Goal: Task Accomplishment & Management: Use online tool/utility

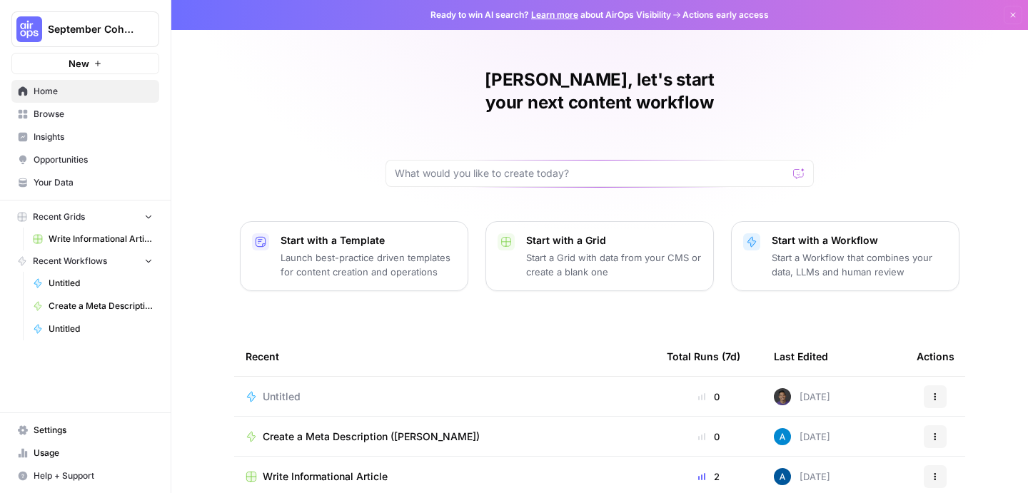
scroll to position [44, 0]
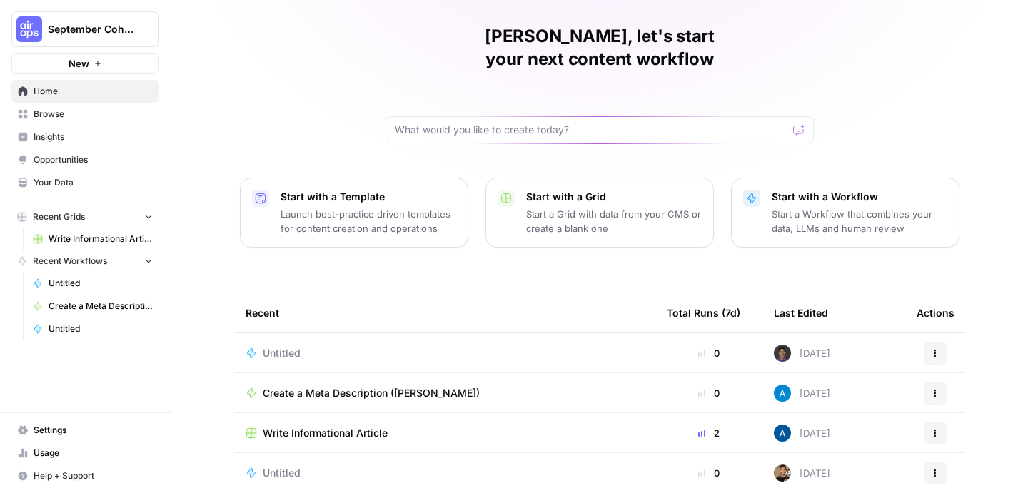
click at [401, 207] on p "Launch best-practice driven templates for content creation and operations" at bounding box center [368, 221] width 176 height 29
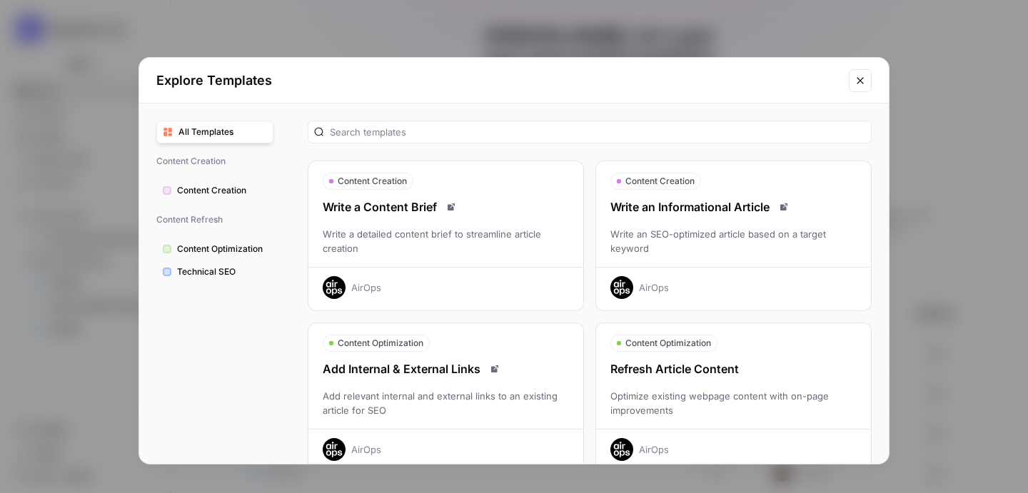
click at [866, 81] on button "Close modal" at bounding box center [859, 80] width 23 height 23
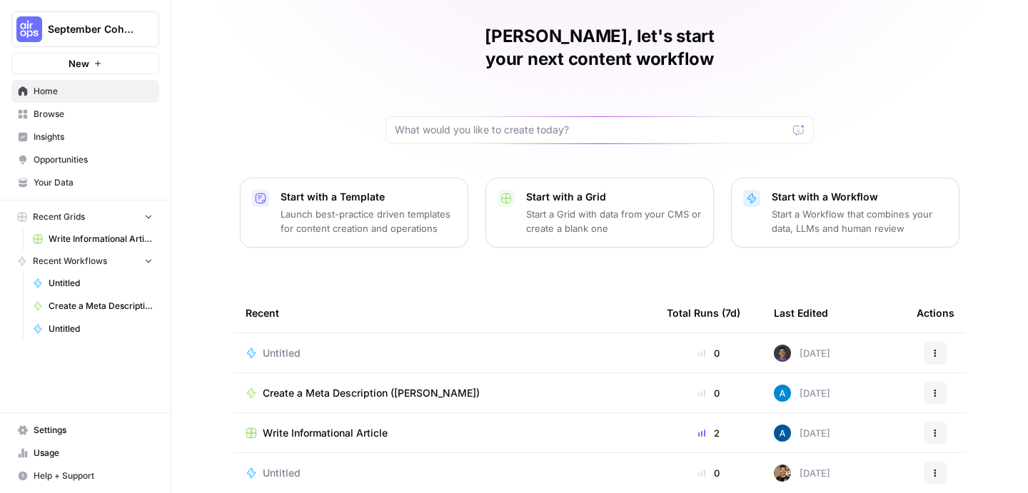
click at [450, 293] on div "Recent" at bounding box center [444, 312] width 398 height 39
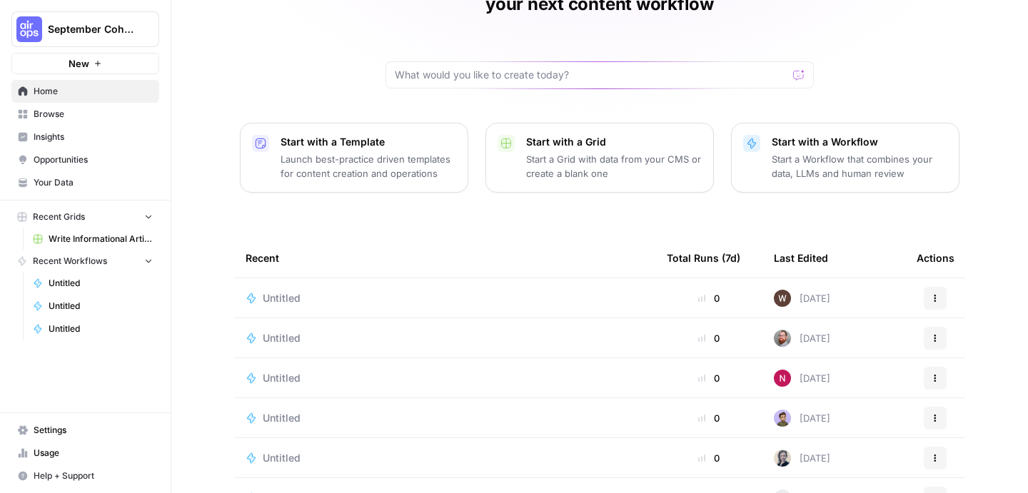
scroll to position [62, 0]
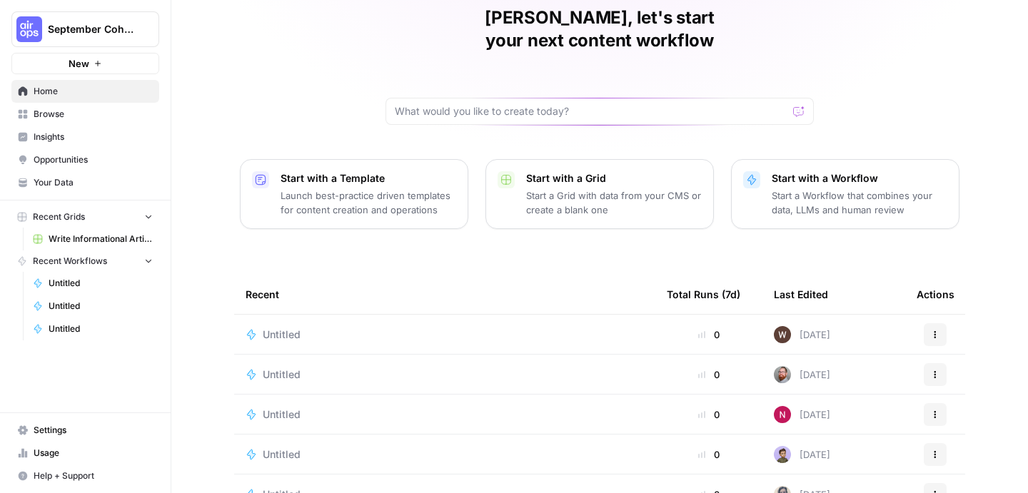
click at [140, 264] on button "Recent Workflows" at bounding box center [85, 260] width 148 height 21
click at [121, 243] on span "Write Informational Article" at bounding box center [101, 239] width 104 height 13
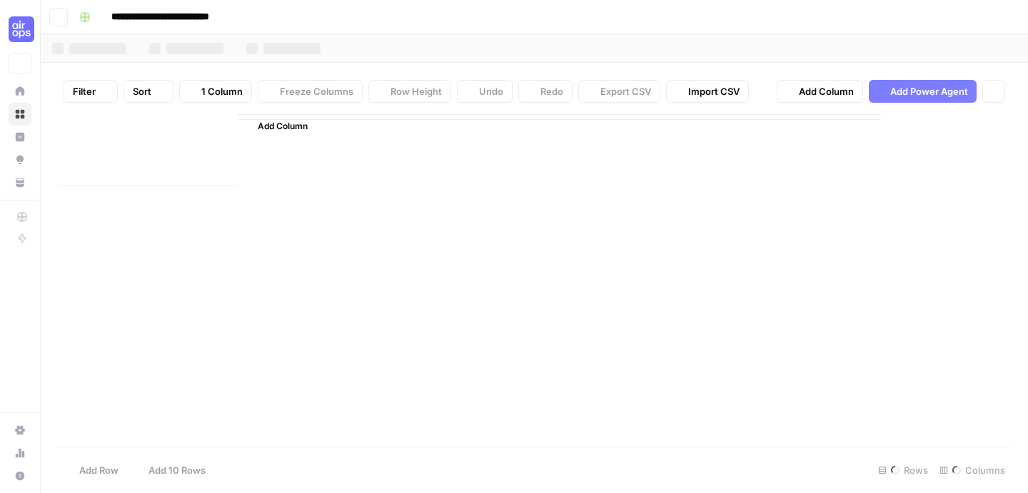
type input "**********"
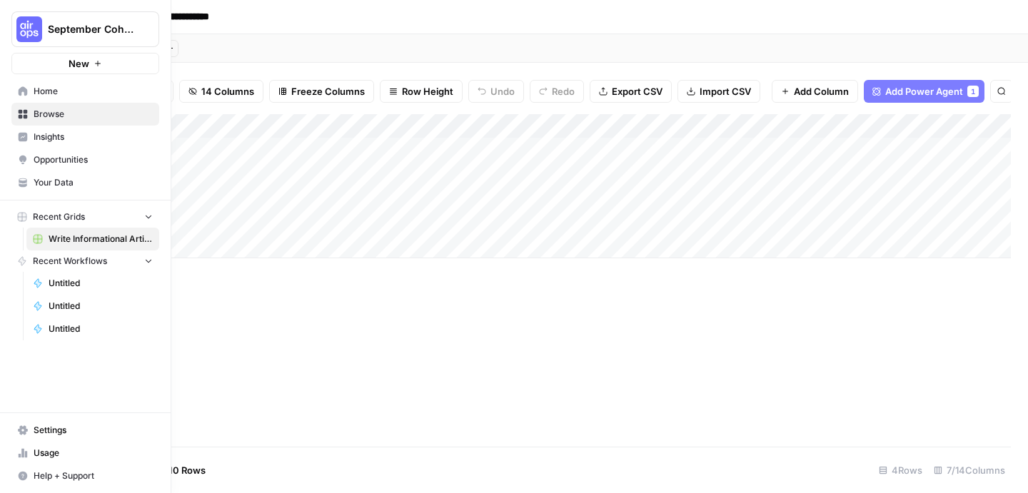
click at [44, 32] on button "September Cohort" at bounding box center [85, 29] width 148 height 36
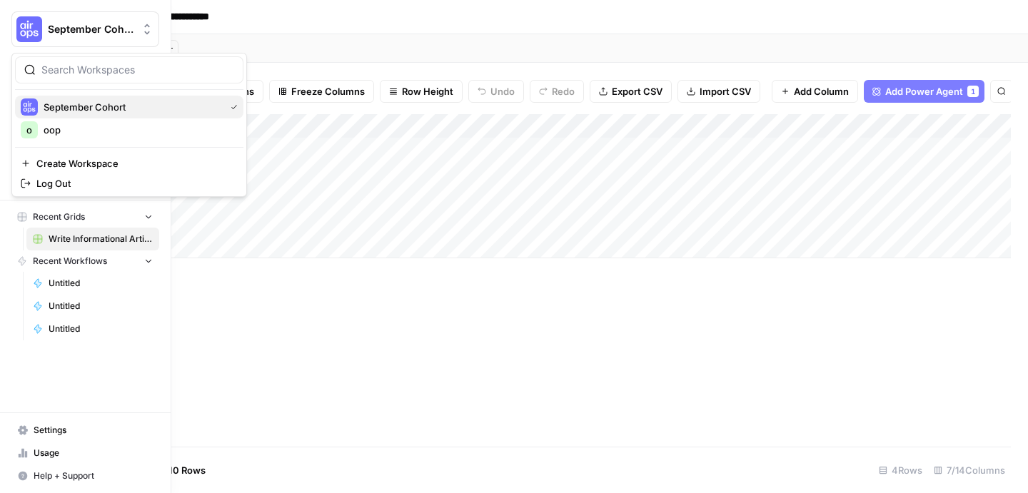
click at [82, 107] on span "September Cohort" at bounding box center [132, 107] width 176 height 14
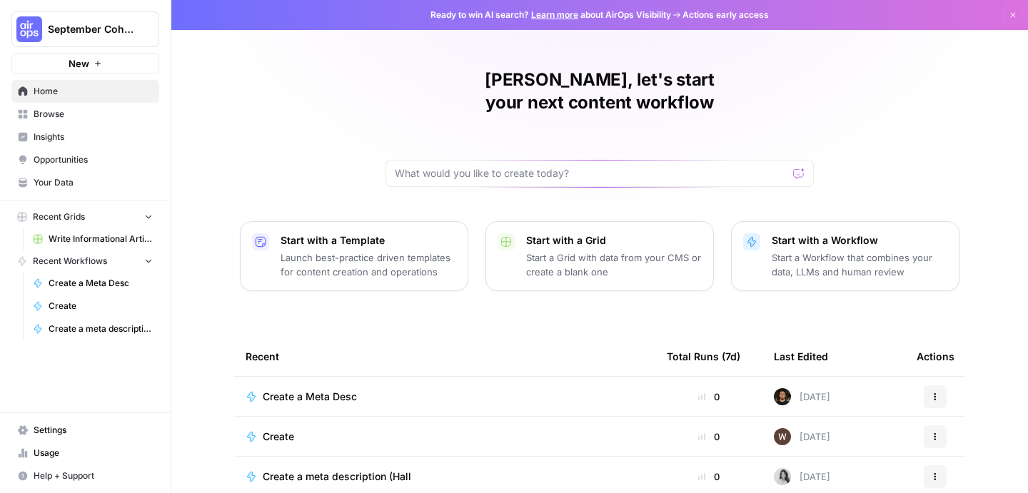
click at [867, 233] on p "Start with a Workflow" at bounding box center [859, 240] width 176 height 14
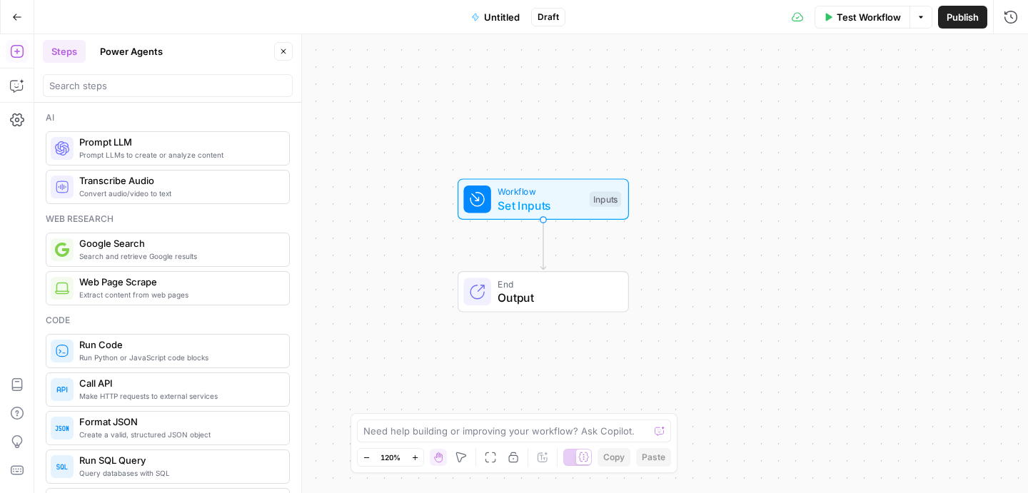
click at [658, 258] on div "Workflow Set Inputs Inputs End Output" at bounding box center [530, 263] width 993 height 459
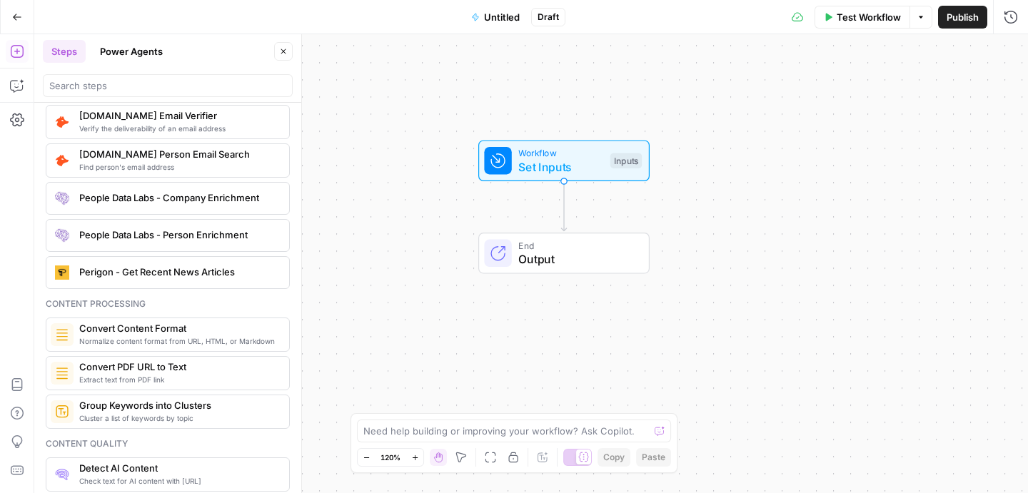
scroll to position [2092, 0]
click at [624, 164] on div "Inputs" at bounding box center [625, 161] width 31 height 16
click at [836, 96] on button "Add Field" at bounding box center [873, 97] width 238 height 23
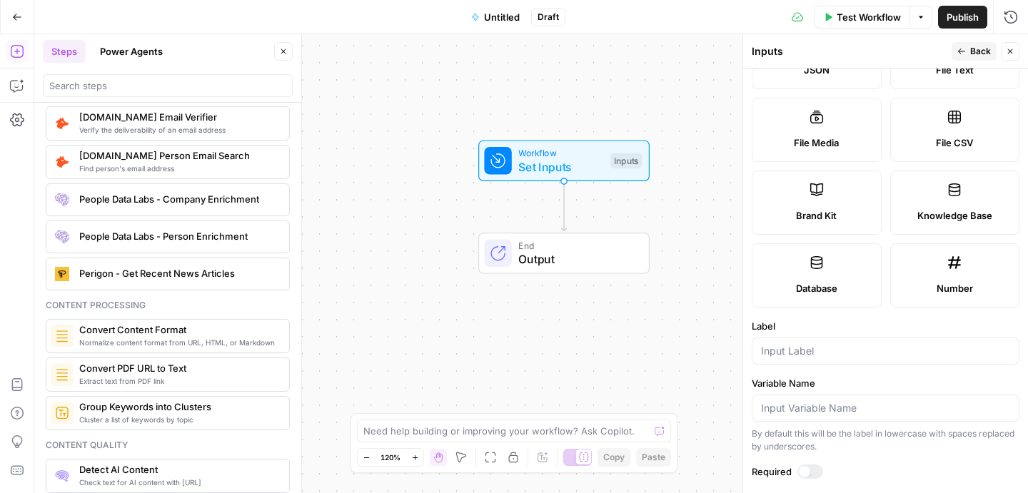
scroll to position [0, 0]
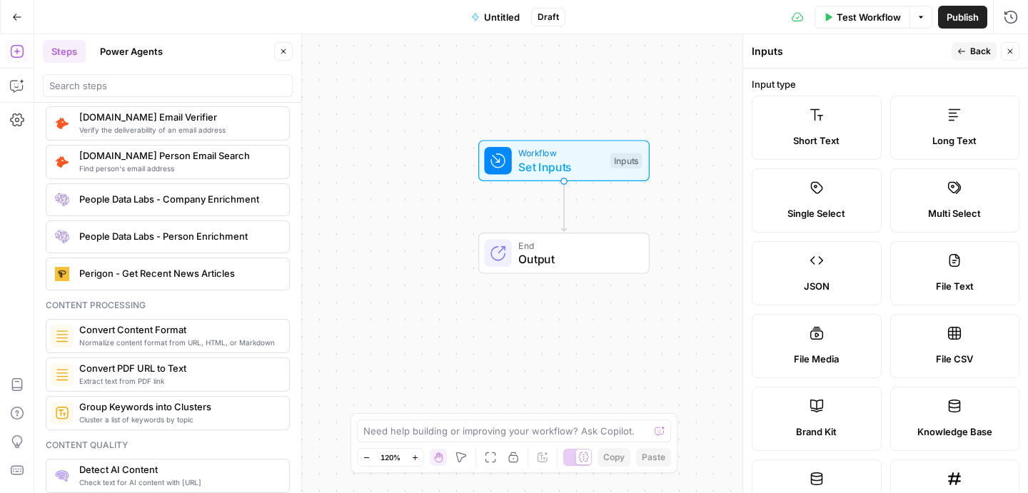
click at [826, 120] on label "Short Text" at bounding box center [816, 128] width 130 height 64
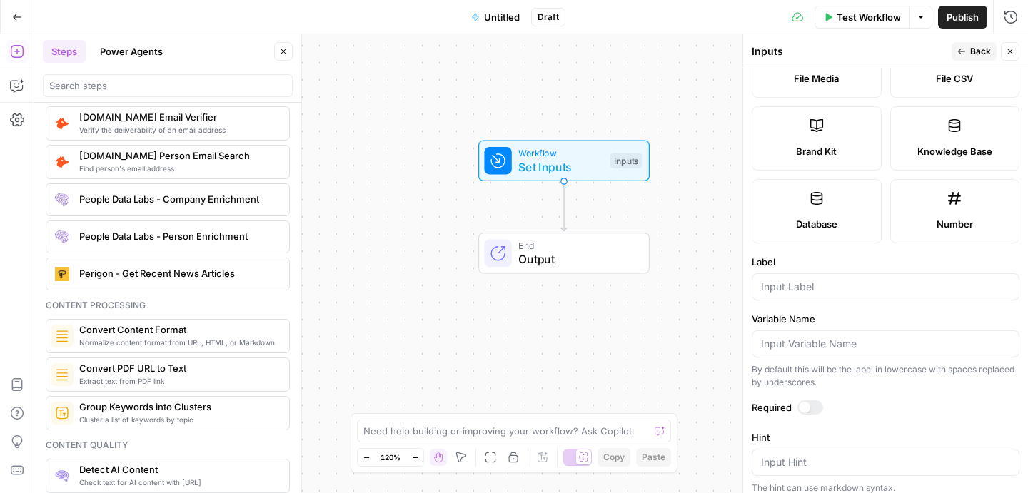
scroll to position [366, 0]
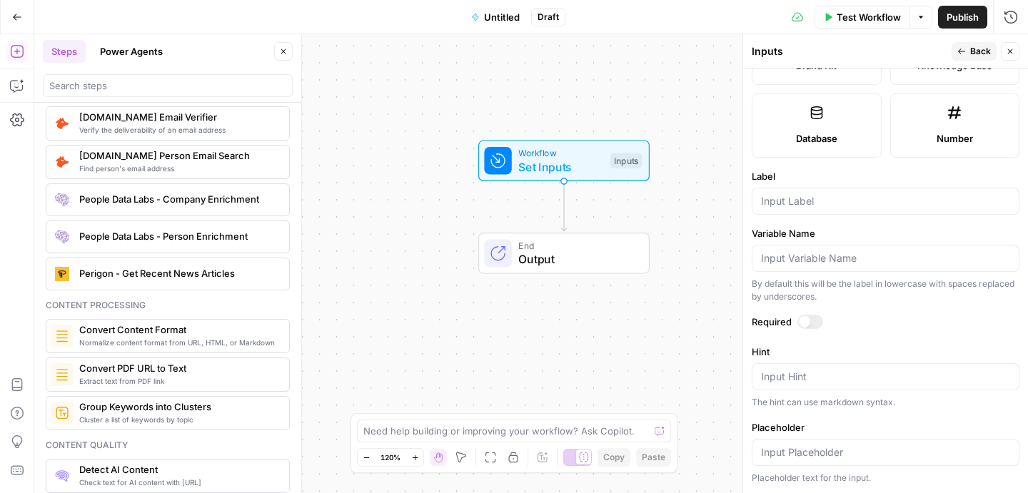
click at [818, 187] on div "Label" at bounding box center [885, 192] width 268 height 46
click at [796, 209] on div at bounding box center [885, 201] width 268 height 27
click at [793, 201] on input "Label" at bounding box center [885, 201] width 249 height 14
type input "Г"
type input "URL"
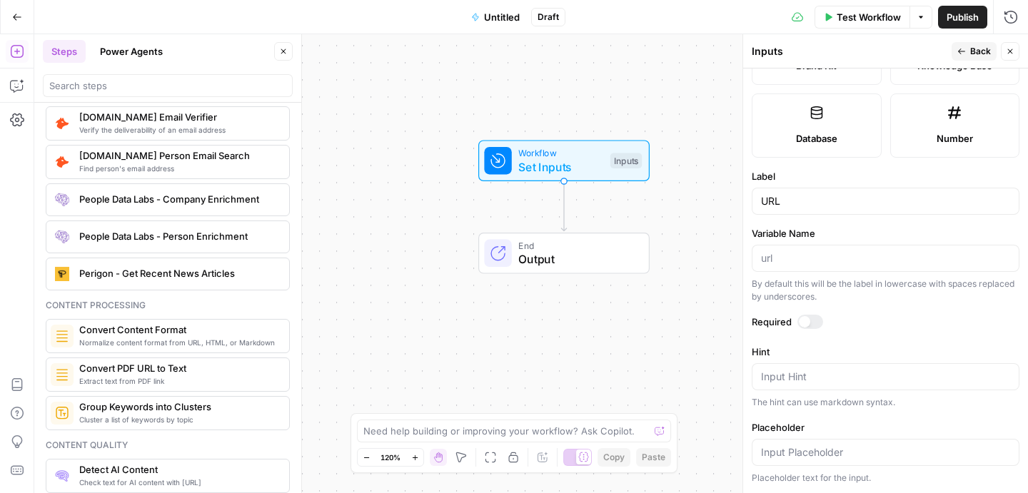
click at [511, 16] on span "Untitled" at bounding box center [502, 17] width 36 height 14
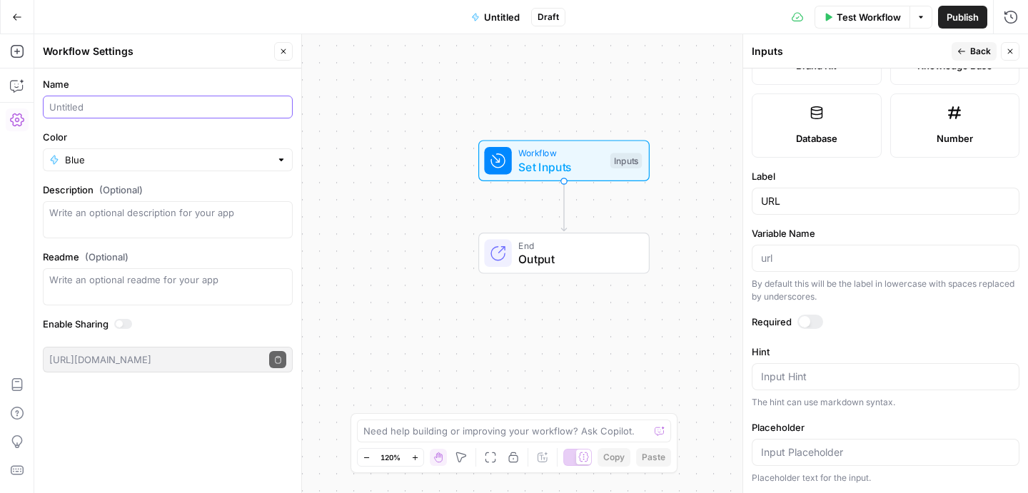
click at [133, 109] on input "Name" at bounding box center [167, 107] width 237 height 14
type input "HELEN"
click at [407, 88] on div "Workflow Set Inputs Inputs End Output" at bounding box center [530, 263] width 993 height 459
click at [878, 201] on input "URL" at bounding box center [885, 201] width 249 height 14
type input "URL blog"
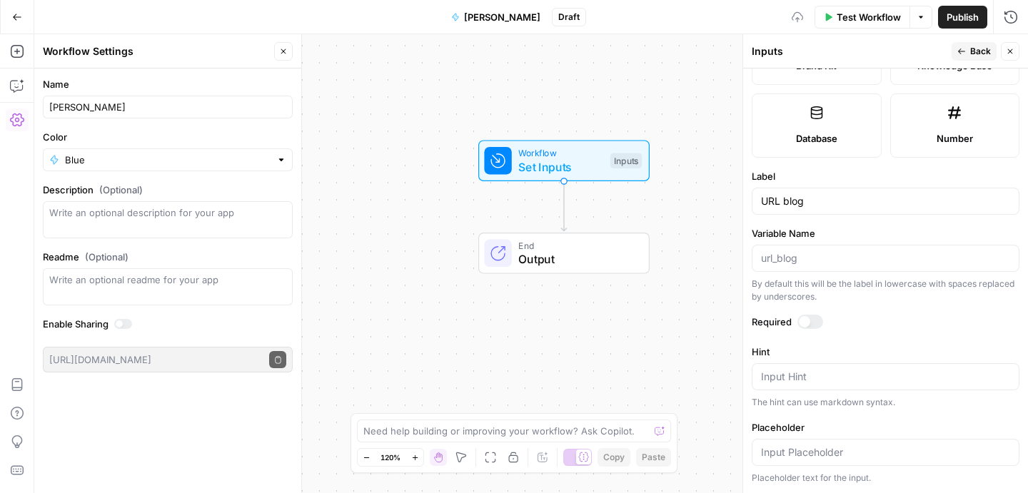
click at [871, 270] on div at bounding box center [885, 258] width 268 height 27
click at [866, 258] on input "Variable Name" at bounding box center [885, 258] width 249 height 14
click at [533, 81] on div "Workflow Set Inputs Inputs End Output" at bounding box center [530, 263] width 993 height 459
click at [809, 320] on div at bounding box center [810, 322] width 26 height 14
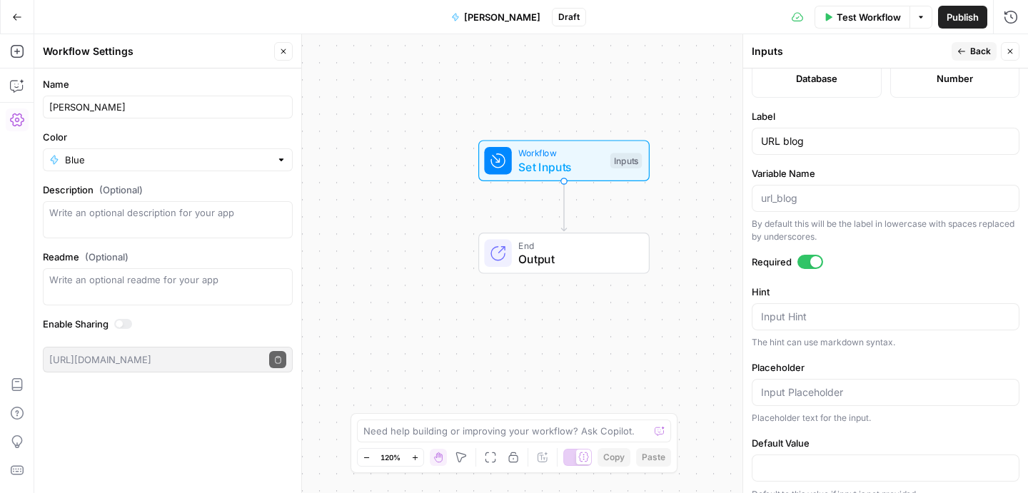
scroll to position [442, 0]
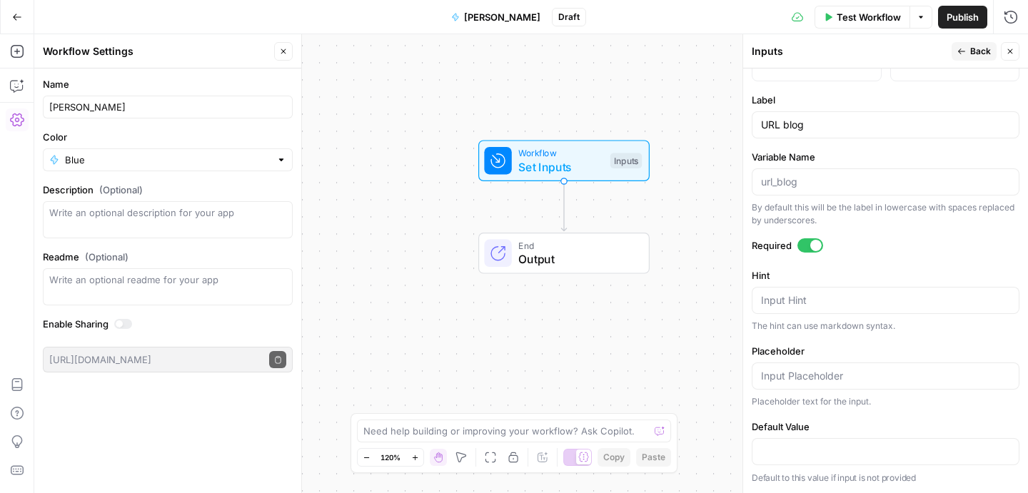
click at [793, 313] on div "Input Hint" at bounding box center [885, 300] width 268 height 27
click at [793, 295] on textarea "Hint" at bounding box center [885, 300] width 249 height 14
click at [971, 48] on span "Back" at bounding box center [980, 51] width 21 height 13
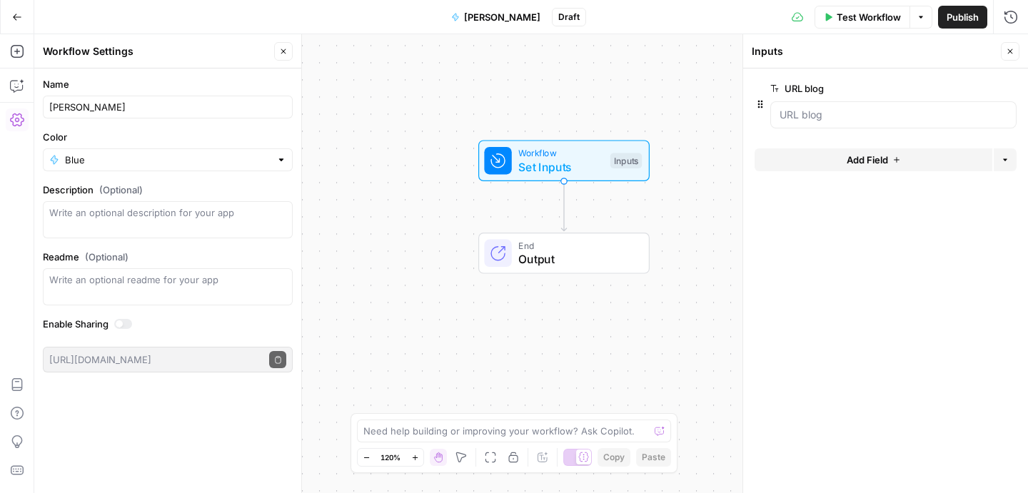
click at [878, 18] on span "Test Workflow" at bounding box center [868, 17] width 64 height 14
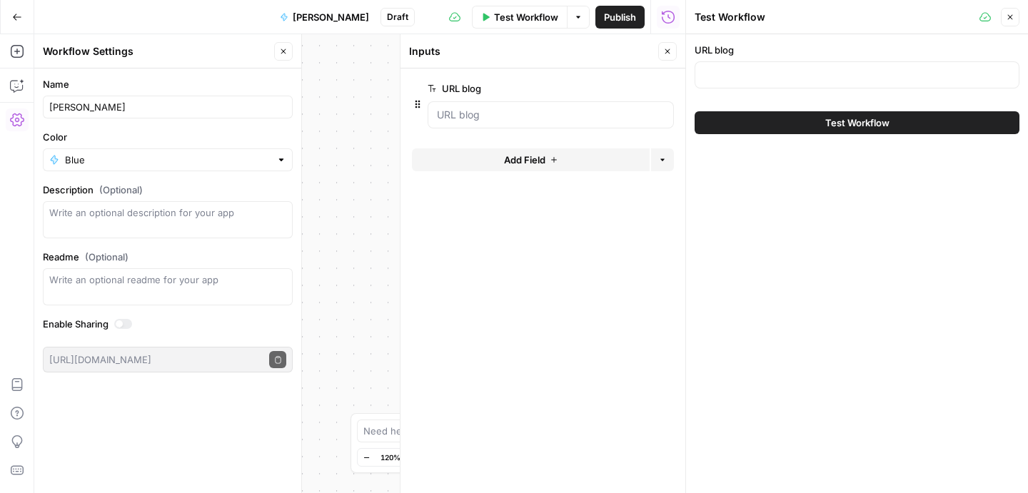
click at [802, 49] on label "URL blog" at bounding box center [856, 50] width 325 height 14
click at [802, 68] on input "URL blog" at bounding box center [857, 75] width 306 height 14
click at [802, 83] on div at bounding box center [856, 74] width 325 height 27
click at [801, 77] on input "URL blog" at bounding box center [857, 75] width 306 height 14
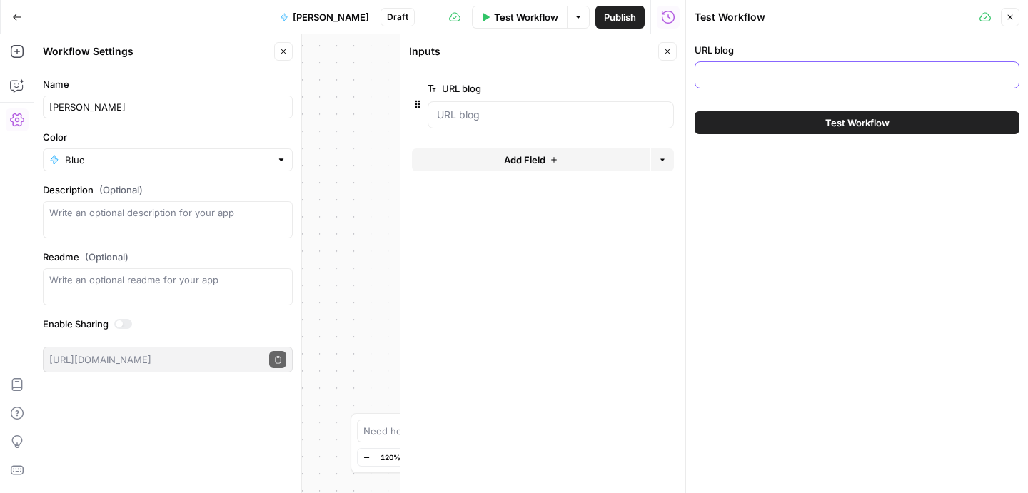
paste input "https://www.airops.com/blog/webinar-chatgpt-vs-google-kevin-indig"
type input "https://www.airops.com/blog/webinar-chatgpt-vs-google-kevin-indig"
click at [1013, 16] on icon "button" at bounding box center [1009, 17] width 9 height 9
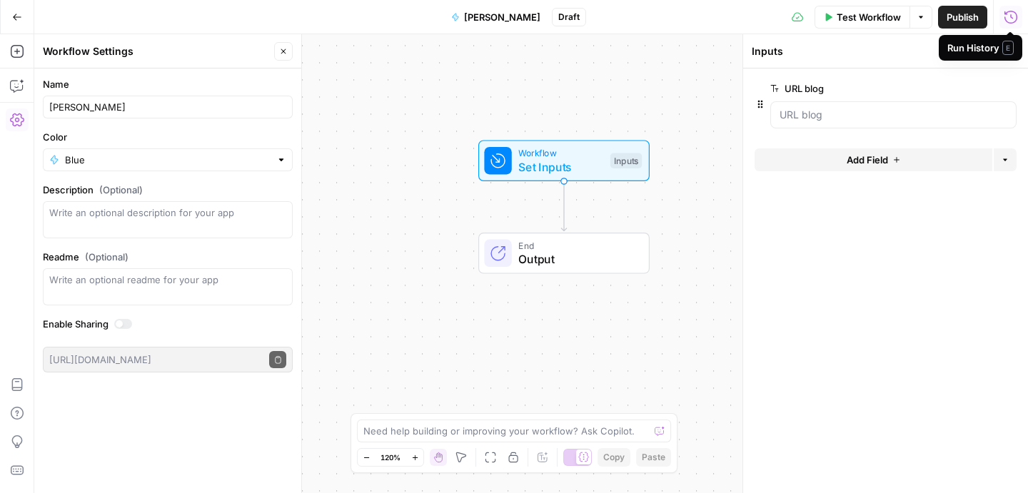
click at [869, 154] on span "Add Field" at bounding box center [866, 160] width 41 height 14
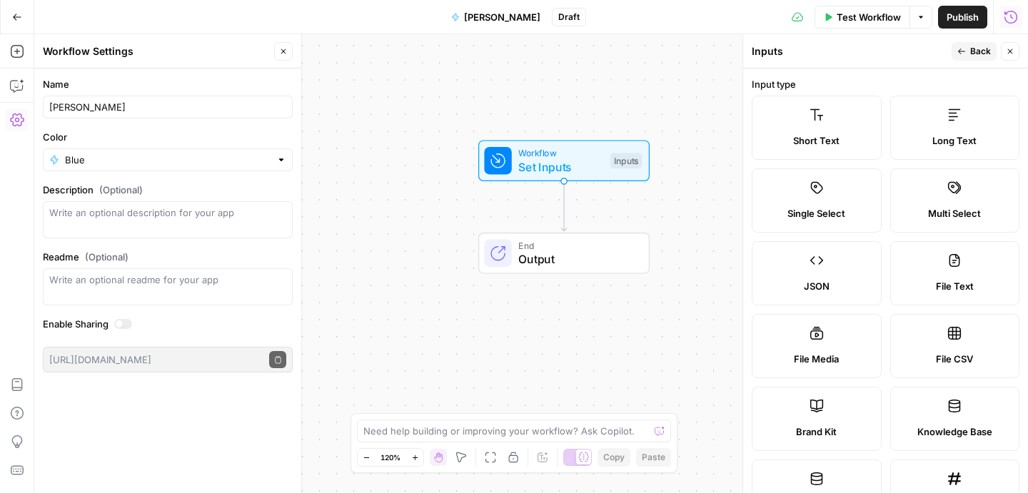
click at [979, 47] on span "Back" at bounding box center [980, 51] width 21 height 13
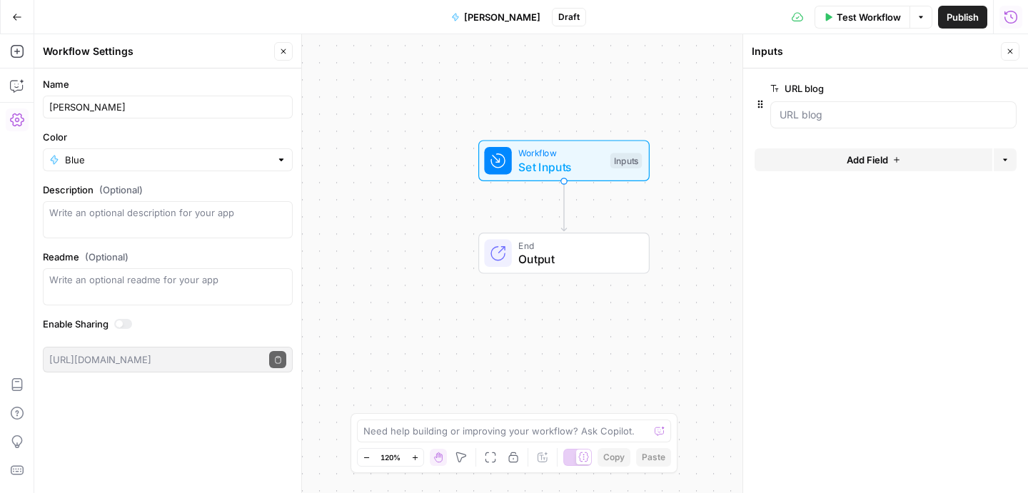
click at [564, 246] on span "End" at bounding box center [576, 245] width 116 height 14
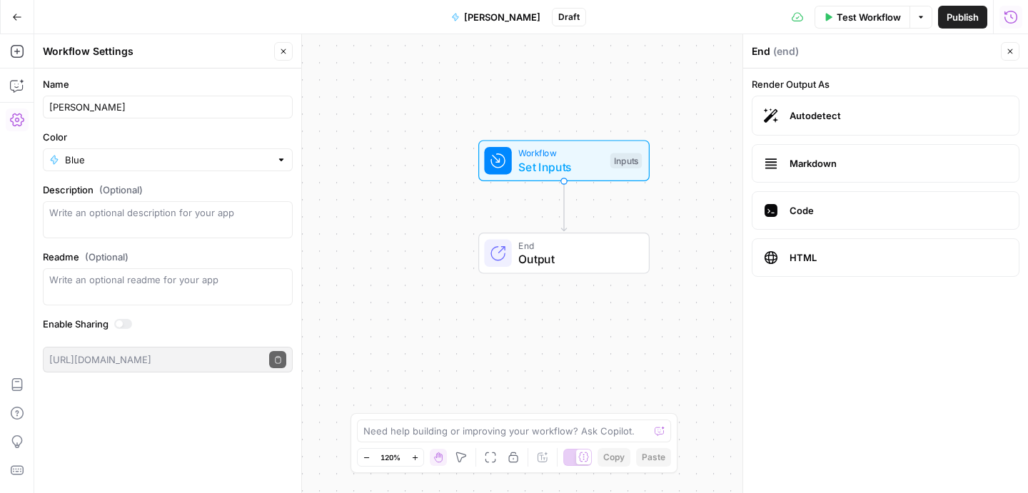
click at [285, 56] on button "Close" at bounding box center [283, 51] width 19 height 19
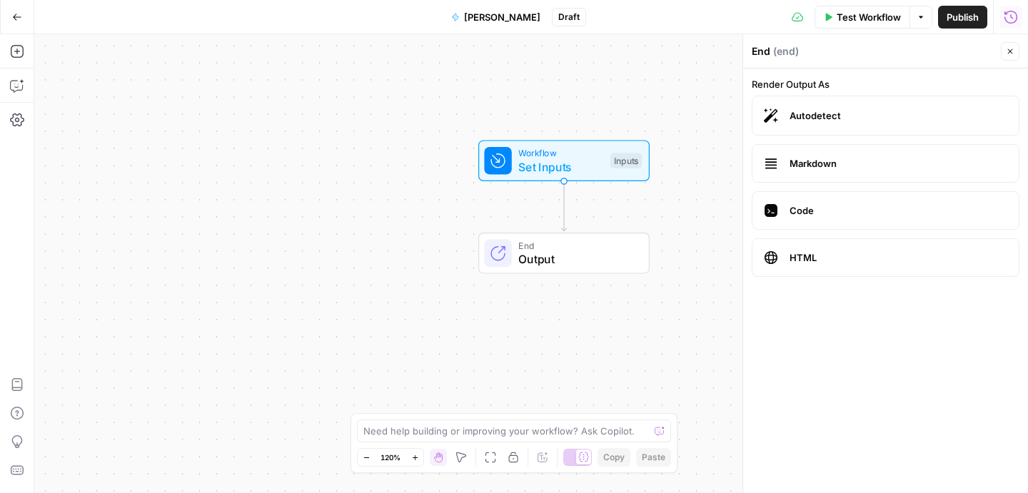
click at [268, 295] on div "Workflow Set Inputs Inputs End Output" at bounding box center [530, 263] width 993 height 459
click at [16, 49] on icon "button" at bounding box center [16, 51] width 13 height 13
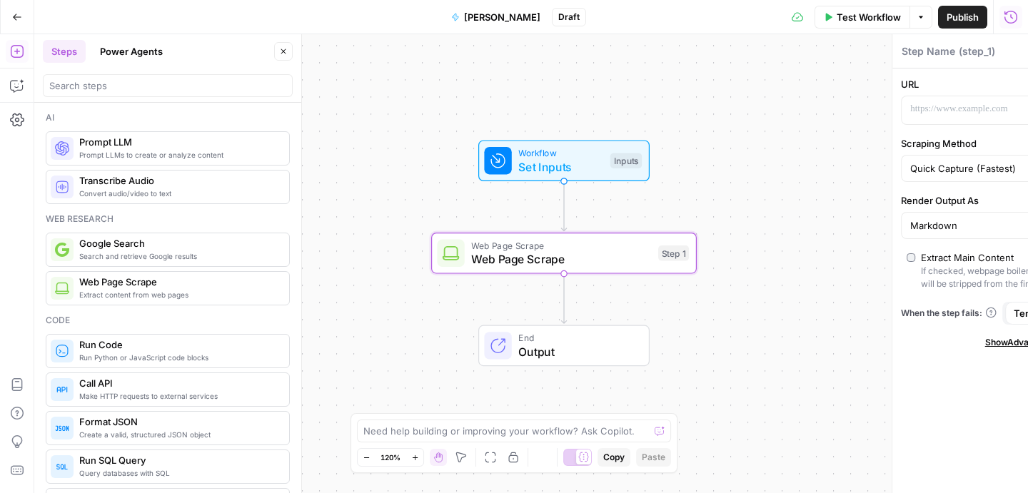
type textarea "Web Page Scrape"
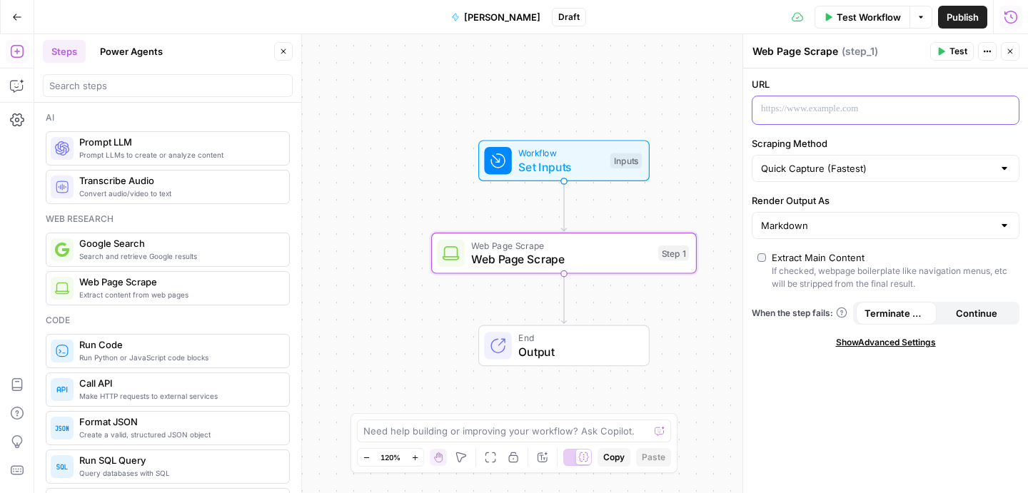
click at [835, 109] on p at bounding box center [874, 109] width 226 height 14
click at [584, 158] on span "Workflow" at bounding box center [560, 154] width 85 height 14
click at [587, 156] on span "Workflow" at bounding box center [560, 154] width 85 height 14
click at [599, 154] on span "Workflow" at bounding box center [560, 154] width 85 height 14
click at [599, 156] on span "Workflow" at bounding box center [560, 154] width 85 height 14
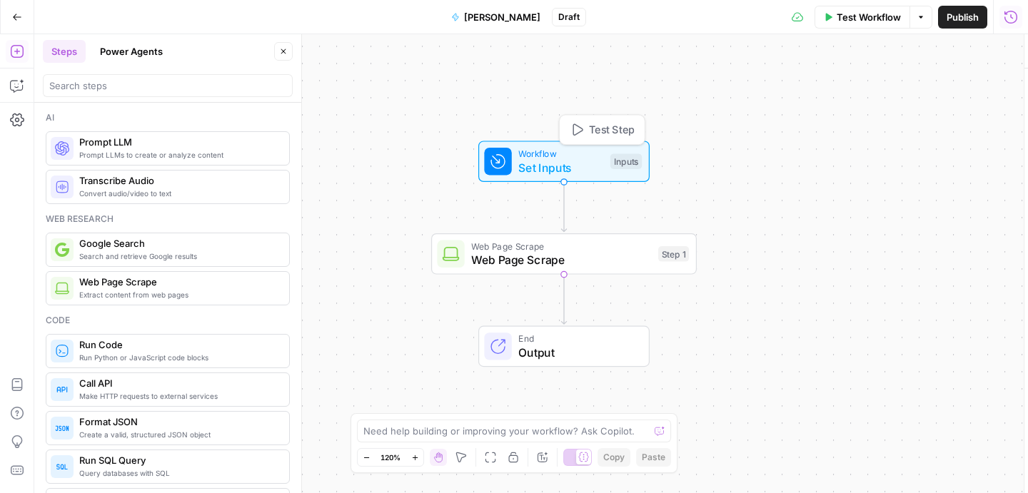
click at [599, 156] on span "Workflow" at bounding box center [560, 154] width 85 height 14
click at [599, 156] on span "Workflow" at bounding box center [560, 154] width 86 height 14
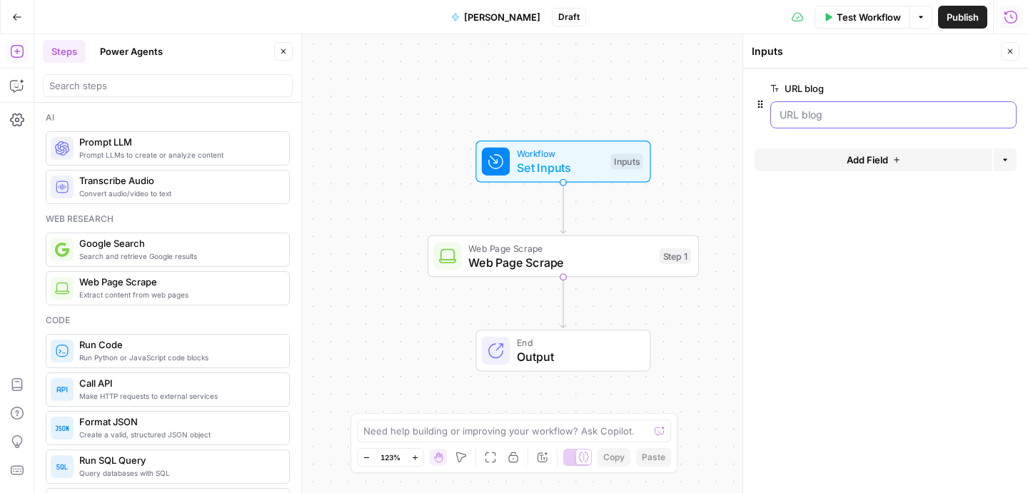
click at [872, 117] on blog "URL blog" at bounding box center [893, 115] width 228 height 14
click at [788, 117] on blog "URL blog" at bounding box center [893, 115] width 228 height 14
click at [843, 163] on button "Add Field" at bounding box center [873, 159] width 238 height 23
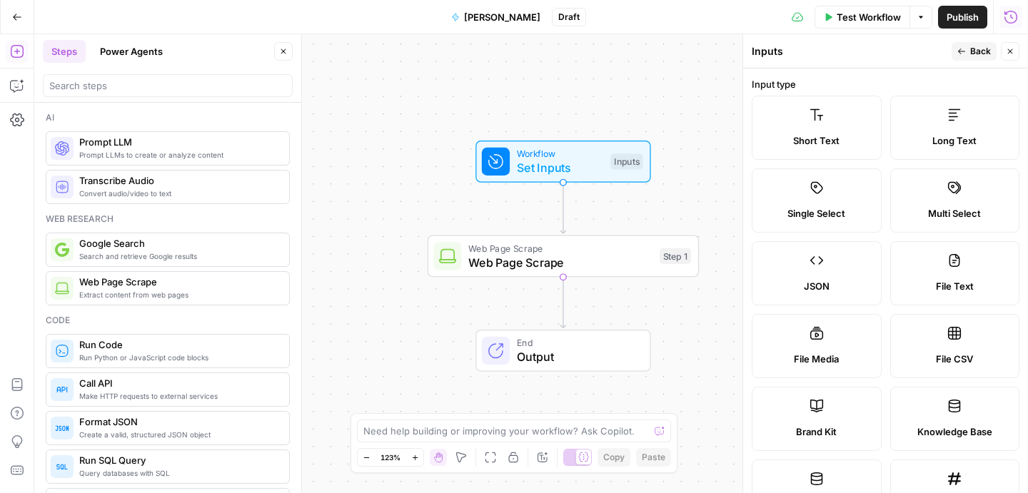
click at [818, 121] on icon at bounding box center [816, 115] width 14 height 14
click at [967, 51] on button "Back" at bounding box center [973, 51] width 45 height 19
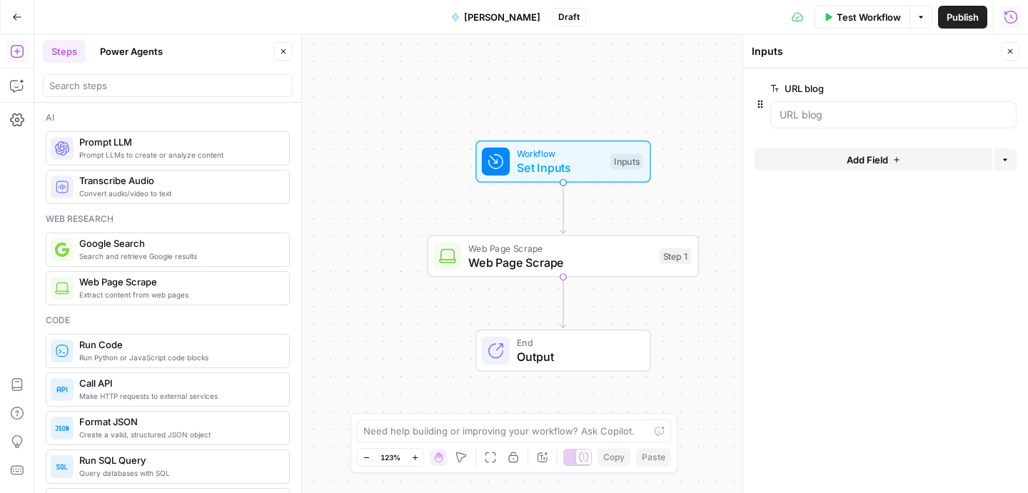
click at [579, 253] on span "Web Page Scrape" at bounding box center [560, 248] width 184 height 14
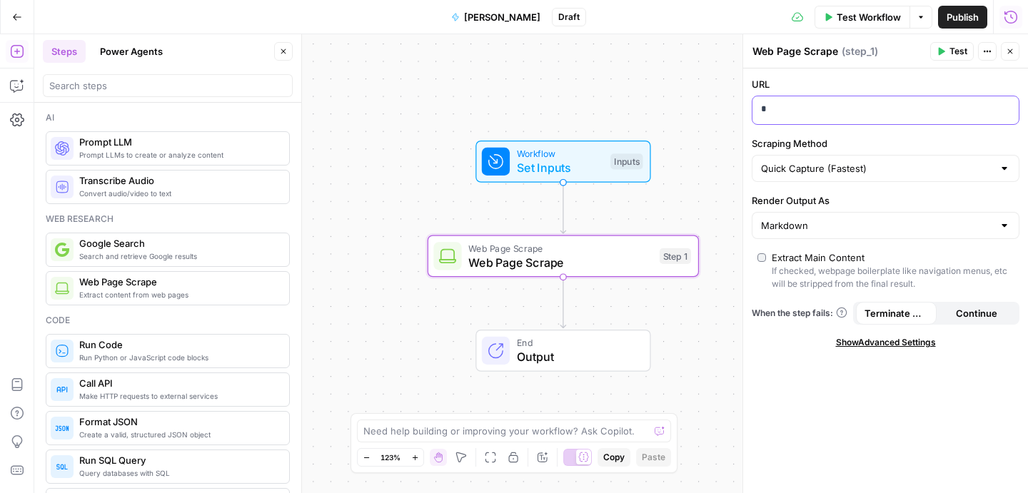
click at [878, 119] on div "*" at bounding box center [873, 110] width 243 height 28
click at [878, 119] on div "**********" at bounding box center [873, 110] width 243 height 28
click at [873, 161] on input "Scraping Method" at bounding box center [877, 168] width 232 height 14
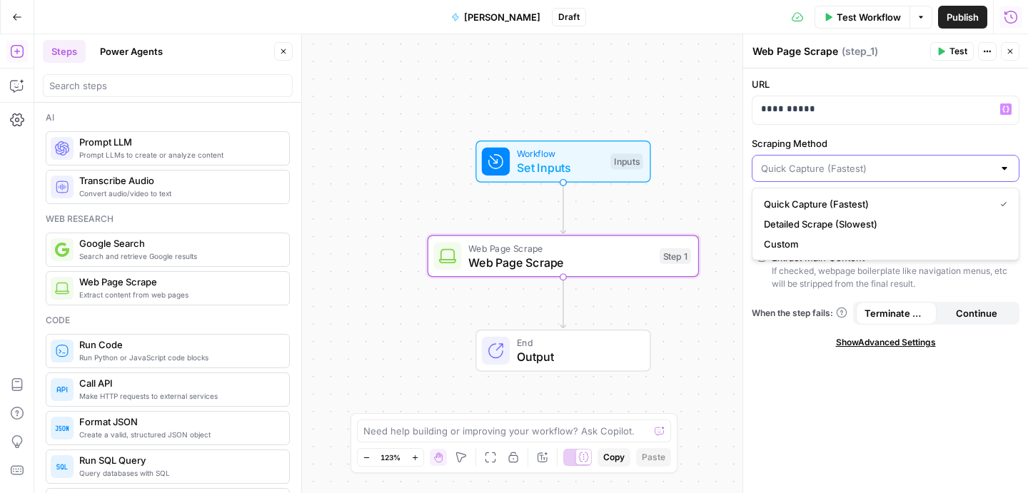
click at [871, 169] on input "Scraping Method" at bounding box center [877, 168] width 232 height 14
click at [839, 177] on div at bounding box center [885, 168] width 268 height 27
type input "Quick Capture (Fastest)"
click at [779, 385] on div "**********" at bounding box center [885, 281] width 285 height 425
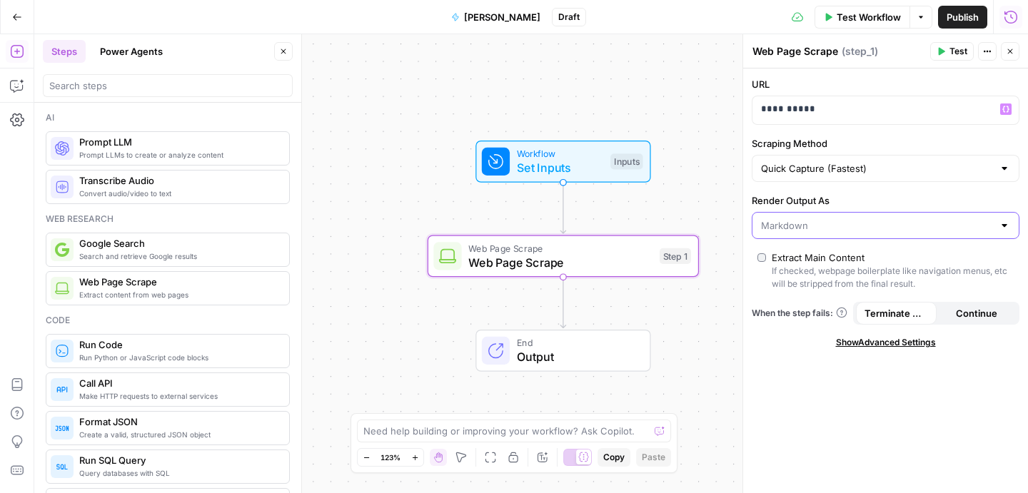
click at [807, 225] on input "Render Output As" at bounding box center [877, 225] width 232 height 14
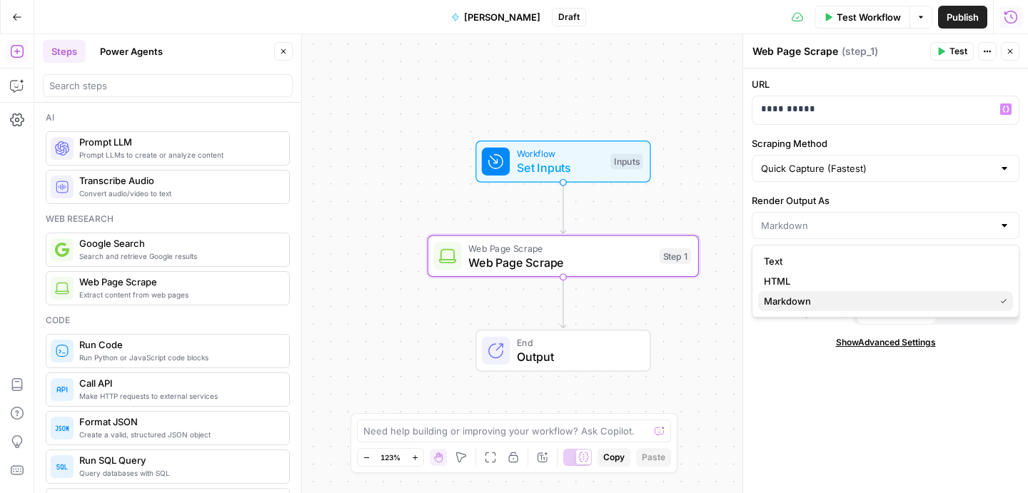
click at [808, 305] on span "Markdown" at bounding box center [876, 301] width 225 height 14
type input "Markdown"
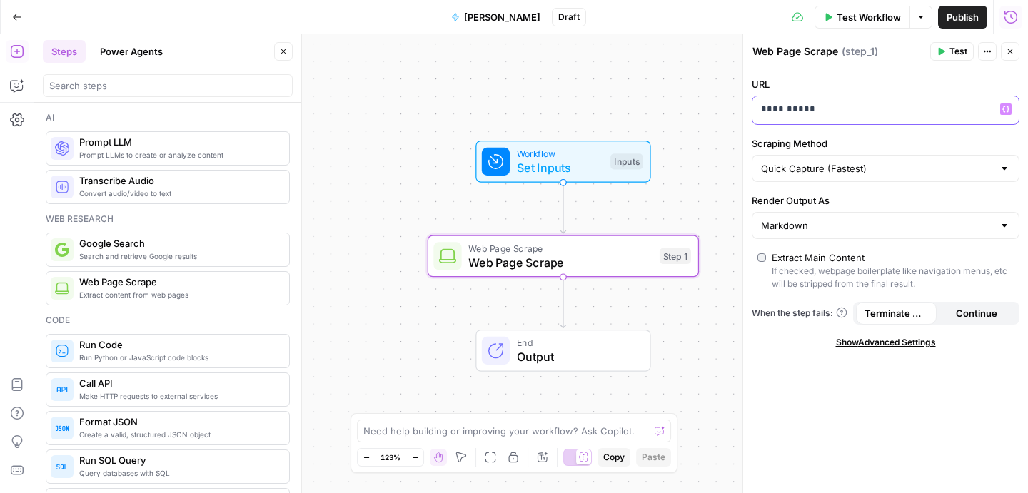
click at [825, 108] on p "**********" at bounding box center [885, 109] width 249 height 14
click at [1003, 111] on icon "button" at bounding box center [1005, 109] width 7 height 6
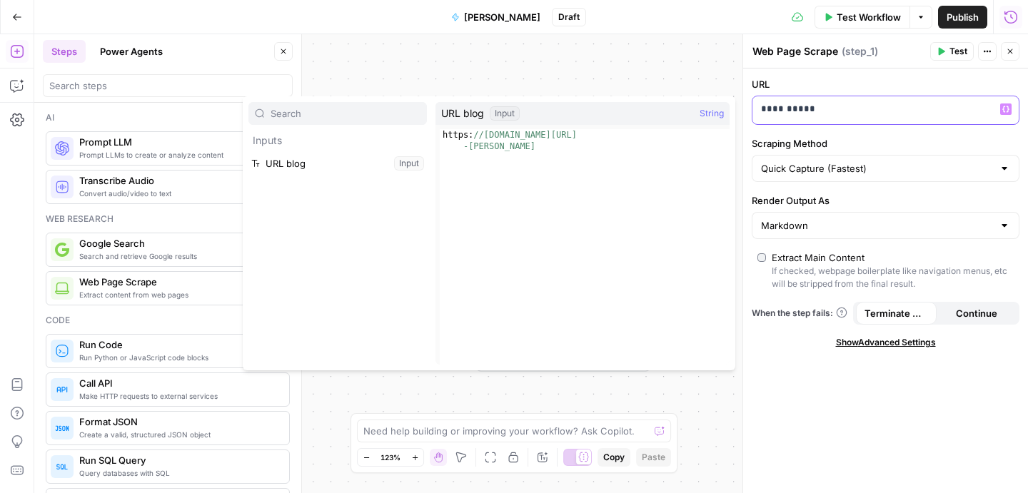
click at [1003, 111] on icon "button" at bounding box center [1005, 109] width 7 height 6
click at [309, 163] on button "Select variable URL blog" at bounding box center [337, 163] width 178 height 23
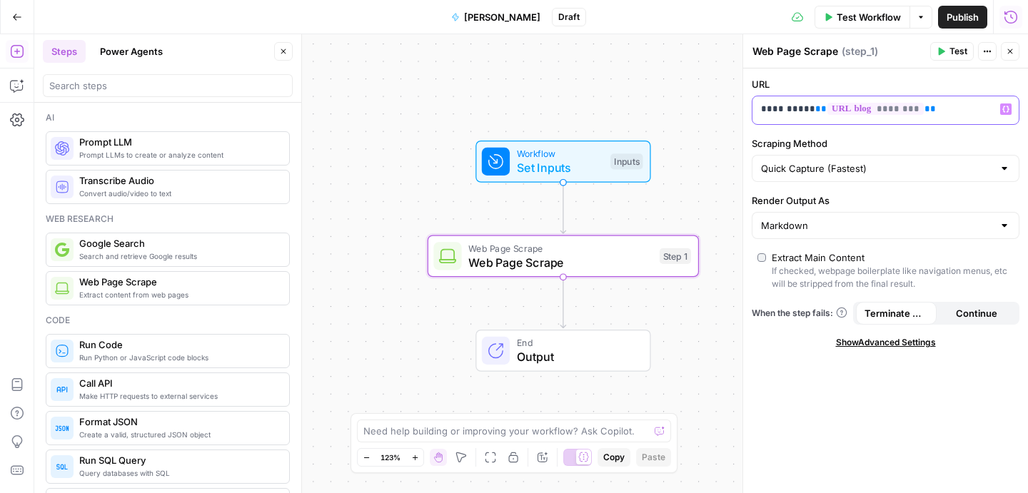
click at [809, 111] on p "**********" at bounding box center [874, 109] width 226 height 14
click at [778, 415] on div "URL ** ******** ** Variables Menu Scraping Method Quick Capture (Fastest) Rende…" at bounding box center [885, 281] width 285 height 425
click at [844, 313] on icon at bounding box center [841, 312] width 11 height 11
click at [953, 53] on span "Test" at bounding box center [958, 51] width 18 height 13
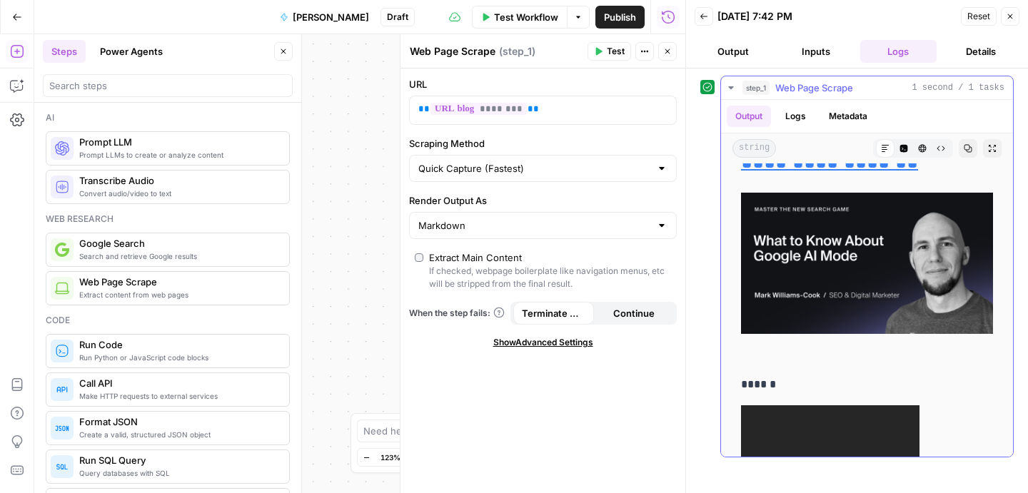
scroll to position [3367, 0]
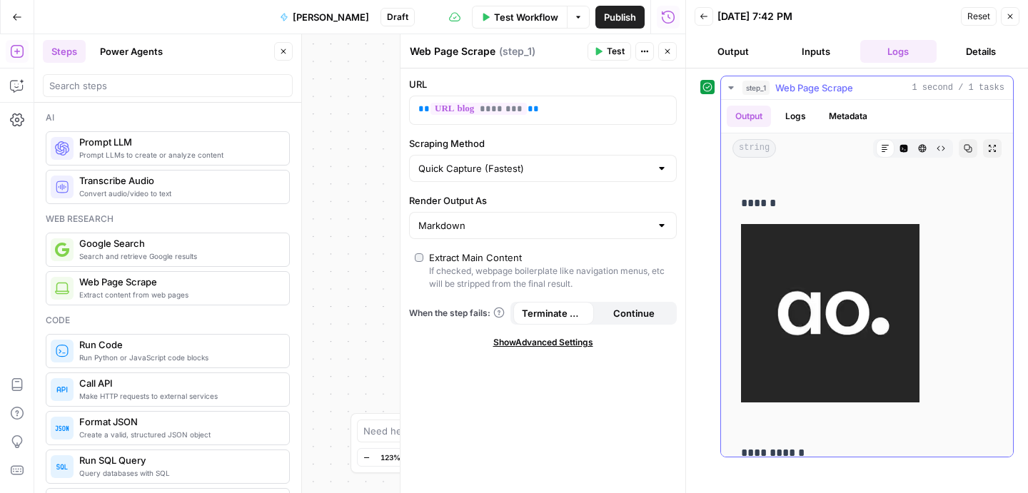
drag, startPoint x: 990, startPoint y: 87, endPoint x: 929, endPoint y: 83, distance: 60.8
click at [930, 83] on span "1 second / 1 tasks" at bounding box center [957, 87] width 93 height 13
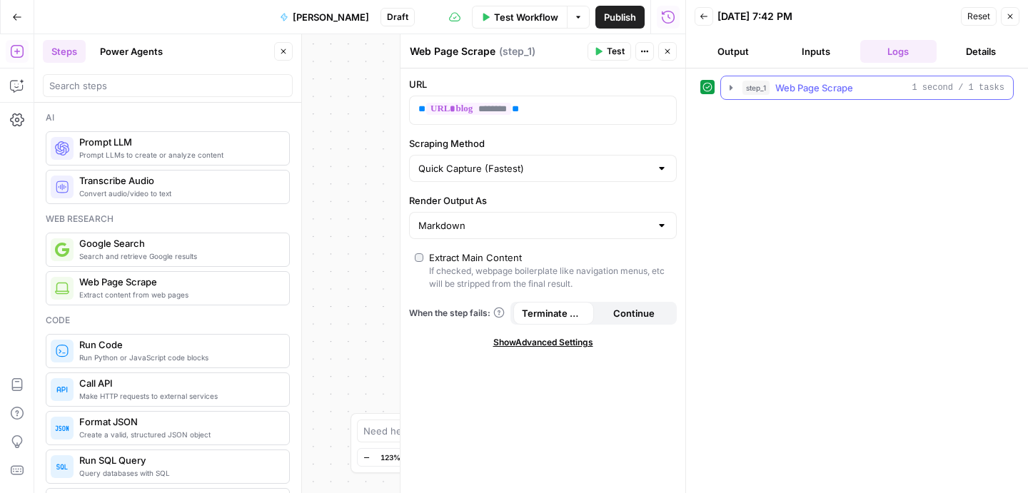
drag, startPoint x: 929, startPoint y: 83, endPoint x: 995, endPoint y: 84, distance: 65.7
click at [995, 83] on span "1 second / 1 tasks" at bounding box center [957, 87] width 93 height 13
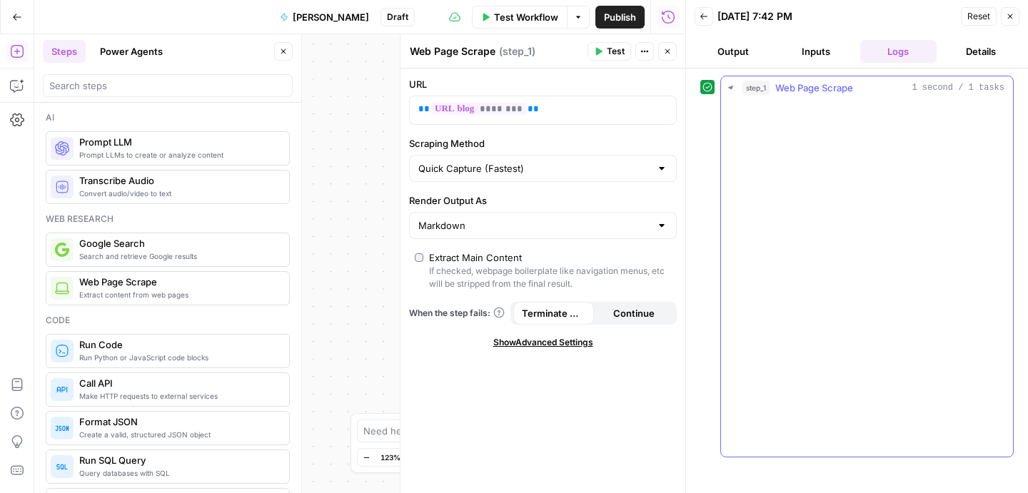
click at [995, 88] on span "1 second / 1 tasks" at bounding box center [957, 87] width 93 height 13
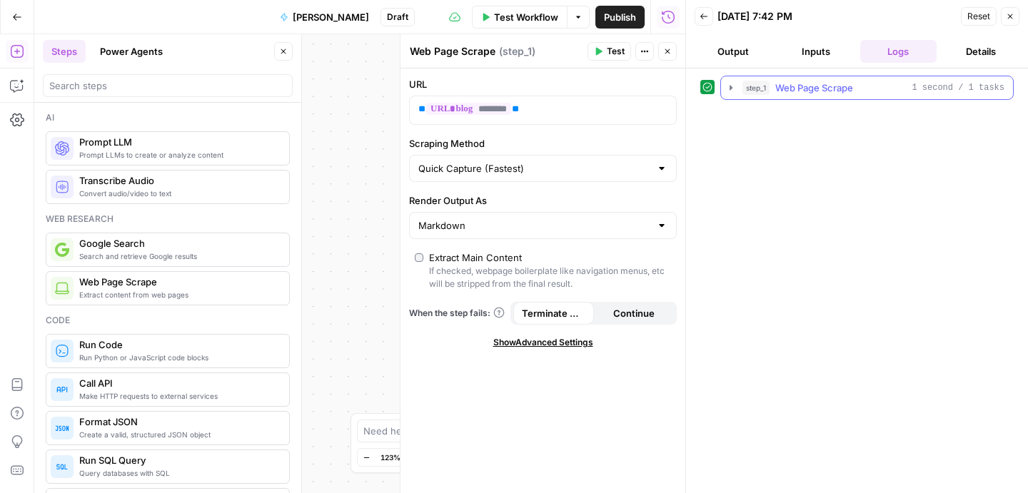
click at [964, 93] on span "1 second / 1 tasks" at bounding box center [957, 87] width 93 height 13
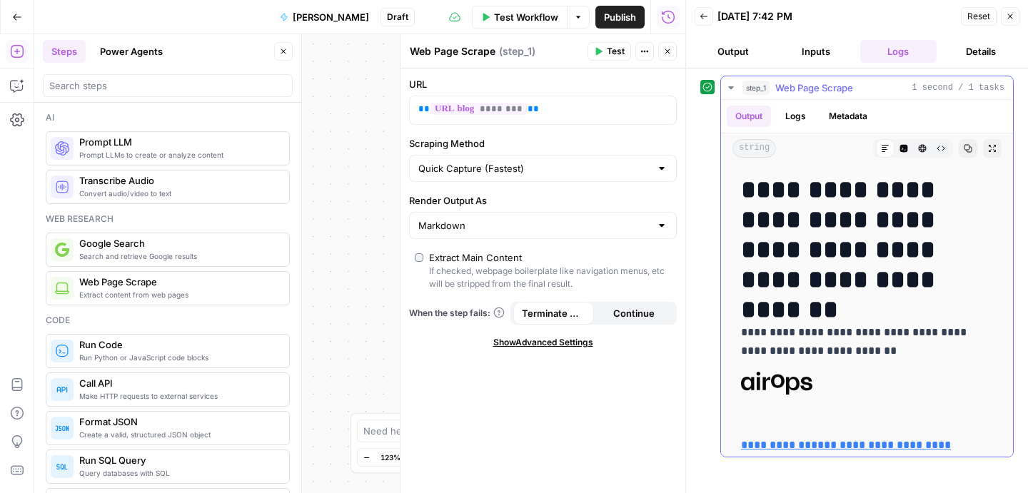
click at [793, 116] on button "Logs" at bounding box center [795, 116] width 38 height 21
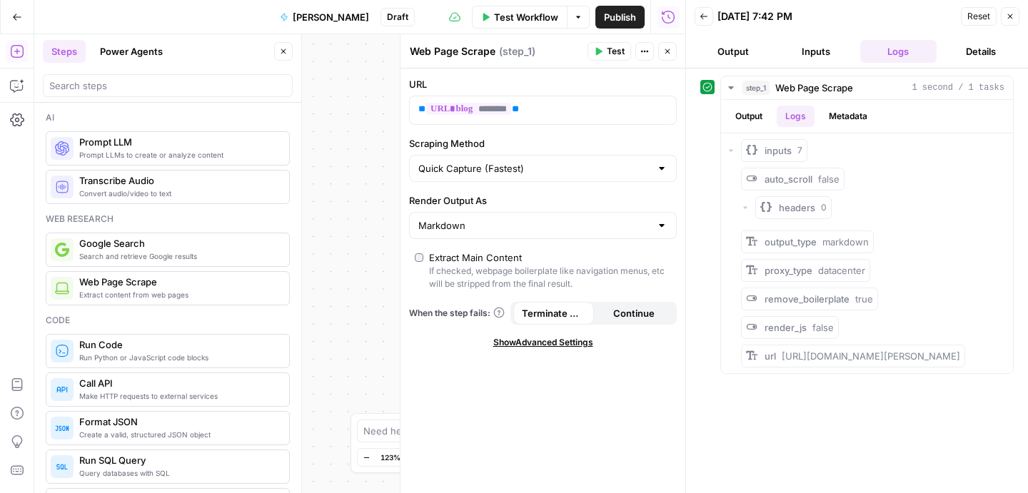
click at [739, 49] on button "Output" at bounding box center [732, 51] width 77 height 23
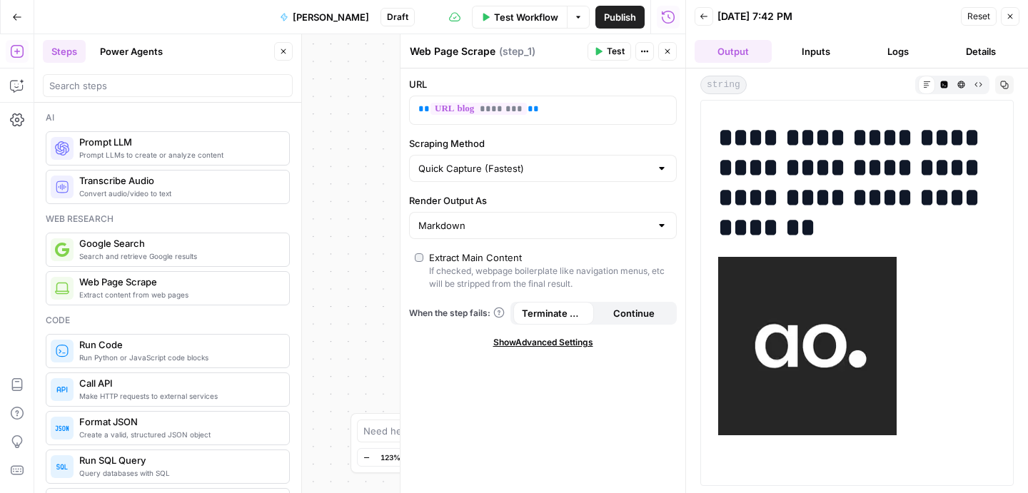
scroll to position [0, 0]
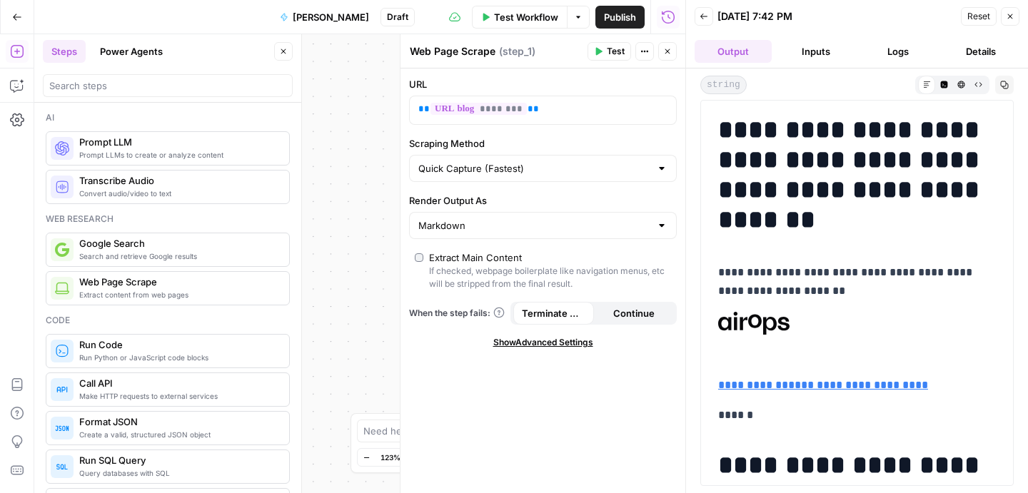
click at [821, 52] on button "Inputs" at bounding box center [815, 51] width 77 height 23
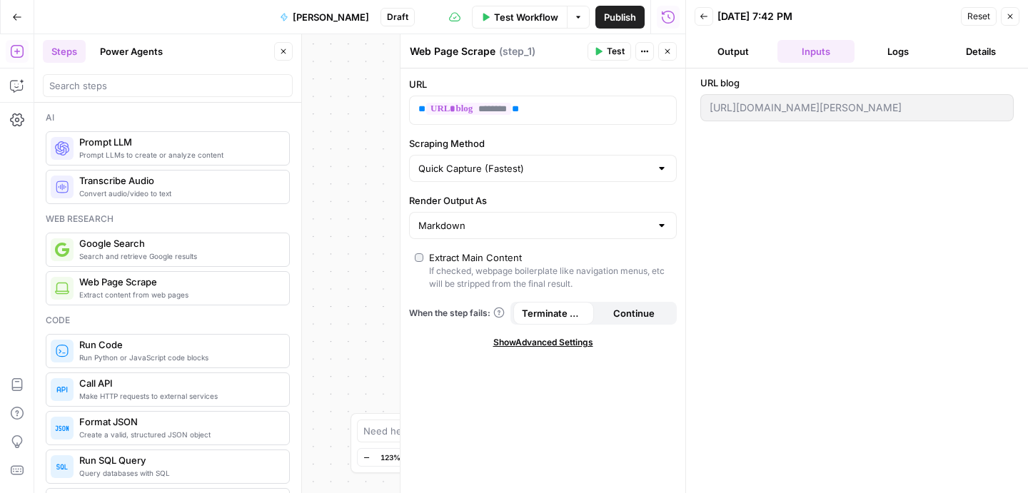
click at [883, 55] on button "Logs" at bounding box center [898, 51] width 77 height 23
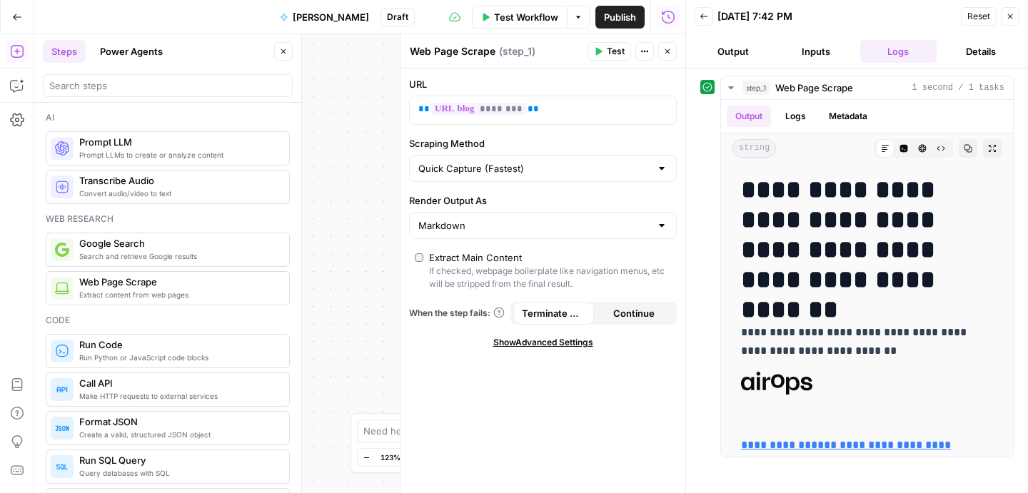
click at [818, 56] on button "Inputs" at bounding box center [815, 51] width 77 height 23
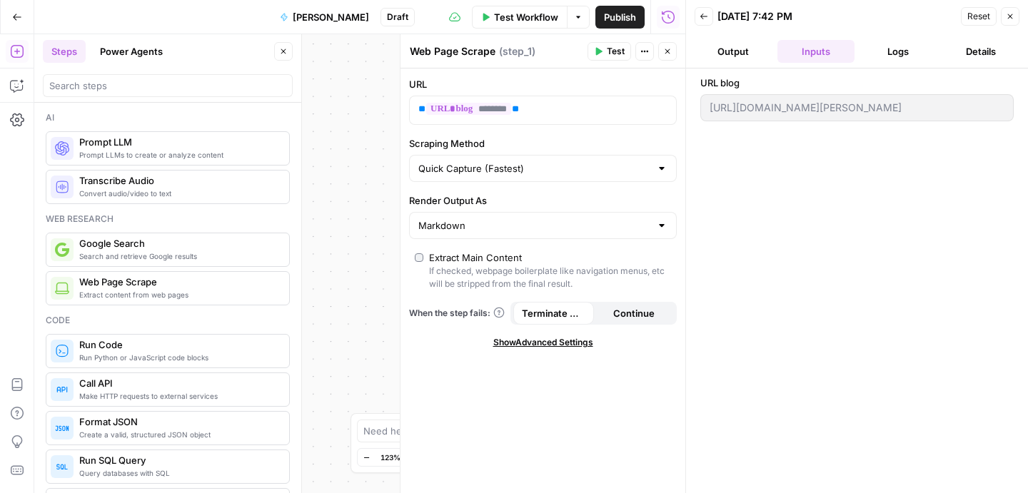
click at [876, 53] on button "Logs" at bounding box center [898, 51] width 77 height 23
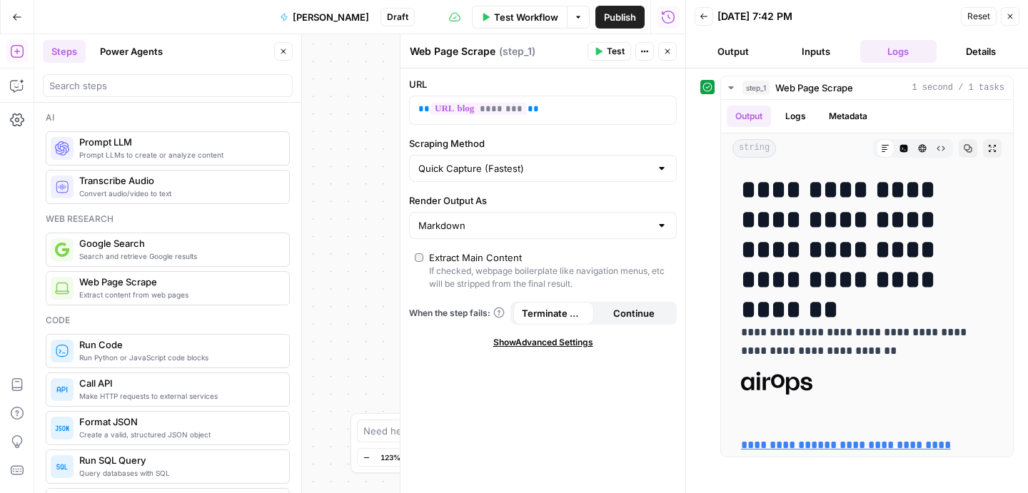
click at [983, 53] on button "Details" at bounding box center [980, 51] width 77 height 23
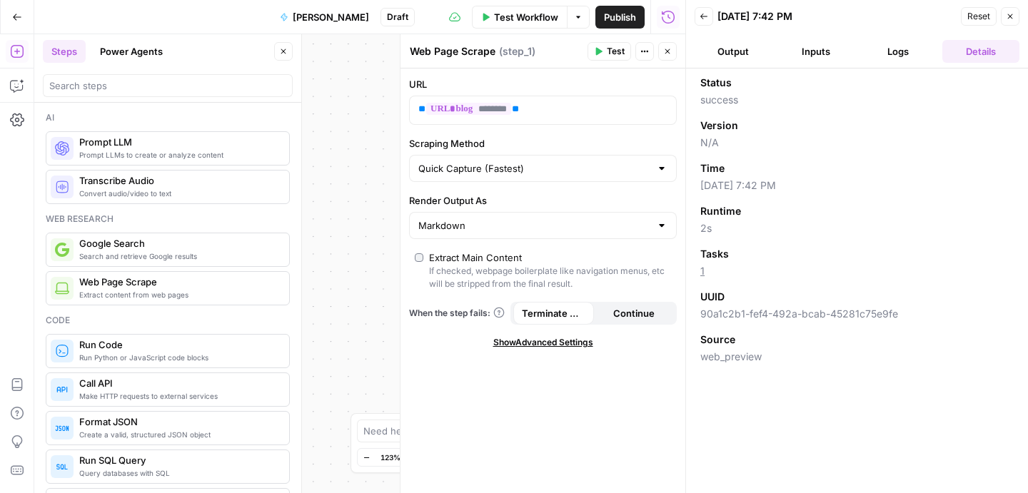
click at [735, 54] on button "Output" at bounding box center [732, 51] width 77 height 23
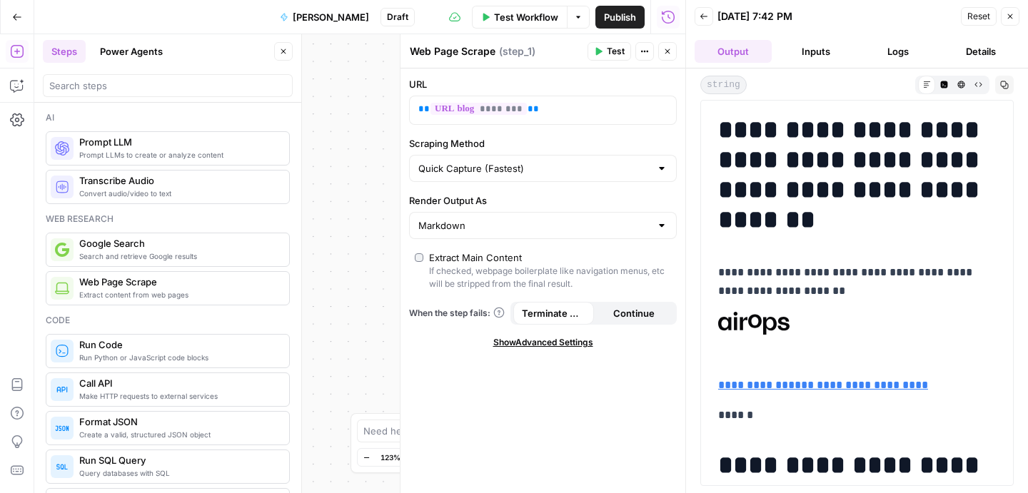
click at [897, 55] on button "Logs" at bounding box center [898, 51] width 77 height 23
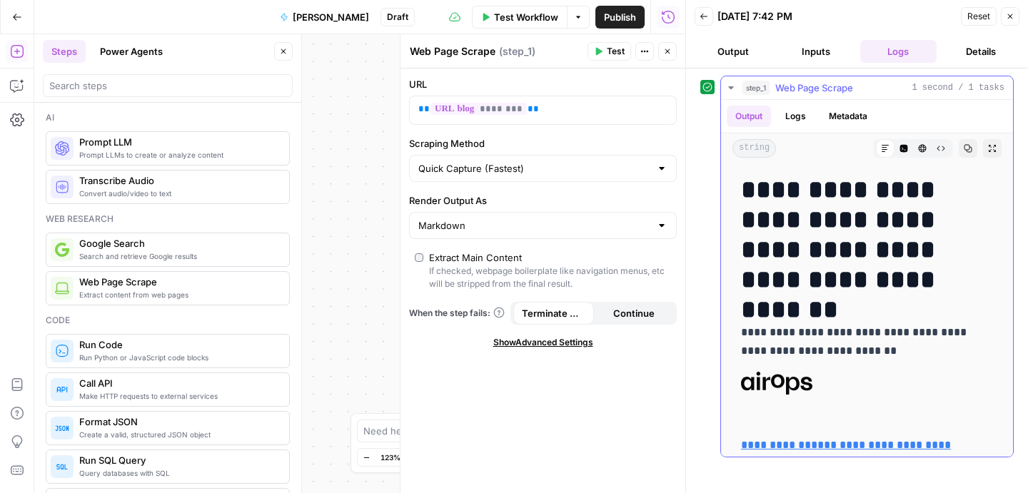
click at [790, 114] on button "Logs" at bounding box center [795, 116] width 38 height 21
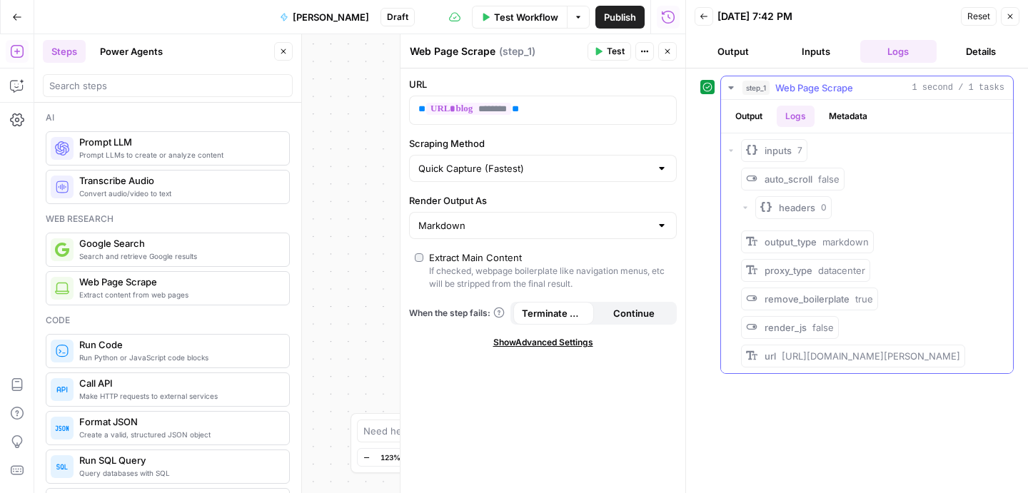
click at [761, 113] on button "Output" at bounding box center [748, 116] width 44 height 21
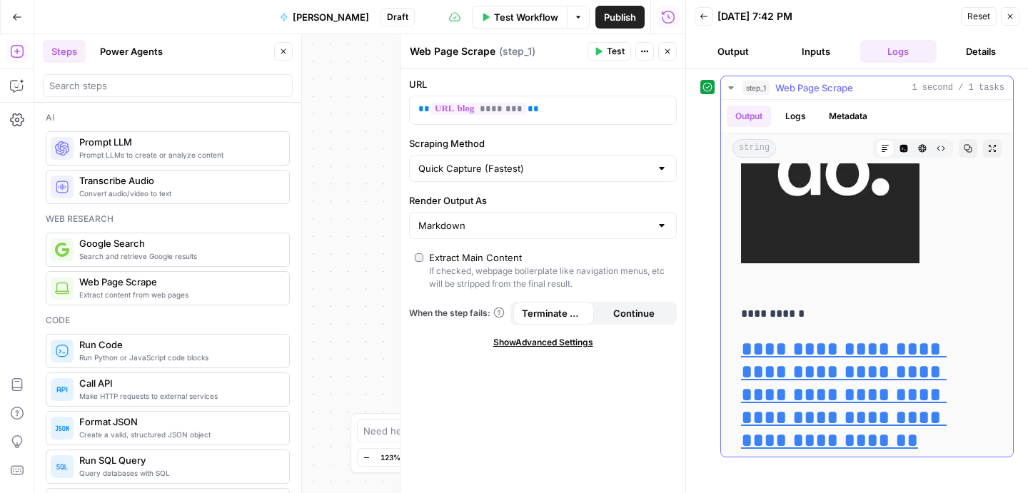
scroll to position [3199, 0]
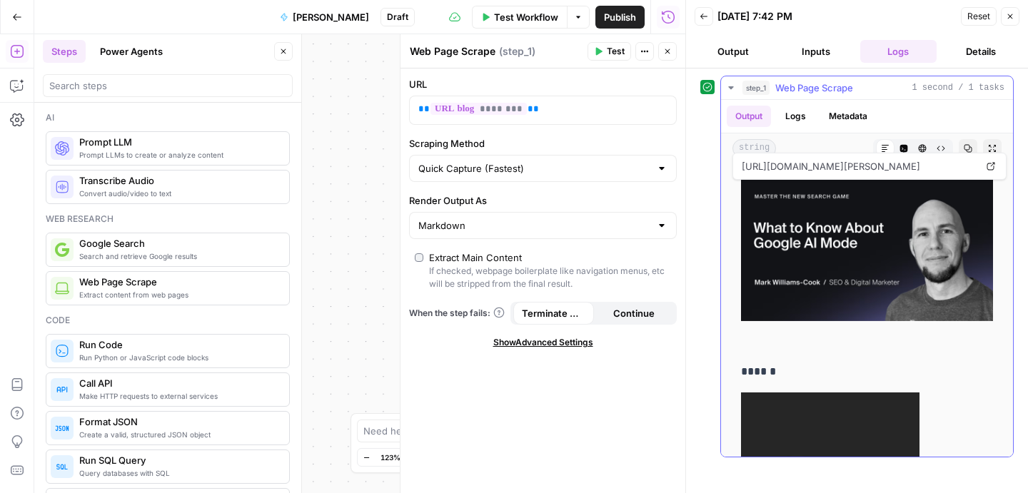
click at [846, 116] on button "Metadata" at bounding box center [848, 116] width 56 height 21
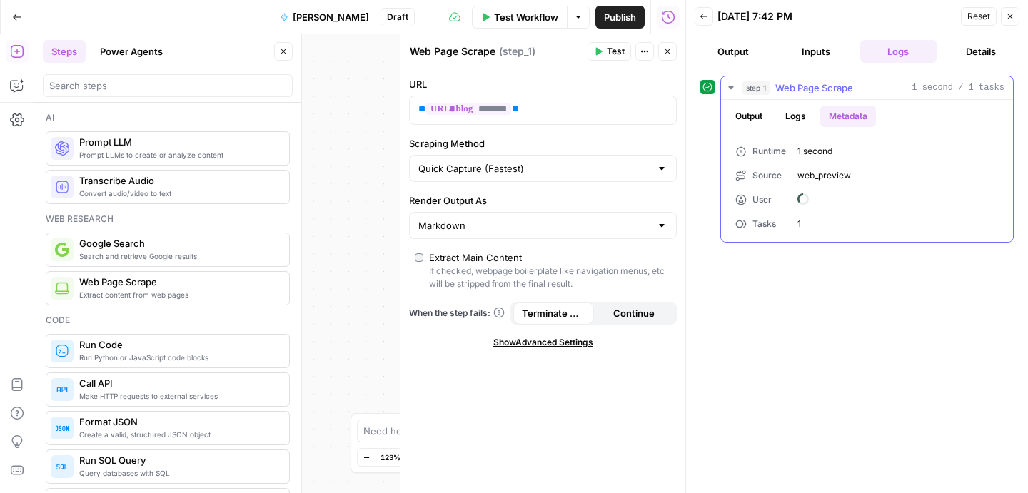
scroll to position [0, 0]
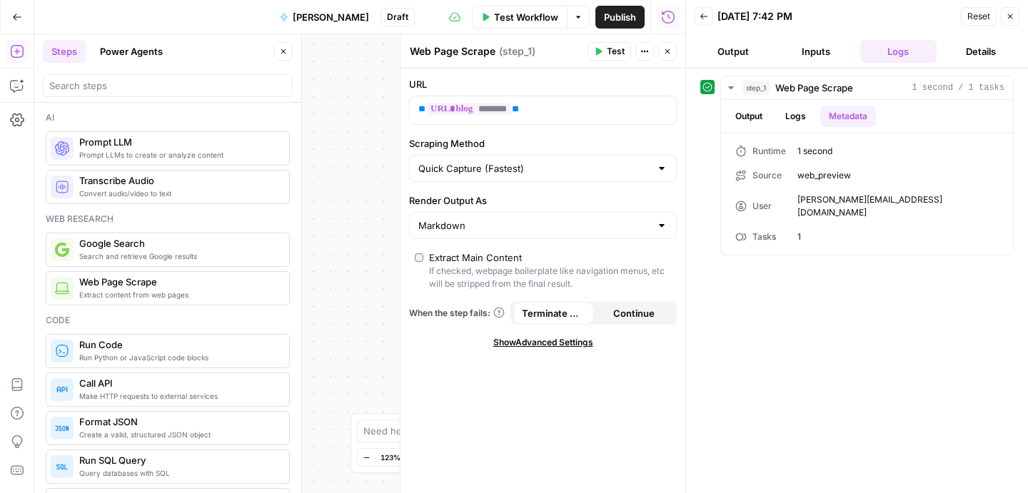
click at [1008, 16] on icon "button" at bounding box center [1009, 16] width 9 height 9
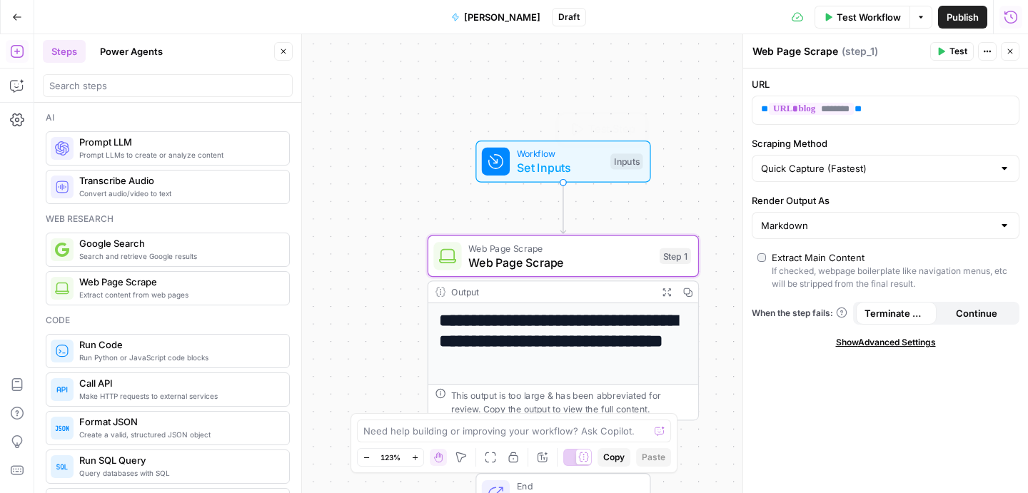
click at [574, 158] on span "Workflow" at bounding box center [560, 154] width 86 height 14
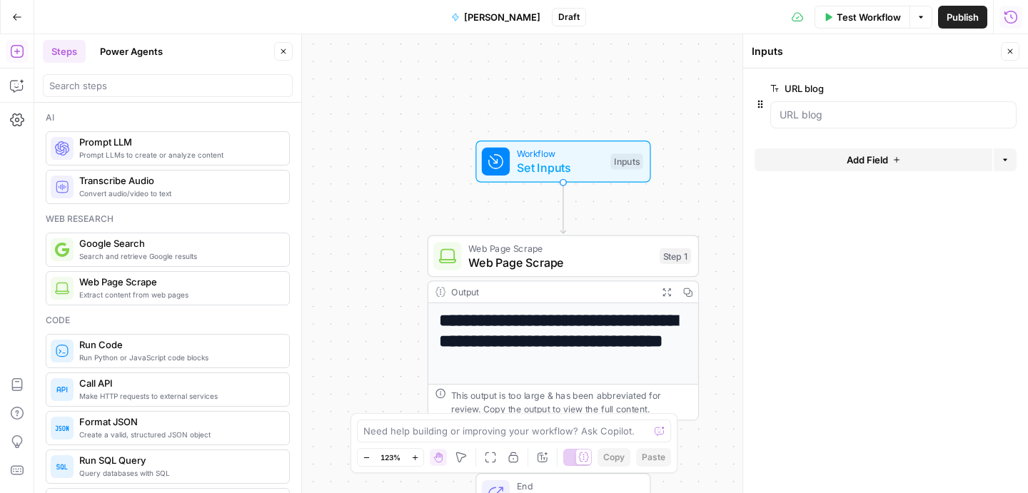
click at [891, 124] on div at bounding box center [893, 114] width 246 height 27
click at [857, 117] on blog "URL blog" at bounding box center [893, 115] width 228 height 14
click at [828, 126] on div at bounding box center [893, 114] width 246 height 27
click at [831, 114] on blog "URL blog" at bounding box center [893, 115] width 228 height 14
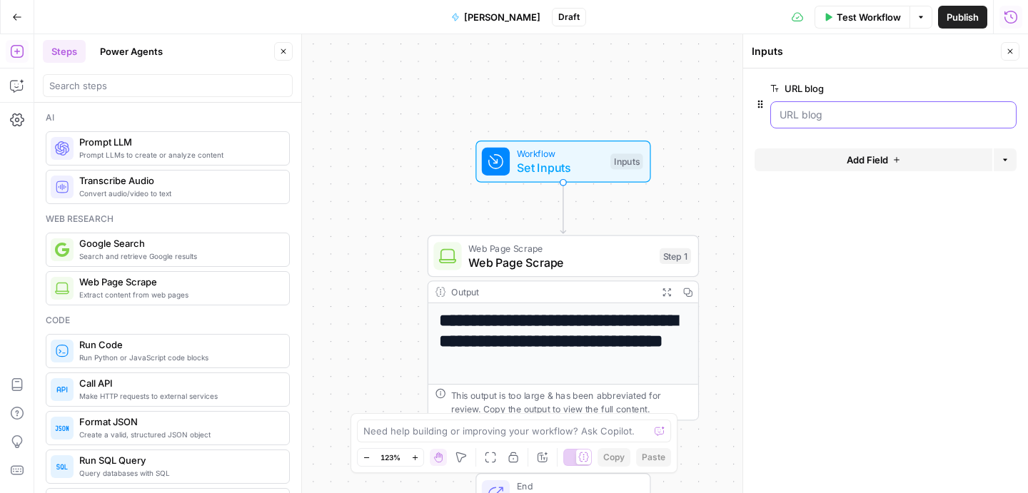
click at [831, 114] on blog "URL blog" at bounding box center [893, 115] width 228 height 14
click at [546, 161] on span "Set Inputs" at bounding box center [560, 168] width 86 height 18
click at [565, 249] on span "Web Page Scrape" at bounding box center [560, 248] width 184 height 14
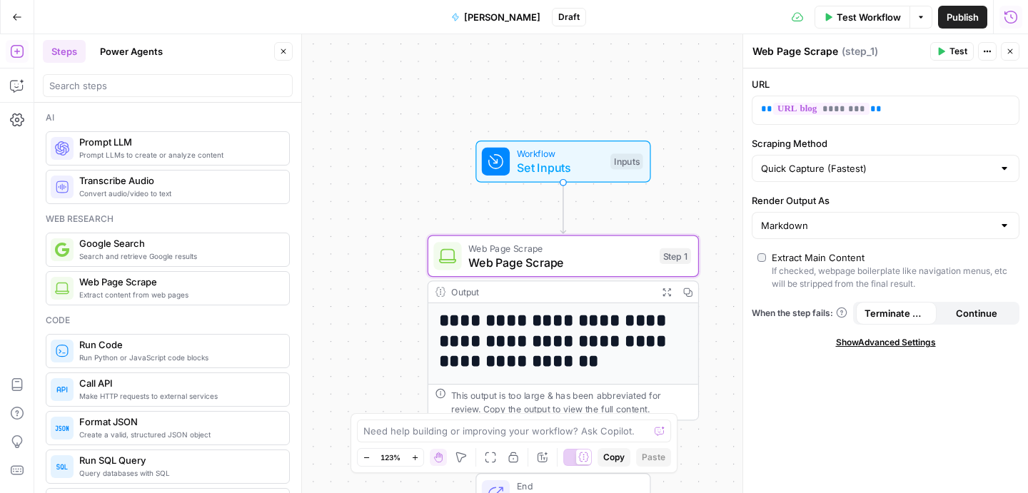
click at [868, 19] on span "Test Workflow" at bounding box center [868, 17] width 64 height 14
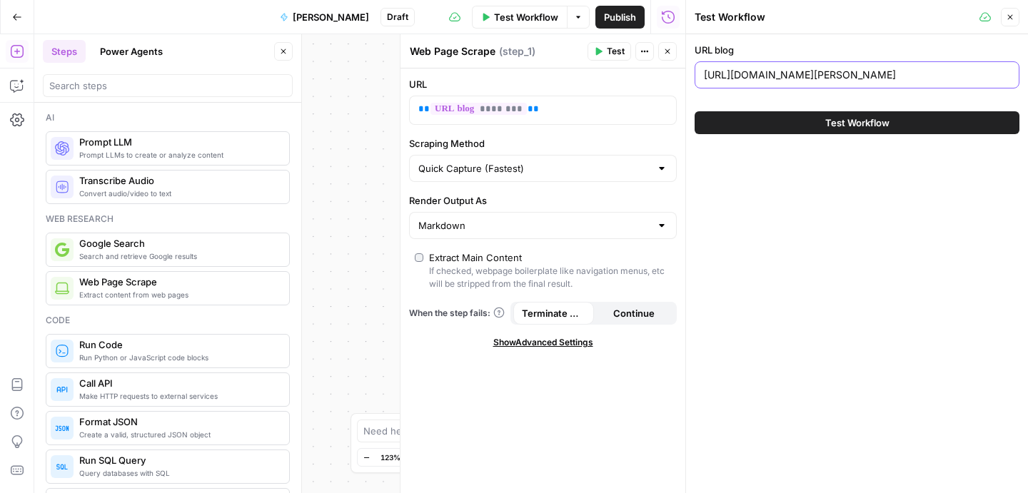
click at [853, 77] on input "https://www.airops.com/blog/webinar-chatgpt-vs-google-kevin-indig" at bounding box center [857, 75] width 306 height 14
paste input "netpeak.net/blog/the-weight-loss-wars-a-cautionary-tale-about-deceptive-marketi…"
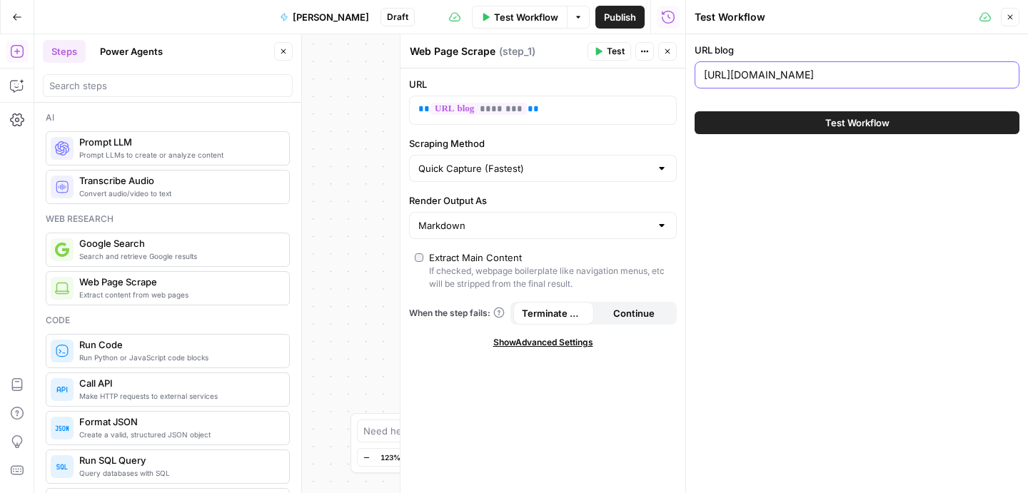
type input "https://netpeak.net/blog/the-weight-loss-wars-a-cautionary-tale-about-deceptive…"
click at [868, 127] on span "Test Workflow" at bounding box center [857, 123] width 64 height 14
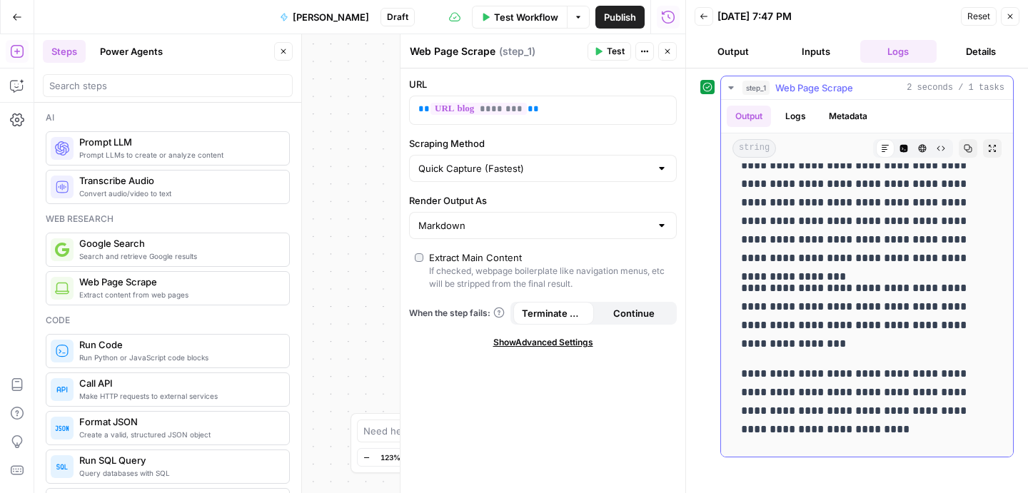
scroll to position [2186, 0]
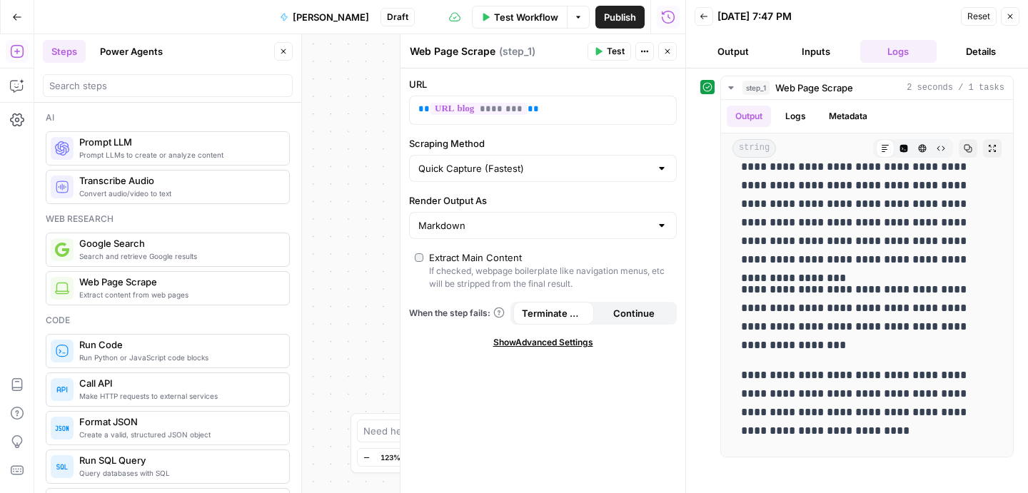
click at [370, 253] on div "**********" at bounding box center [359, 263] width 651 height 459
click at [1005, 23] on button "Close" at bounding box center [1009, 16] width 19 height 19
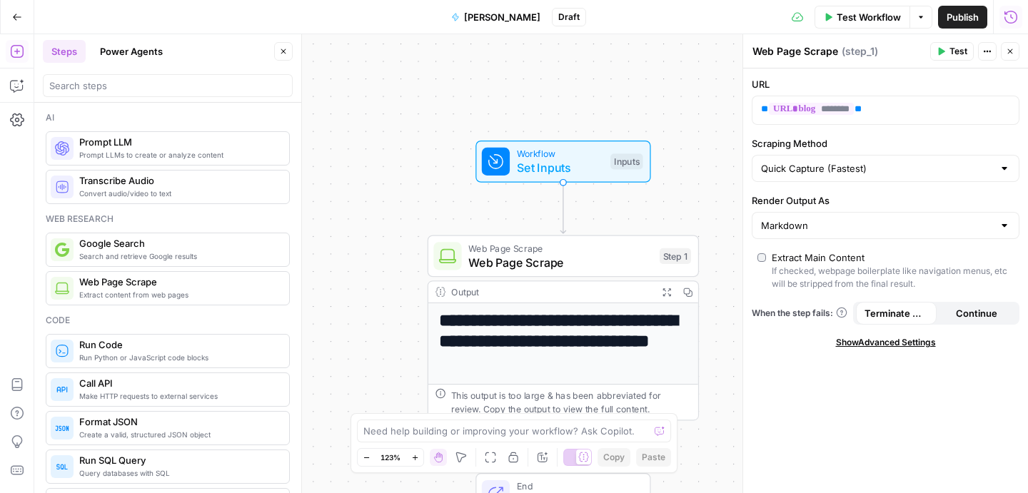
click at [420, 201] on div "**********" at bounding box center [530, 263] width 993 height 459
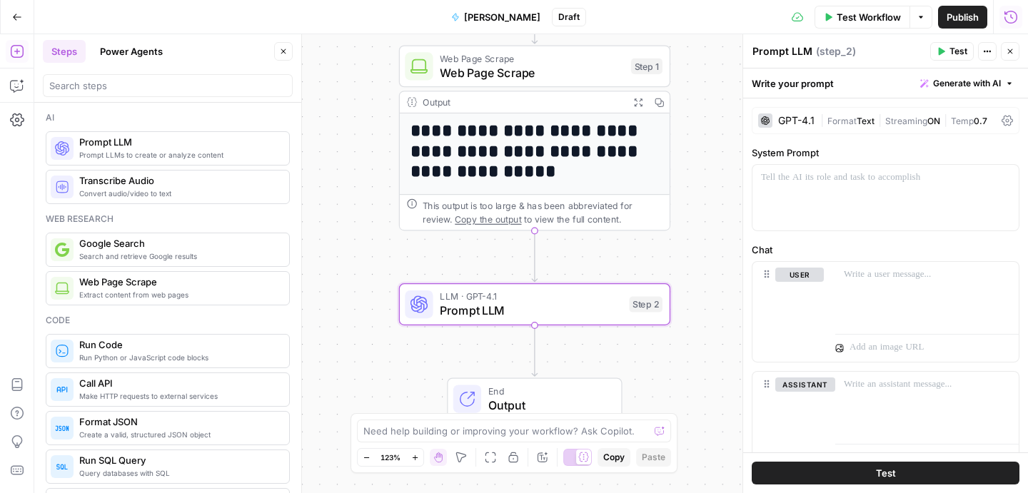
click at [784, 118] on div "GPT-4.1" at bounding box center [796, 121] width 36 height 10
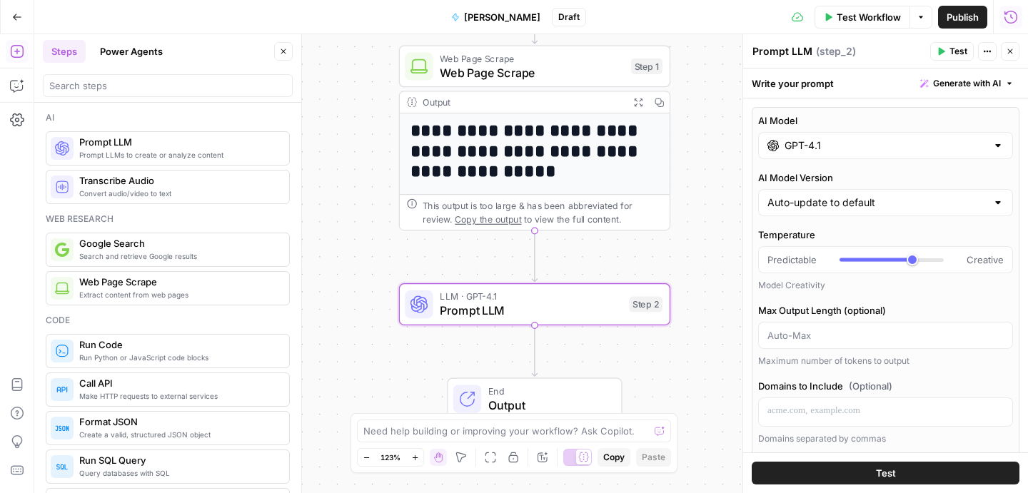
click at [807, 135] on div "GPT-4.1" at bounding box center [885, 145] width 255 height 27
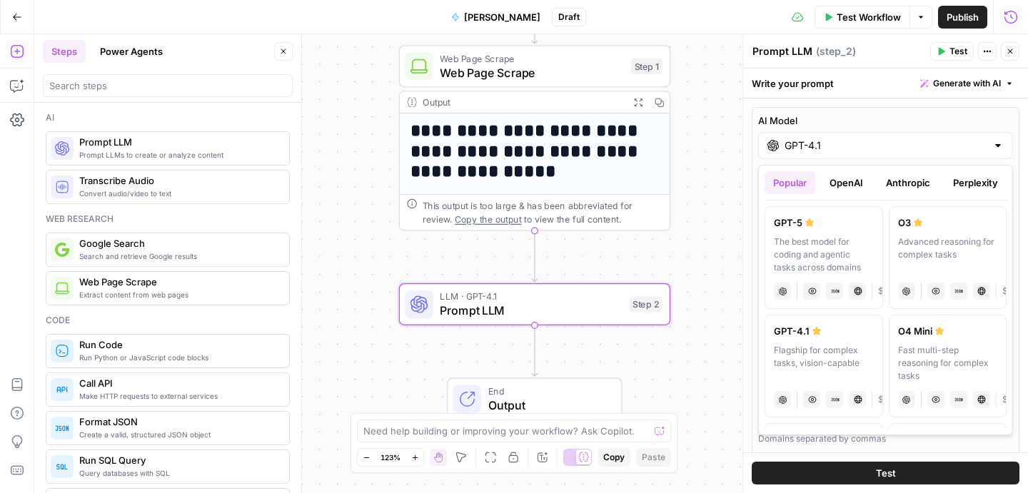
click at [913, 179] on button "Anthropic" at bounding box center [907, 182] width 61 height 23
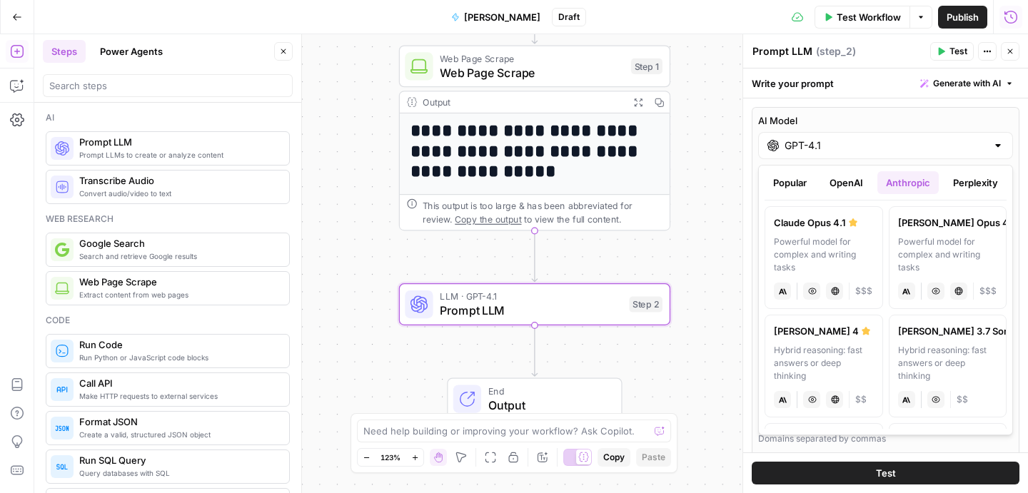
click at [810, 354] on div "Hybrid reasoning: fast answers or deep thinking" at bounding box center [824, 363] width 100 height 39
type input "Claude Sonnet 4"
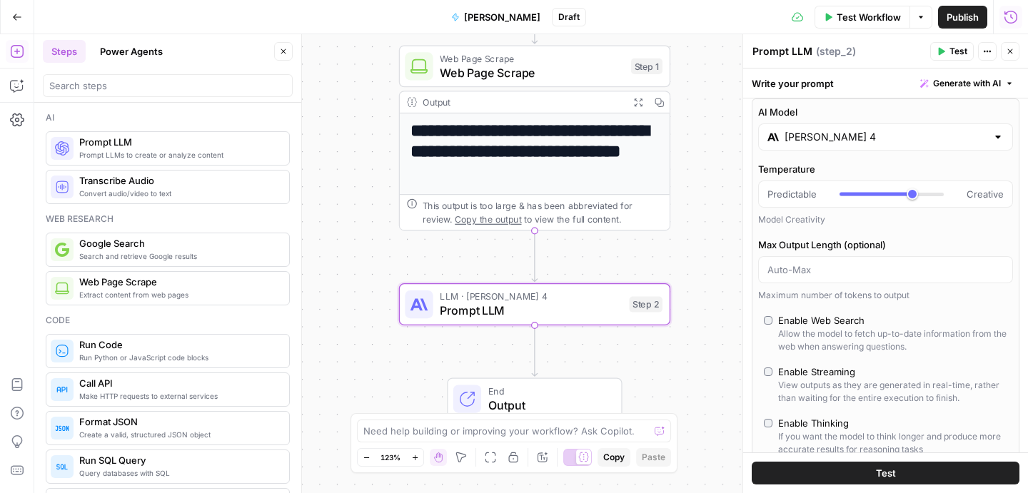
scroll to position [8, 0]
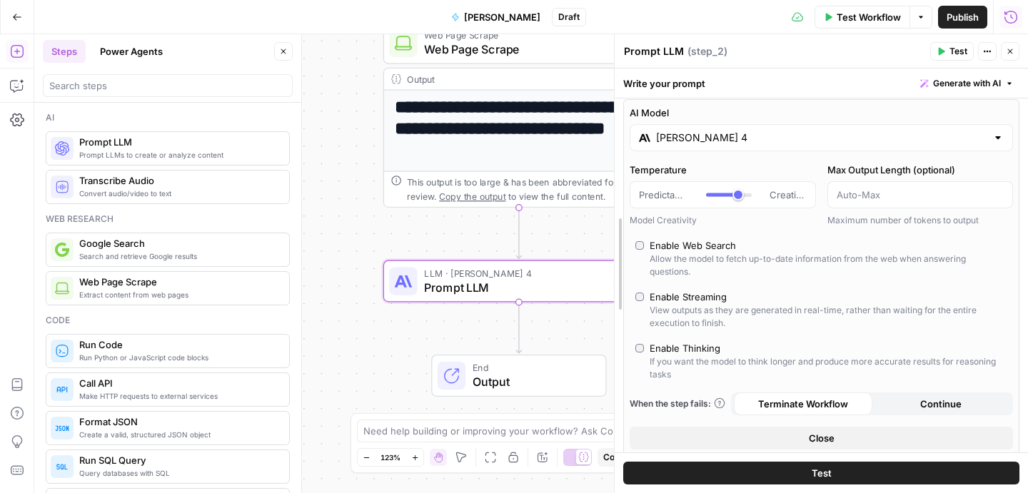
drag, startPoint x: 747, startPoint y: 248, endPoint x: 619, endPoint y: 256, distance: 128.7
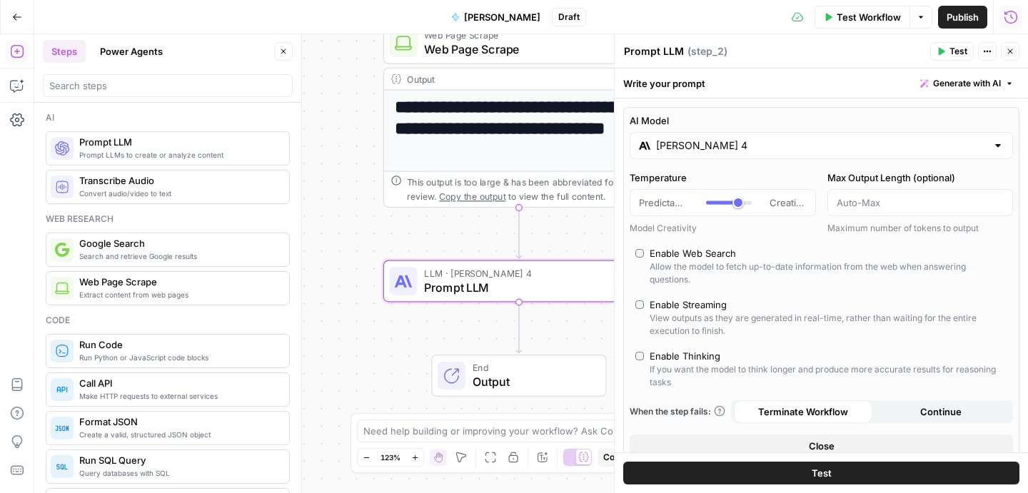
click at [683, 138] on div "Claude Sonnet 4" at bounding box center [820, 145] width 383 height 27
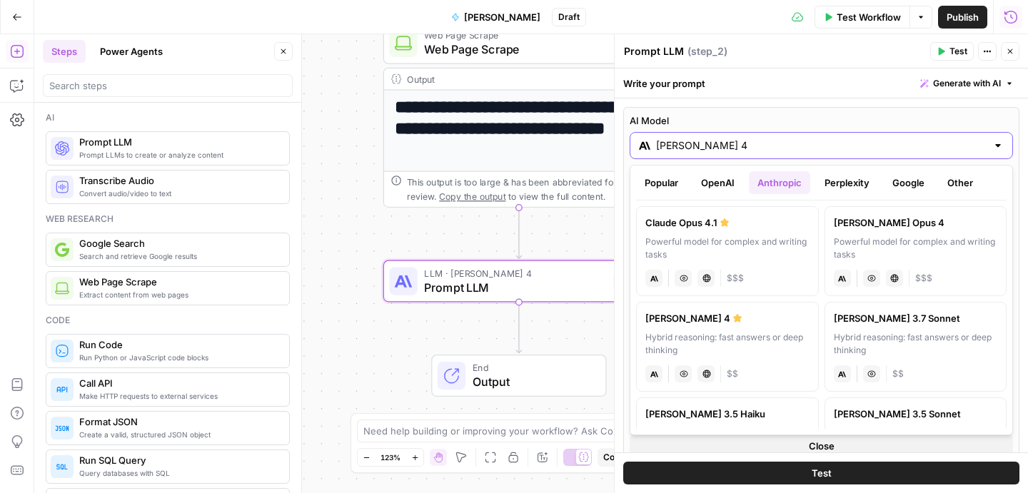
click at [682, 141] on input "Claude Sonnet 4" at bounding box center [821, 145] width 330 height 14
click at [796, 40] on header "Prompt LLM Prompt LLM ( step_2 ) Test Actions Close" at bounding box center [820, 51] width 413 height 34
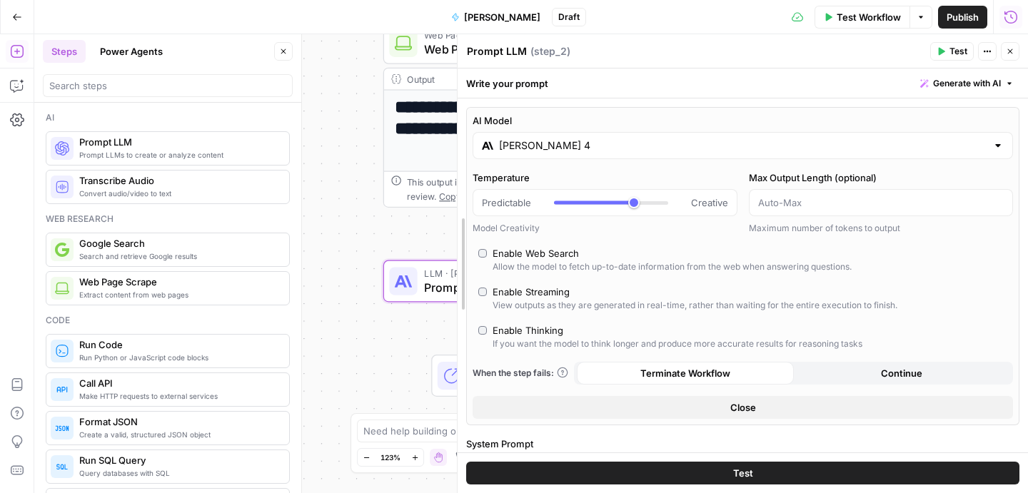
drag, startPoint x: 614, startPoint y: 64, endPoint x: 377, endPoint y: 68, distance: 236.2
click at [377, 68] on body "**********" at bounding box center [514, 246] width 1028 height 493
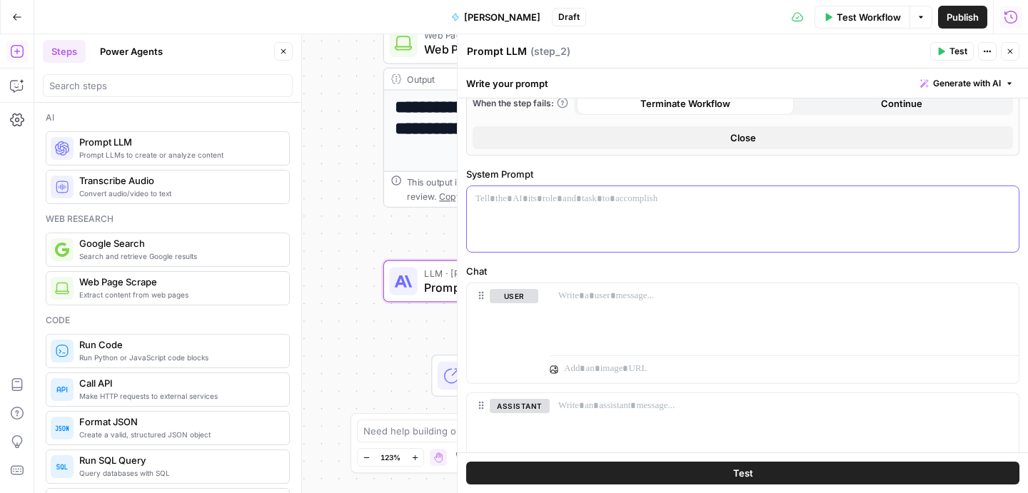
scroll to position [269, 0]
click at [717, 194] on p at bounding box center [742, 200] width 534 height 14
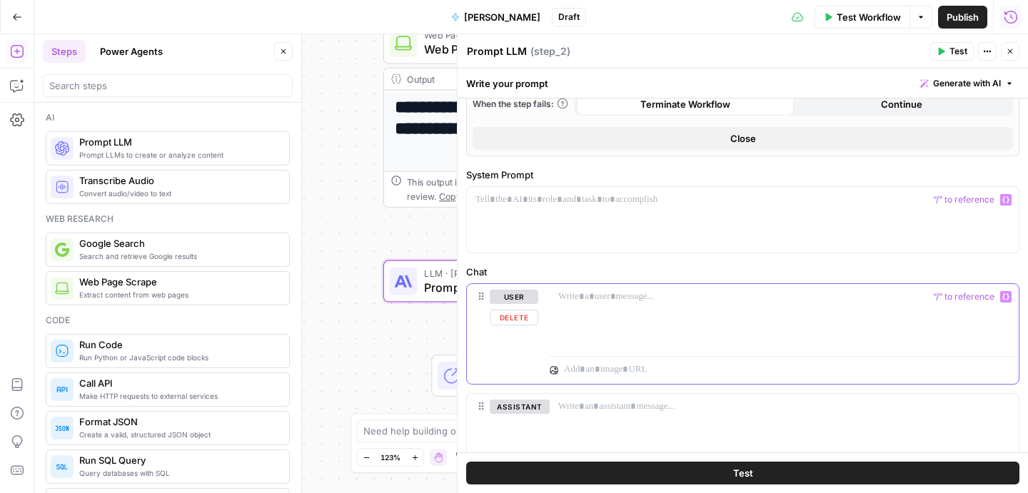
click at [624, 287] on div at bounding box center [783, 317] width 469 height 66
click at [632, 301] on p at bounding box center [784, 297] width 452 height 14
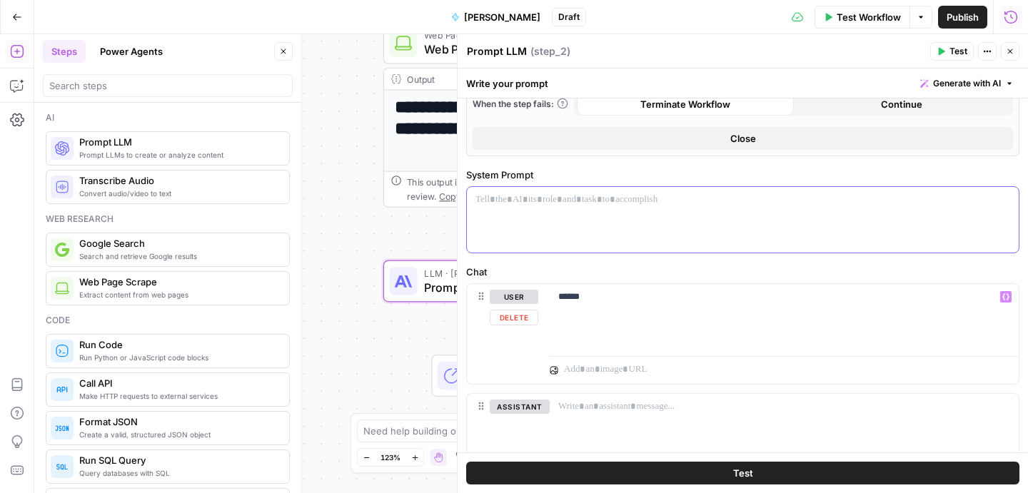
click at [532, 195] on p at bounding box center [742, 200] width 534 height 14
click at [736, 201] on p "**********" at bounding box center [742, 200] width 534 height 14
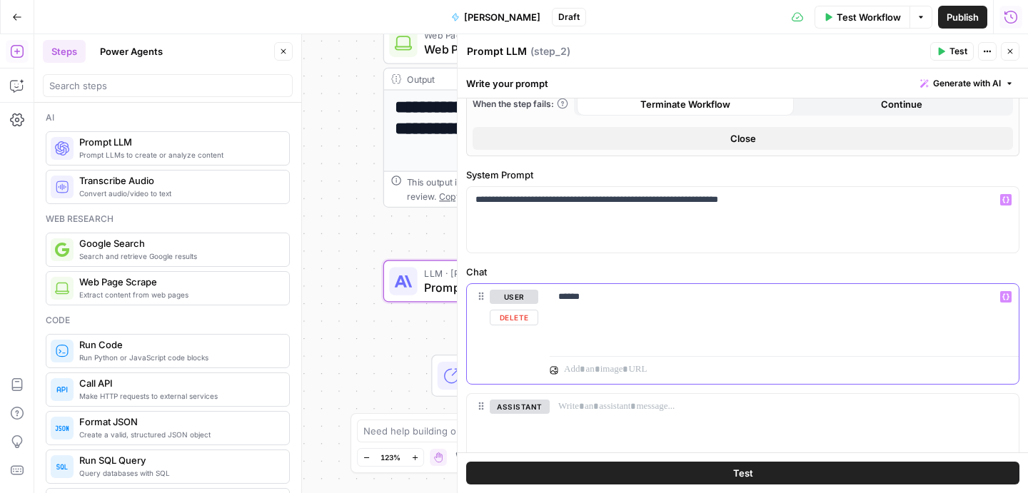
click at [639, 306] on div "******" at bounding box center [783, 317] width 469 height 66
click at [1004, 297] on icon "button" at bounding box center [1005, 296] width 7 height 7
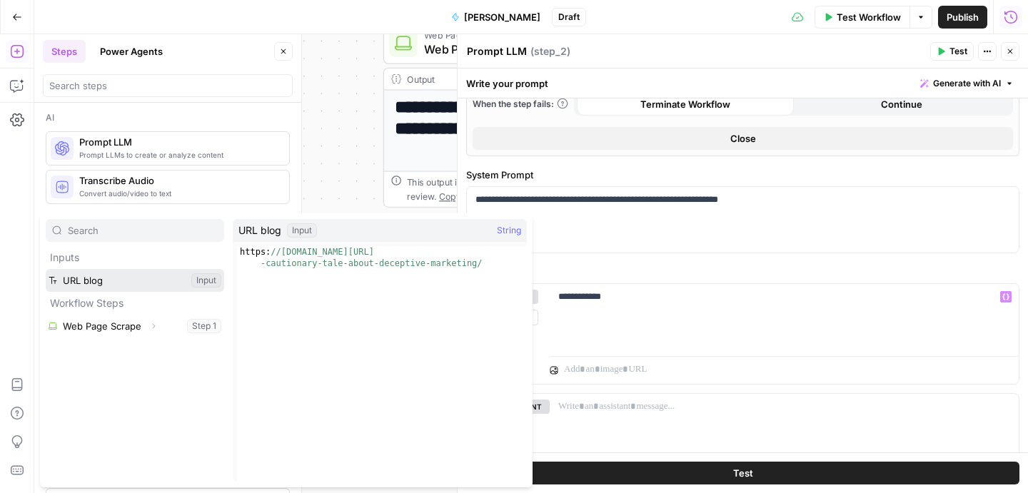
click at [126, 283] on button "Select variable URL blog" at bounding box center [135, 280] width 178 height 23
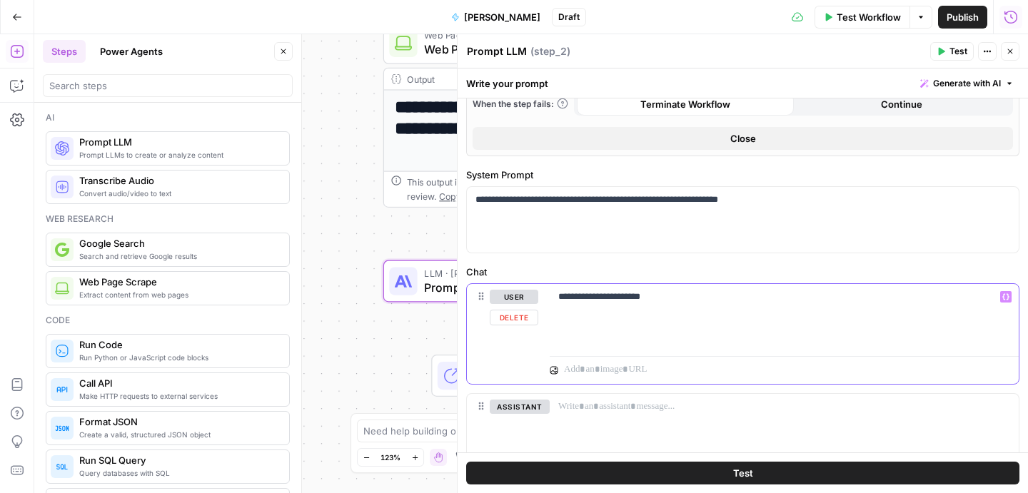
drag, startPoint x: 746, startPoint y: 310, endPoint x: 619, endPoint y: 301, distance: 127.3
click at [619, 301] on div "**********" at bounding box center [783, 317] width 469 height 66
click at [1005, 293] on icon "button" at bounding box center [1005, 296] width 7 height 7
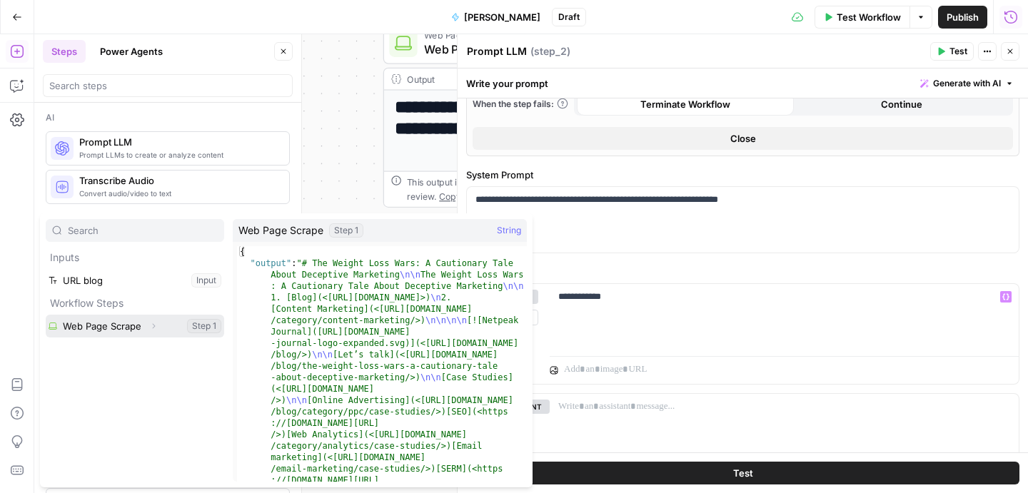
click at [119, 328] on button "Select variable Web Page Scrape" at bounding box center [135, 326] width 178 height 23
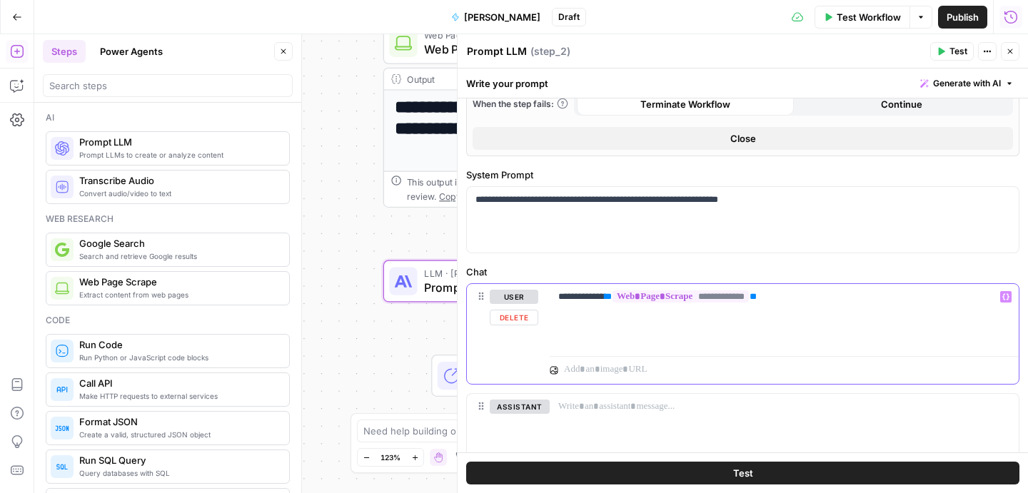
click at [609, 299] on p "**********" at bounding box center [784, 297] width 452 height 14
click at [858, 12] on span "Test Workflow" at bounding box center [868, 17] width 64 height 14
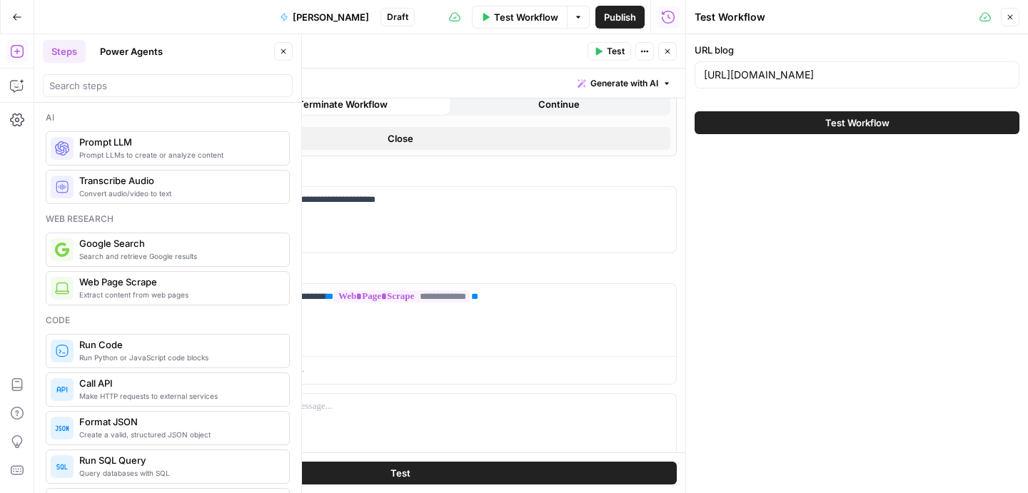
click at [847, 126] on span "Test Workflow" at bounding box center [857, 123] width 64 height 14
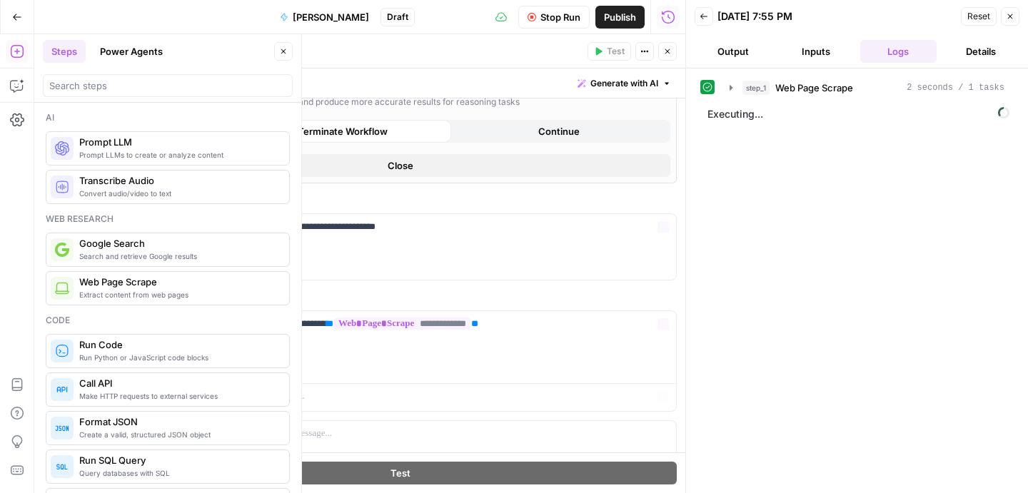
scroll to position [353, 0]
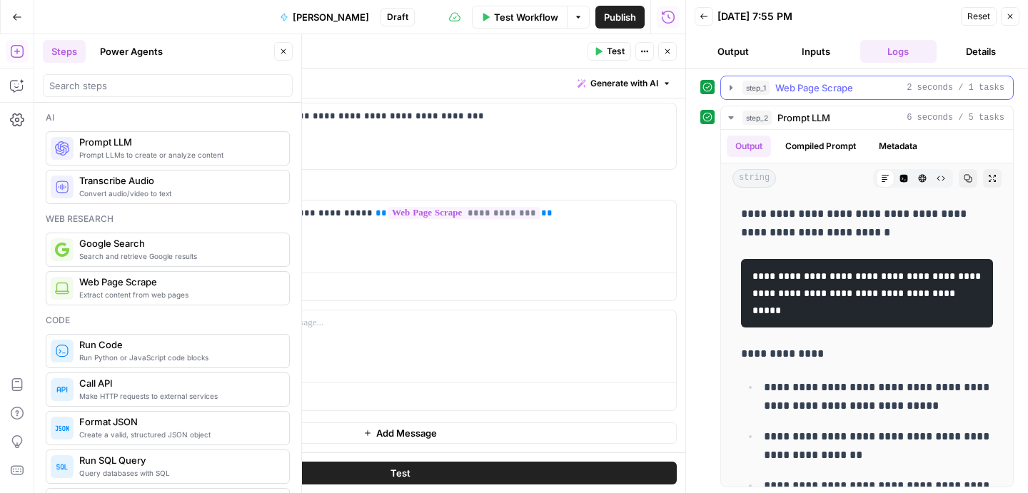
click at [731, 90] on icon "button" at bounding box center [730, 87] width 11 height 11
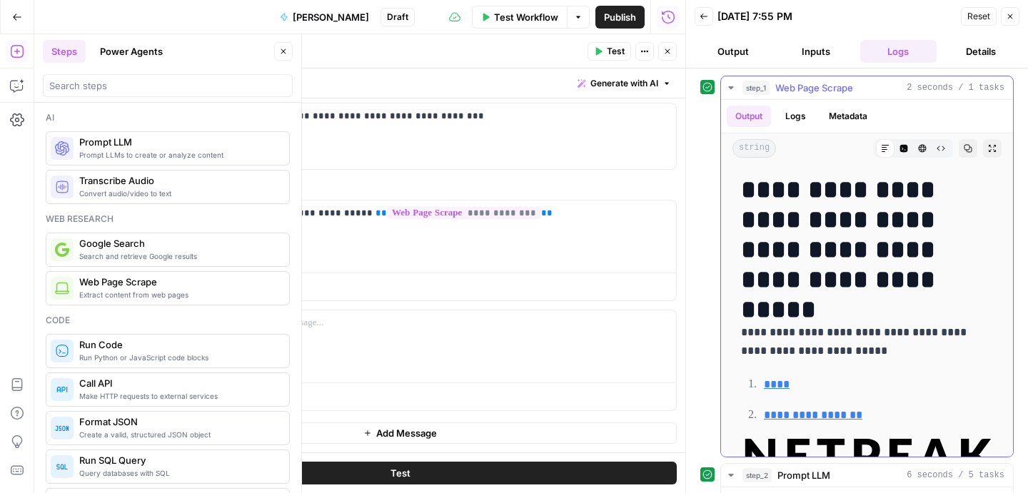
click at [731, 88] on icon "button" at bounding box center [730, 87] width 11 height 11
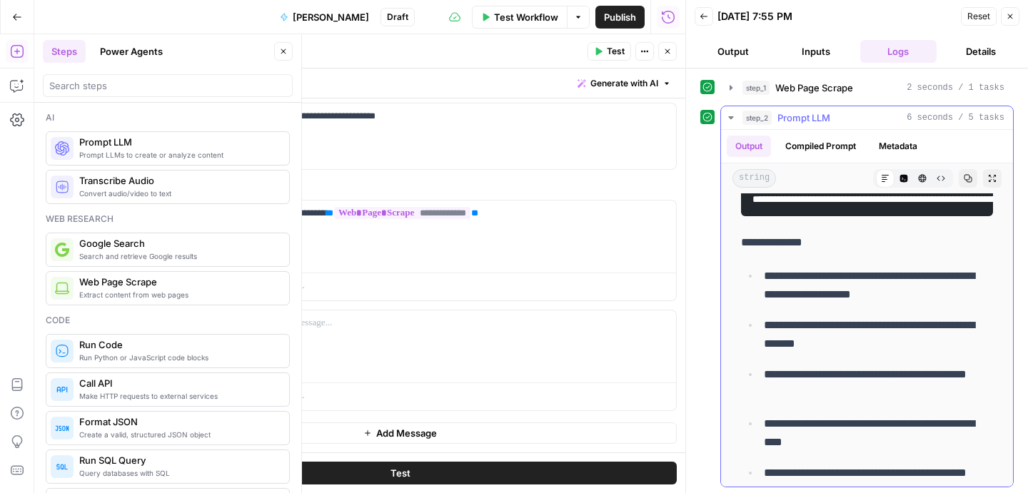
scroll to position [26, 0]
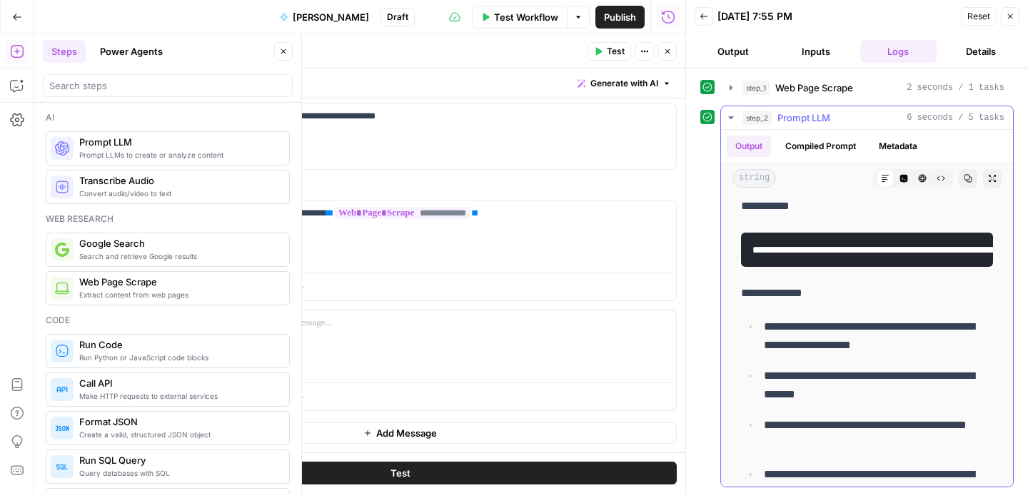
click at [908, 257] on pre "**********" at bounding box center [867, 250] width 252 height 34
click at [908, 256] on pre "**********" at bounding box center [867, 250] width 252 height 34
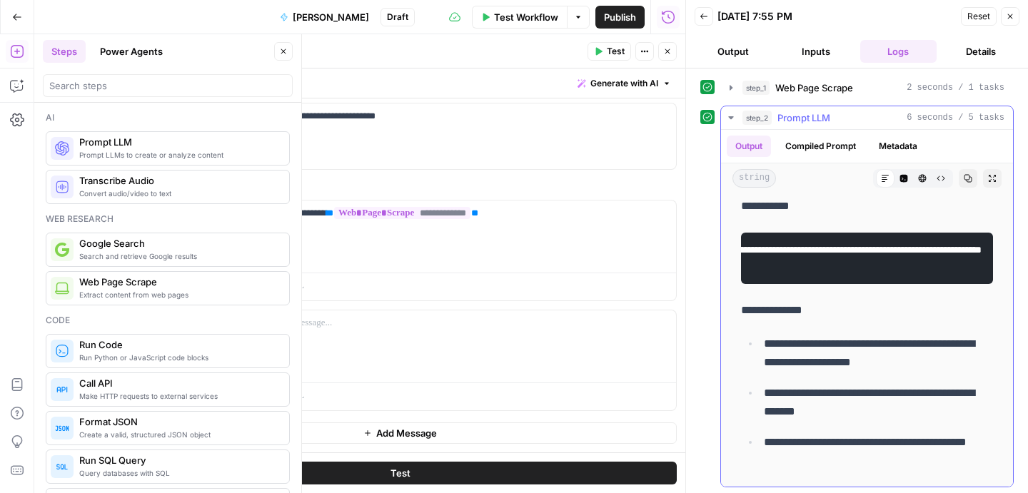
scroll to position [0, 312]
drag, startPoint x: 906, startPoint y: 254, endPoint x: 863, endPoint y: 250, distance: 42.3
click at [893, 250] on code "**********" at bounding box center [818, 250] width 326 height 10
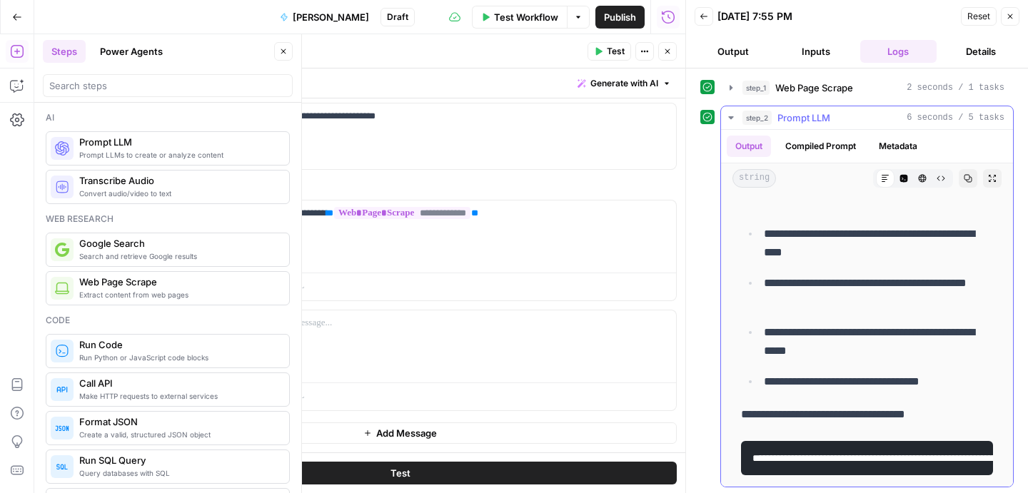
scroll to position [1, 0]
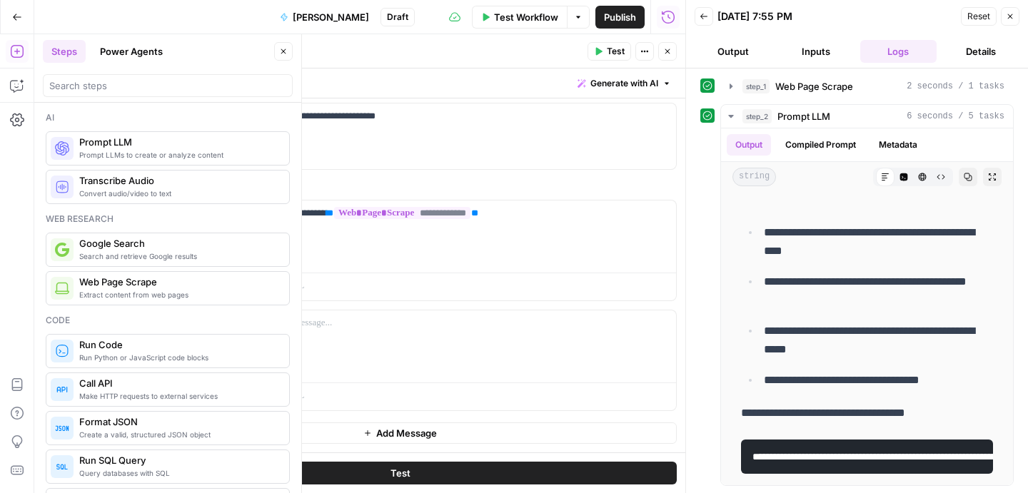
click at [1008, 23] on button "Close" at bounding box center [1009, 16] width 19 height 19
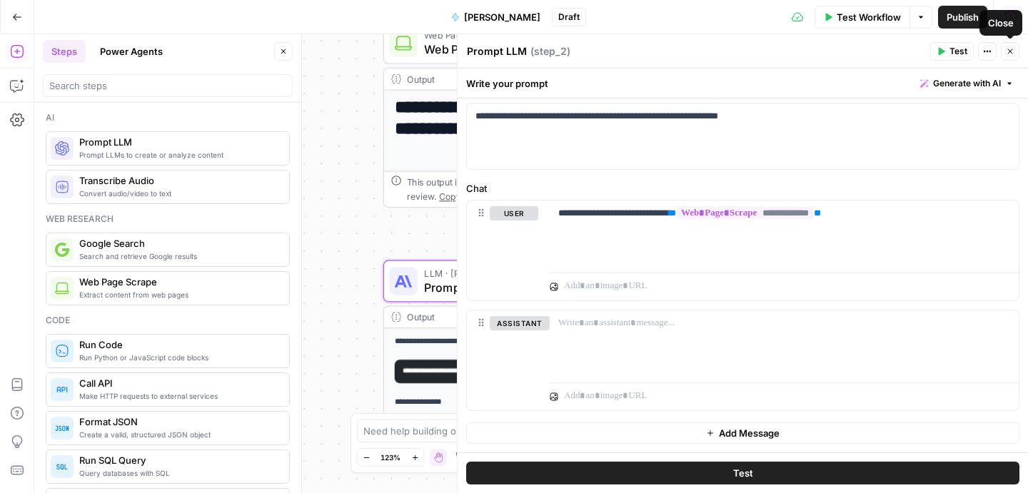
click at [1006, 56] on button "Close" at bounding box center [1009, 51] width 19 height 19
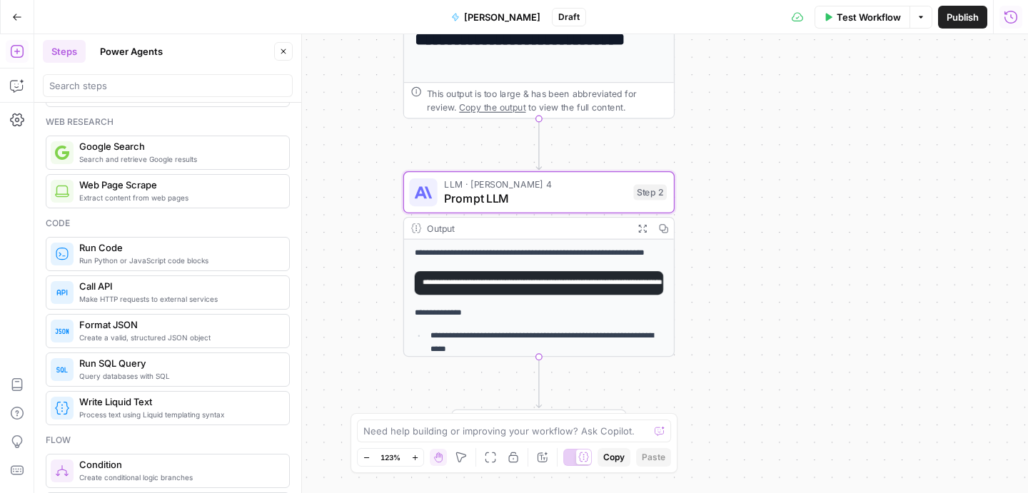
scroll to position [98, 0]
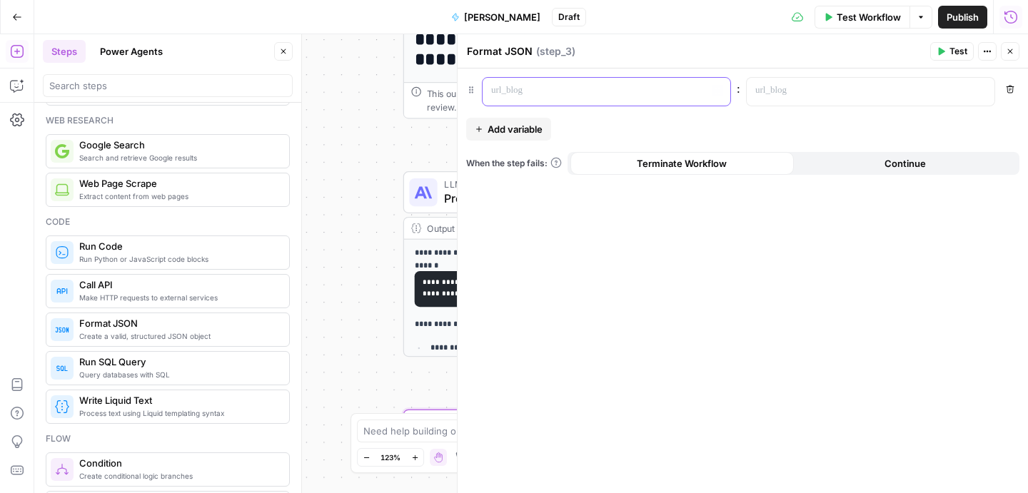
click at [519, 91] on p at bounding box center [595, 90] width 208 height 14
click at [980, 93] on icon "button" at bounding box center [981, 90] width 7 height 7
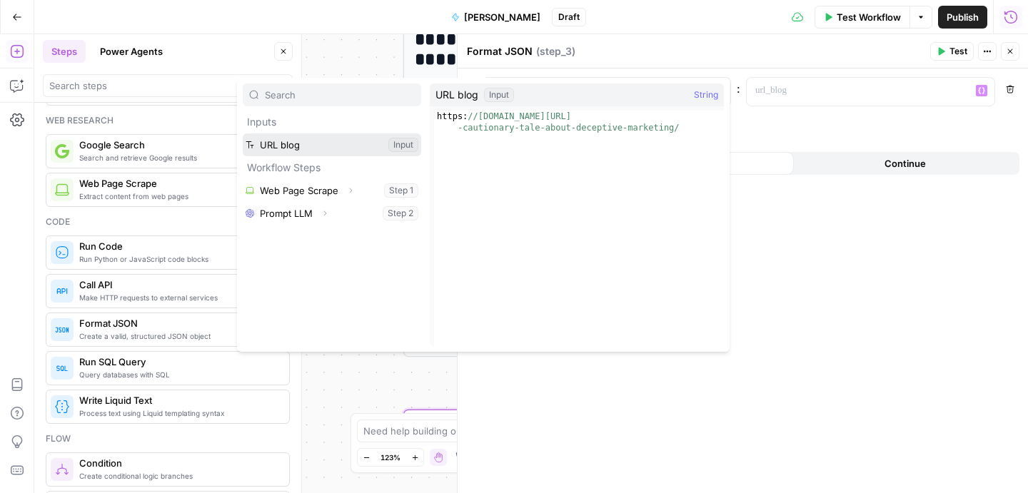
click at [280, 145] on button "Select variable URL blog" at bounding box center [332, 144] width 178 height 23
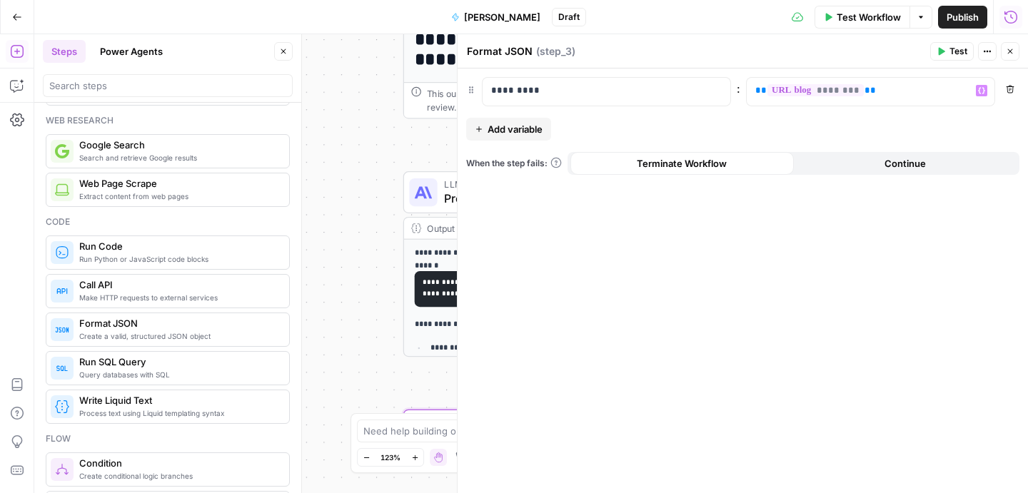
click at [524, 135] on span "Add variable" at bounding box center [514, 129] width 55 height 14
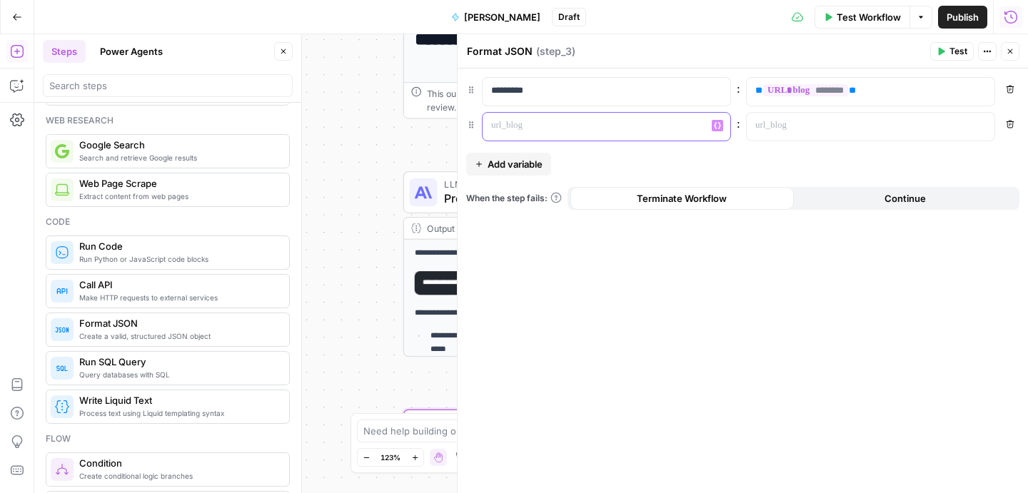
click at [582, 128] on p at bounding box center [595, 125] width 208 height 14
click at [967, 118] on div at bounding box center [858, 127] width 225 height 28
click at [985, 132] on div "“/” to reference Variables Menu" at bounding box center [870, 127] width 248 height 28
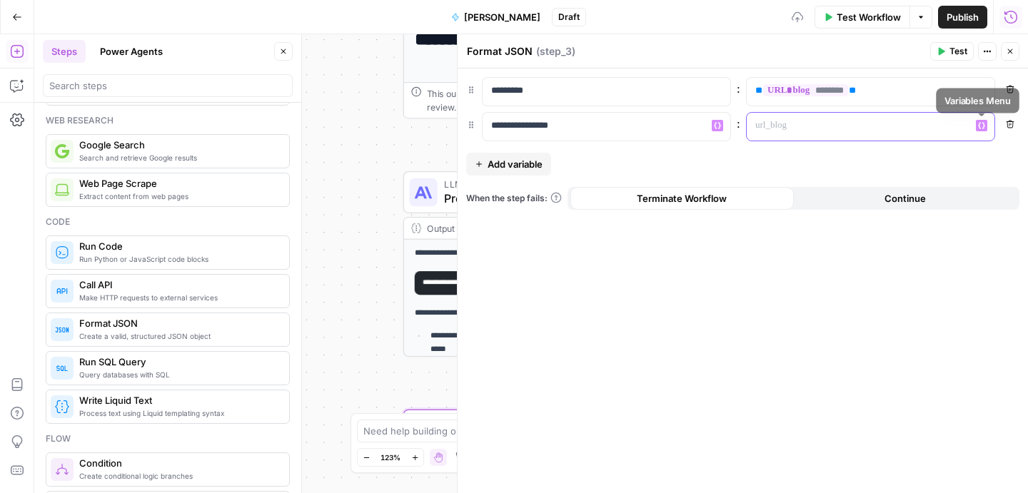
click at [985, 127] on button "Variables Menu" at bounding box center [980, 125] width 11 height 11
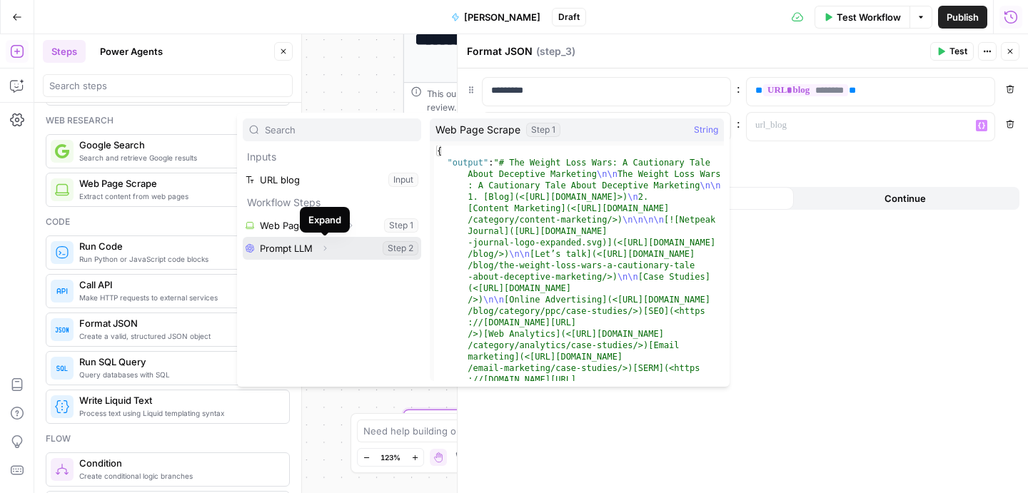
click at [322, 246] on icon "button" at bounding box center [324, 248] width 9 height 9
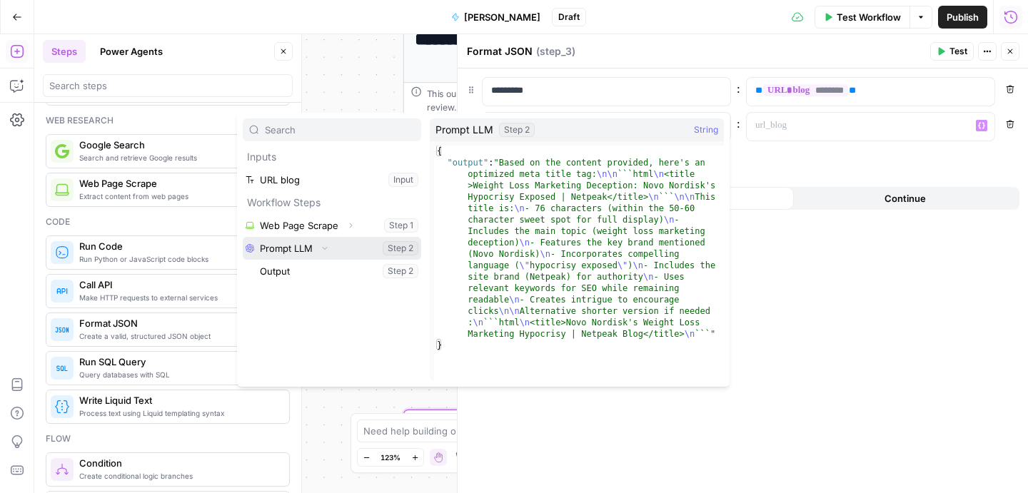
click at [342, 248] on button "Select variable Prompt LLM" at bounding box center [332, 248] width 178 height 23
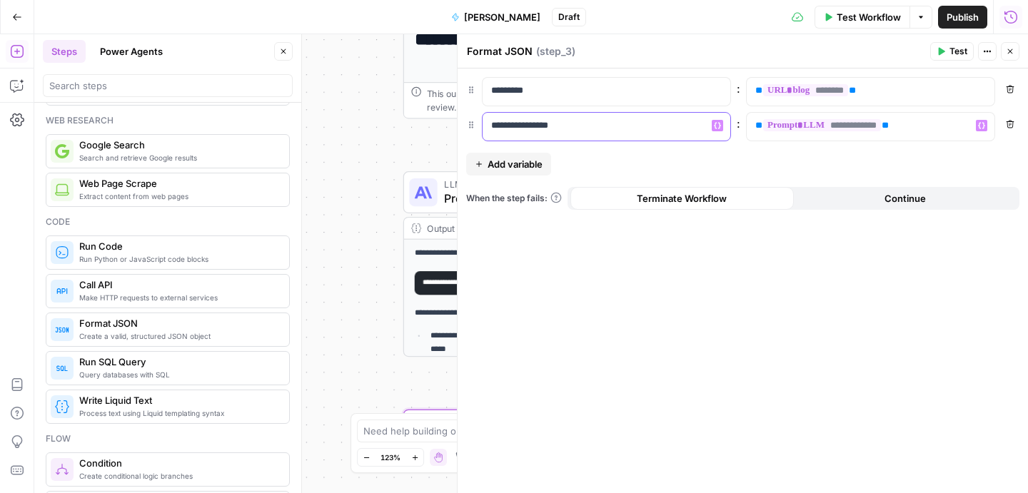
click at [506, 128] on p "**********" at bounding box center [595, 125] width 208 height 14
click at [951, 54] on span "Test" at bounding box center [958, 51] width 18 height 13
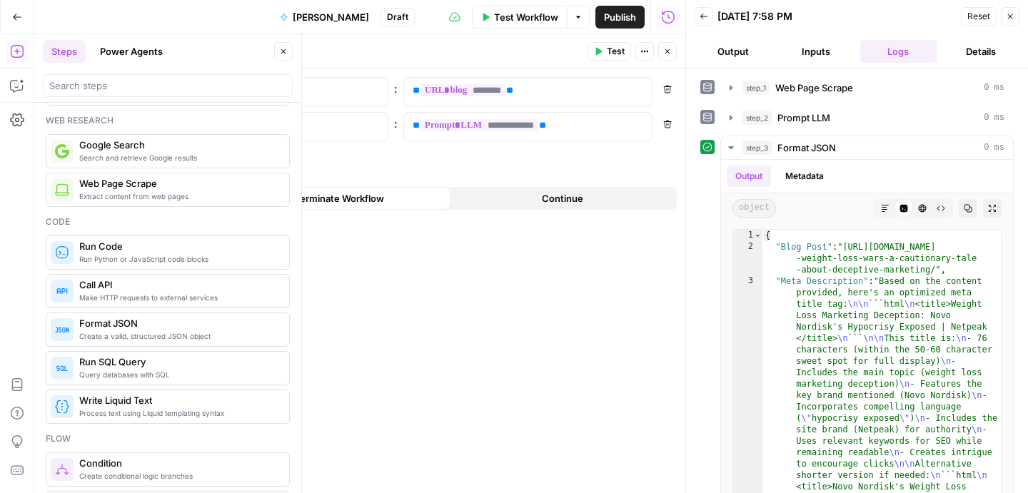
click at [285, 49] on icon "button" at bounding box center [283, 51] width 9 height 9
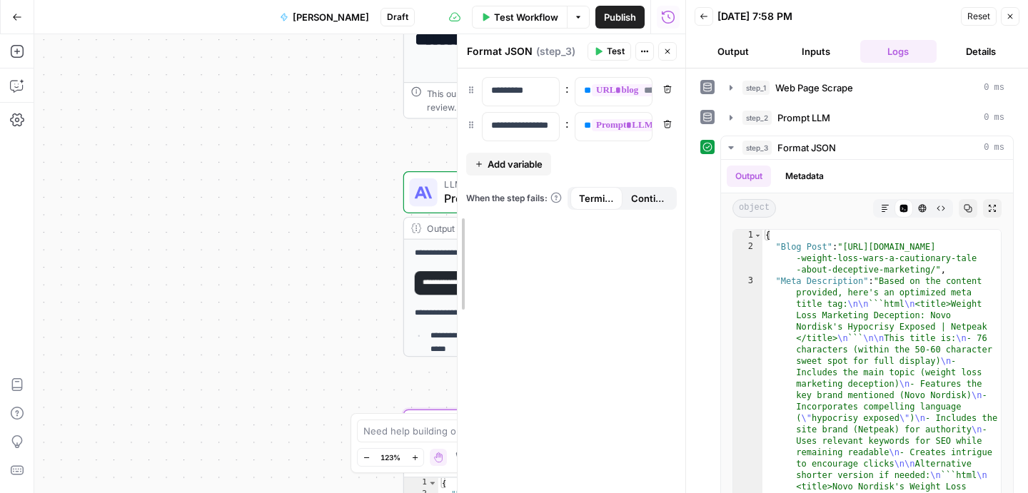
drag, startPoint x: 116, startPoint y: 44, endPoint x: 684, endPoint y: 71, distance: 569.4
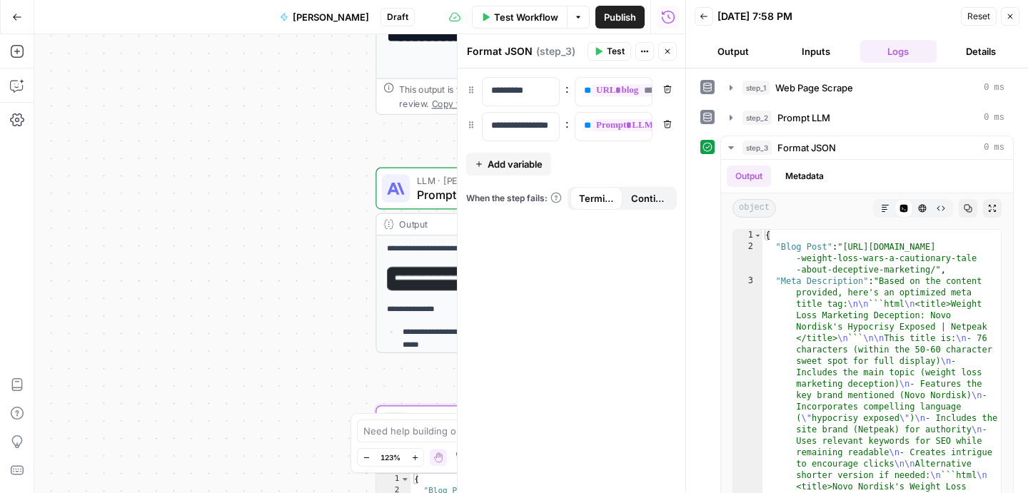
click at [360, 298] on div "**********" at bounding box center [359, 263] width 651 height 459
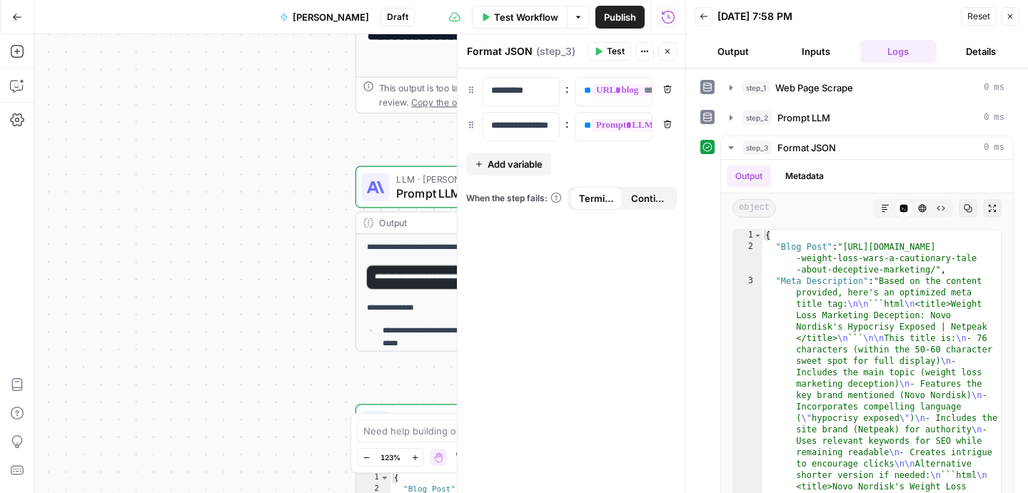
click at [393, 371] on div "**********" at bounding box center [359, 263] width 651 height 459
click at [666, 51] on icon "button" at bounding box center [667, 51] width 5 height 5
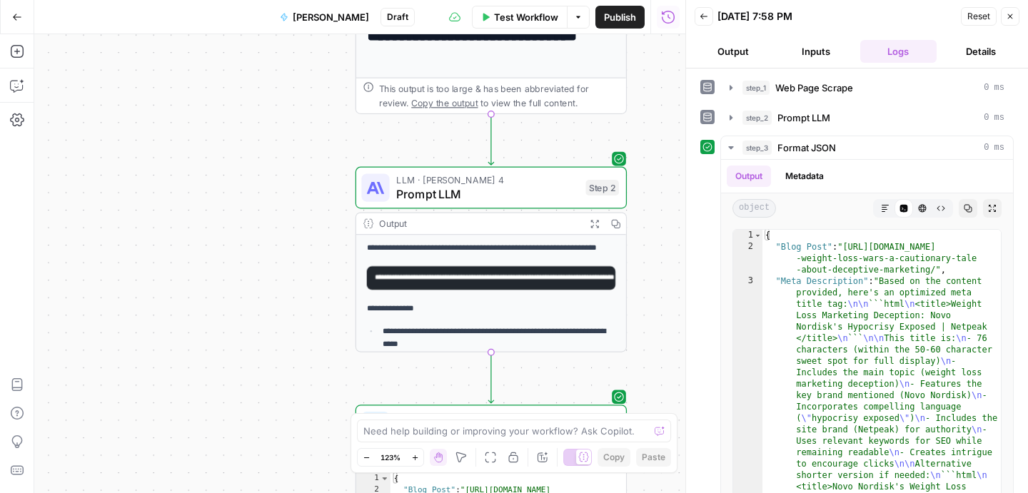
click at [1013, 16] on span "Close" at bounding box center [1013, 16] width 1 height 1
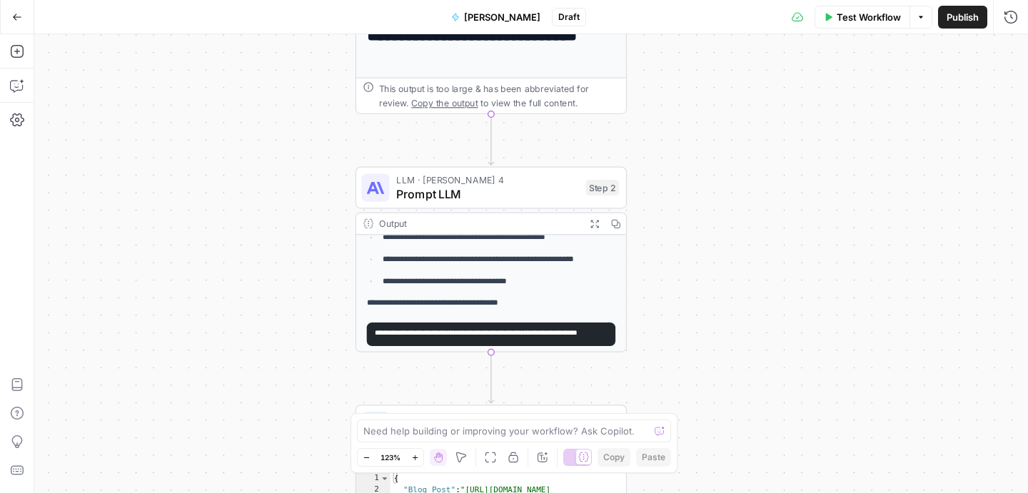
scroll to position [157, 0]
click at [722, 303] on div "**********" at bounding box center [530, 263] width 993 height 459
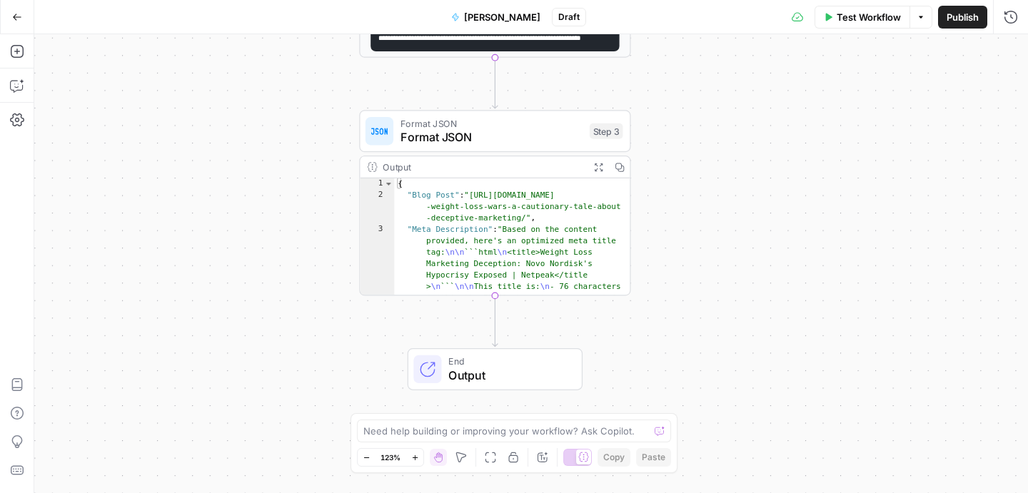
click at [539, 256] on div "{ "Blog Post" : "https://netpeak.net/blog/the -weight-loss-wars-a-cautionary-ta…" at bounding box center [512, 357] width 236 height 358
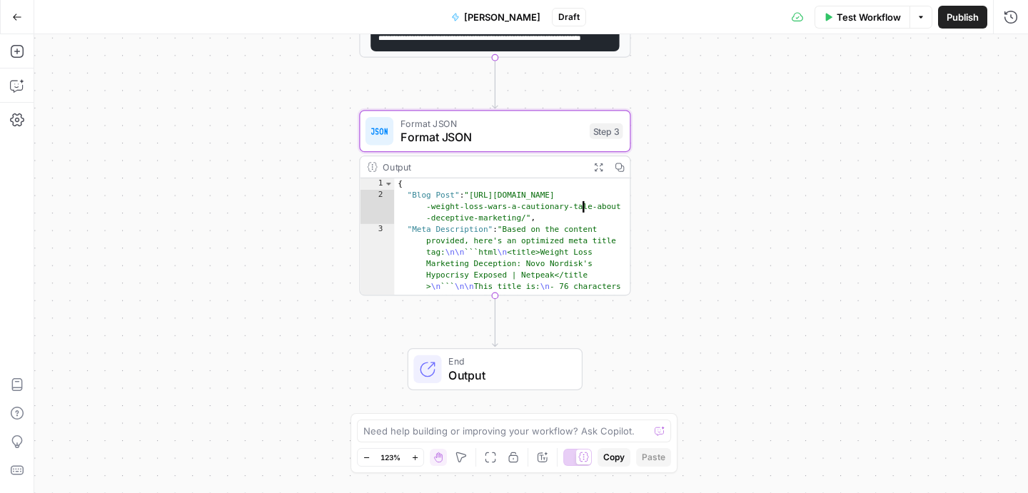
click at [548, 201] on div "{ "Blog Post" : "https://netpeak.net/blog/the -weight-loss-wars-a-cautionary-ta…" at bounding box center [512, 357] width 236 height 358
type textarea "**********"
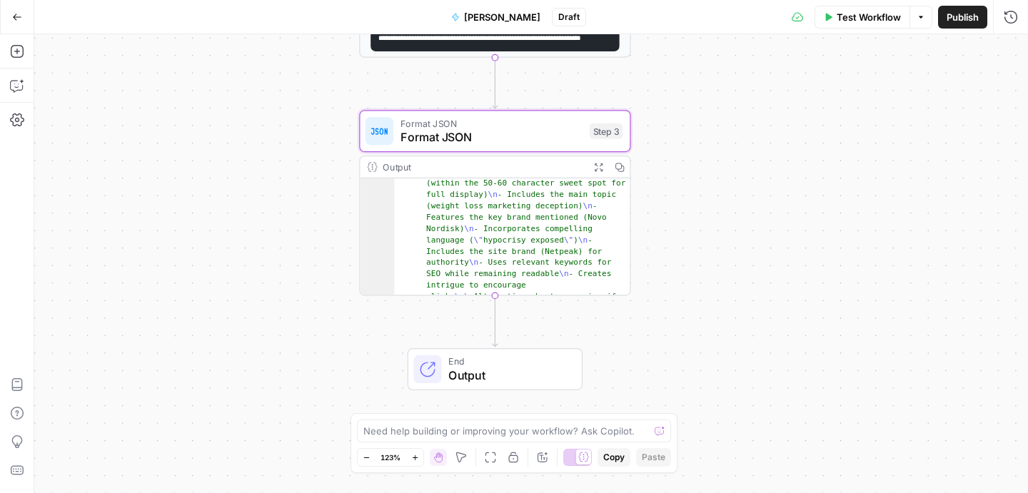
scroll to position [0, 0]
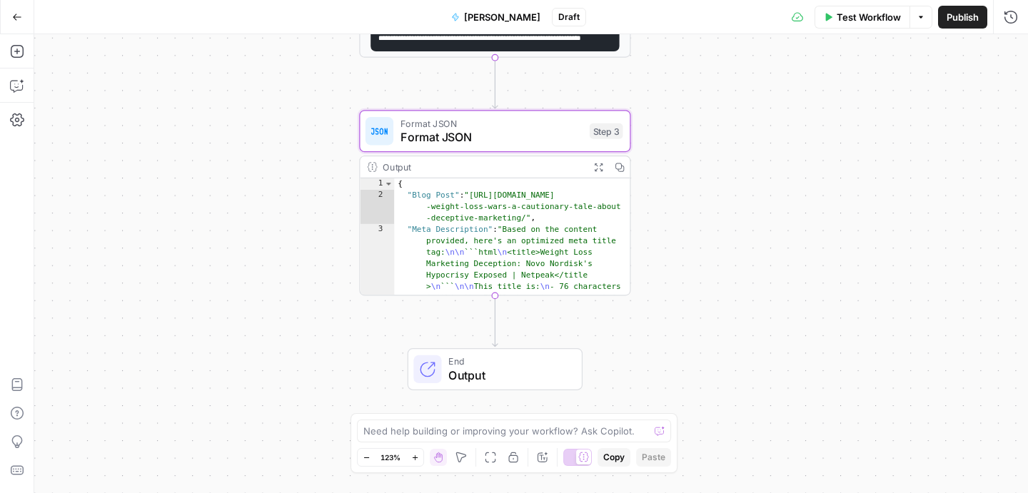
click at [539, 134] on span "Format JSON" at bounding box center [491, 137] width 182 height 18
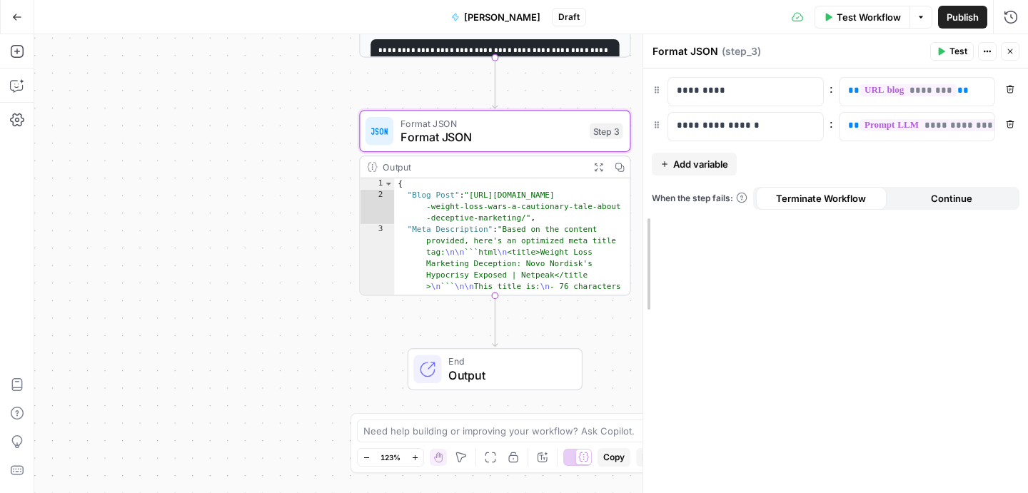
drag, startPoint x: 802, startPoint y: 170, endPoint x: 645, endPoint y: 178, distance: 157.2
click at [921, 124] on span "**********" at bounding box center [928, 125] width 137 height 12
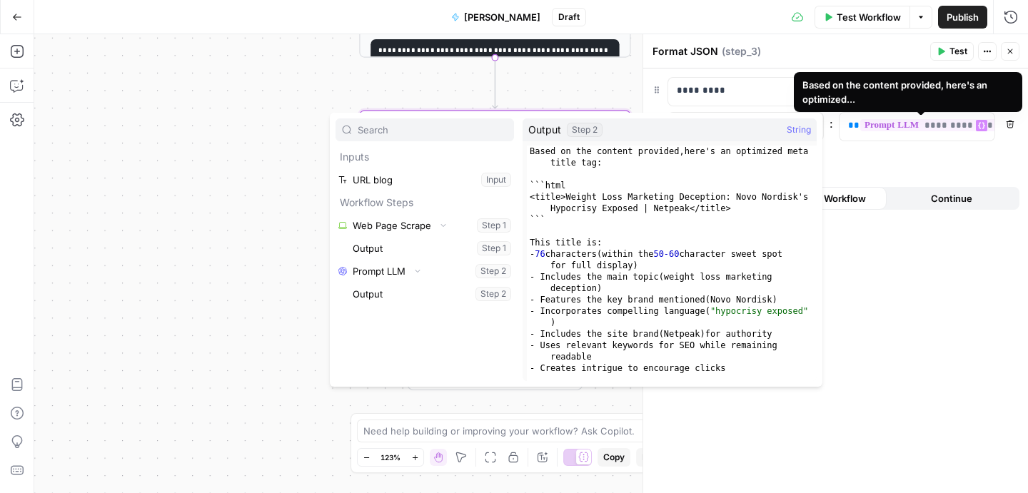
click at [914, 157] on div "**********" at bounding box center [835, 281] width 385 height 425
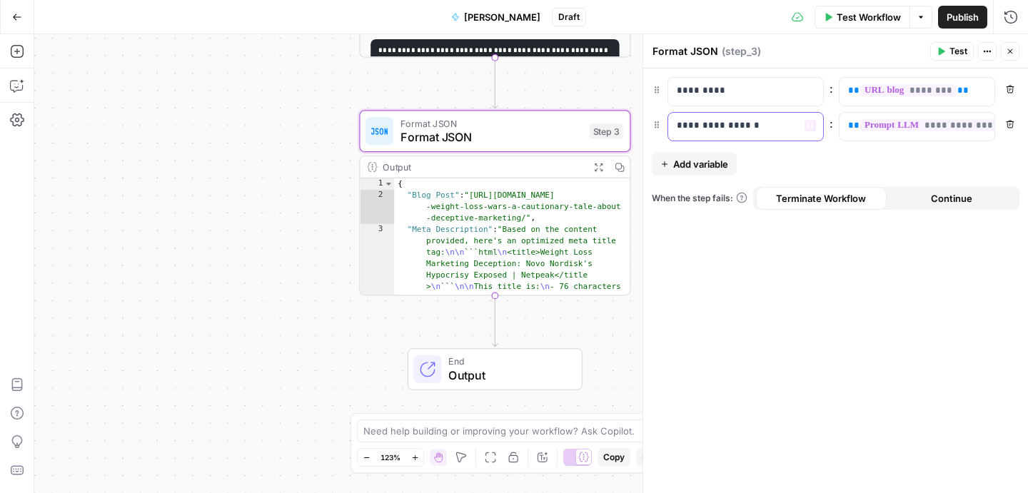
click at [755, 127] on p "**********" at bounding box center [745, 125] width 138 height 14
click at [908, 131] on span "**********" at bounding box center [928, 125] width 137 height 12
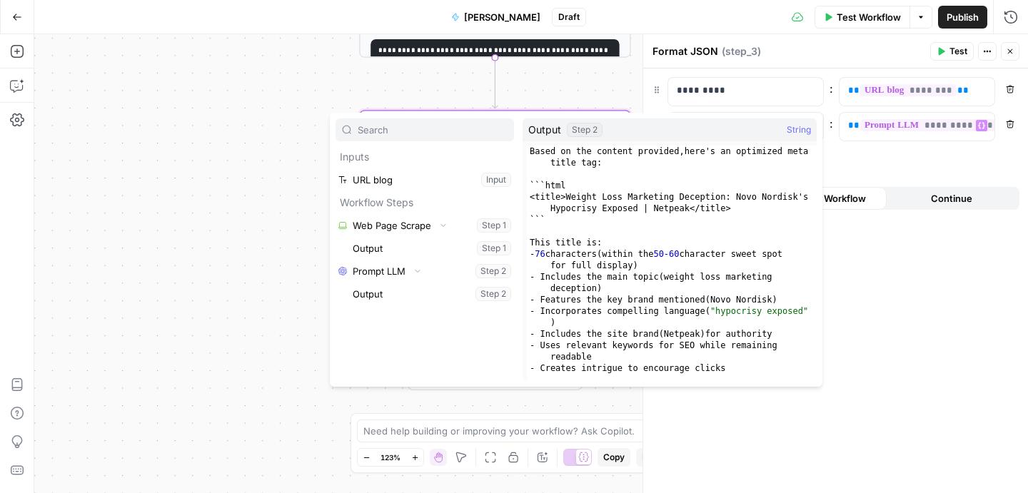
click at [464, 296] on button "Select variable Output" at bounding box center [432, 294] width 164 height 23
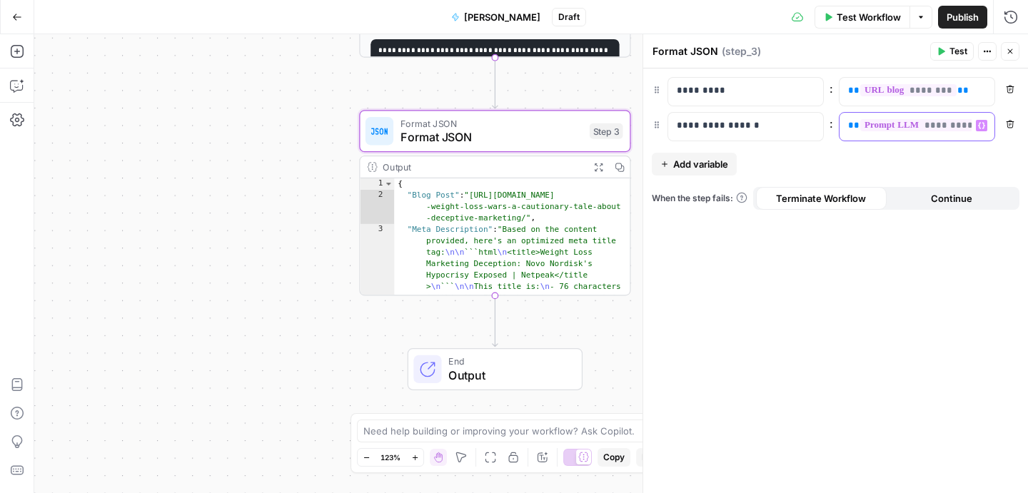
click at [893, 136] on div "**********" at bounding box center [905, 127] width 132 height 28
click at [900, 124] on span "**********" at bounding box center [928, 125] width 137 height 12
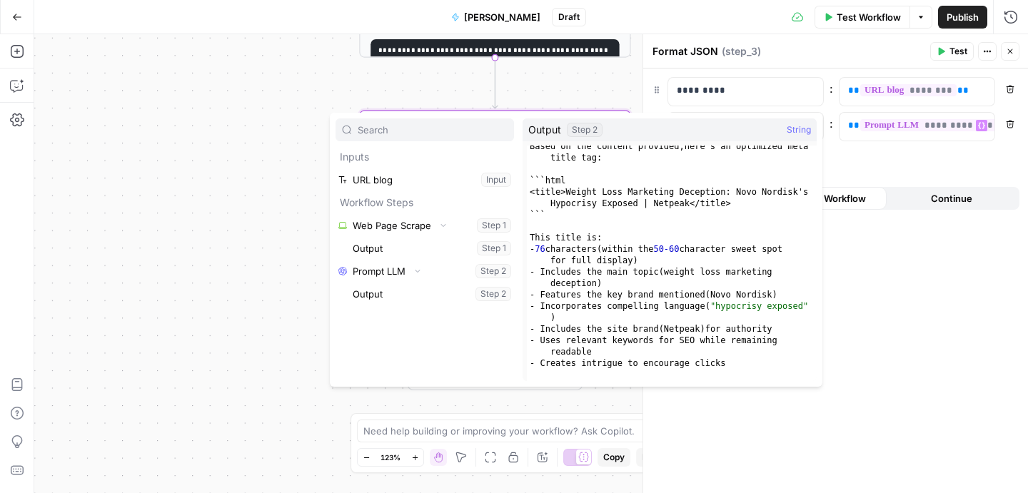
scroll to position [6, 0]
click at [893, 130] on span "**********" at bounding box center [928, 125] width 137 height 12
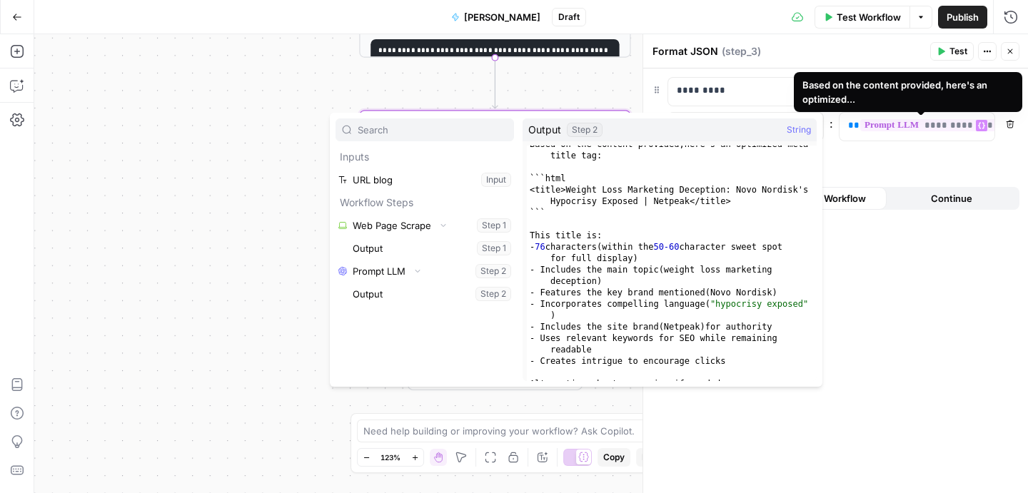
click at [892, 280] on div "**********" at bounding box center [835, 281] width 385 height 425
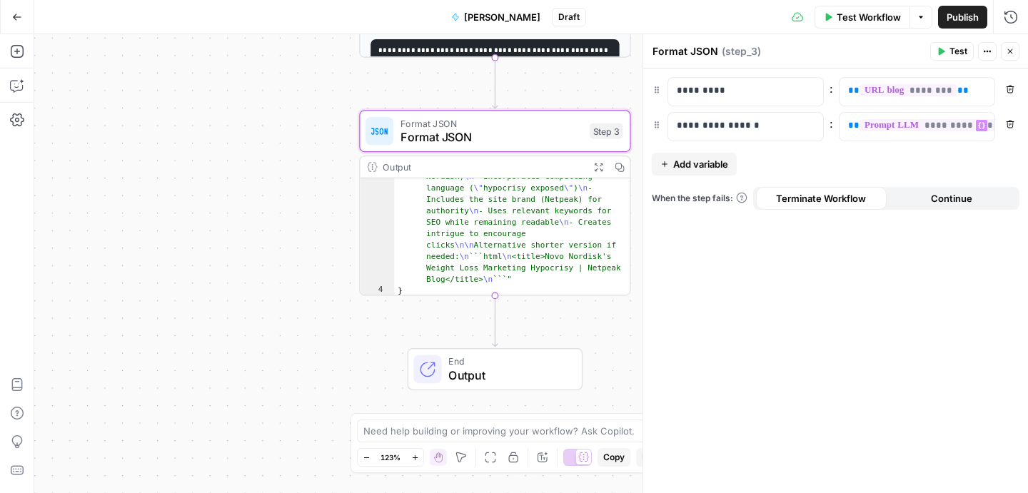
scroll to position [136, 0]
click at [469, 222] on div ""Meta Description" : "Based on the content provided, here's an optimized meta t…" at bounding box center [512, 237] width 236 height 358
click at [539, 73] on div "**********" at bounding box center [530, 263] width 993 height 459
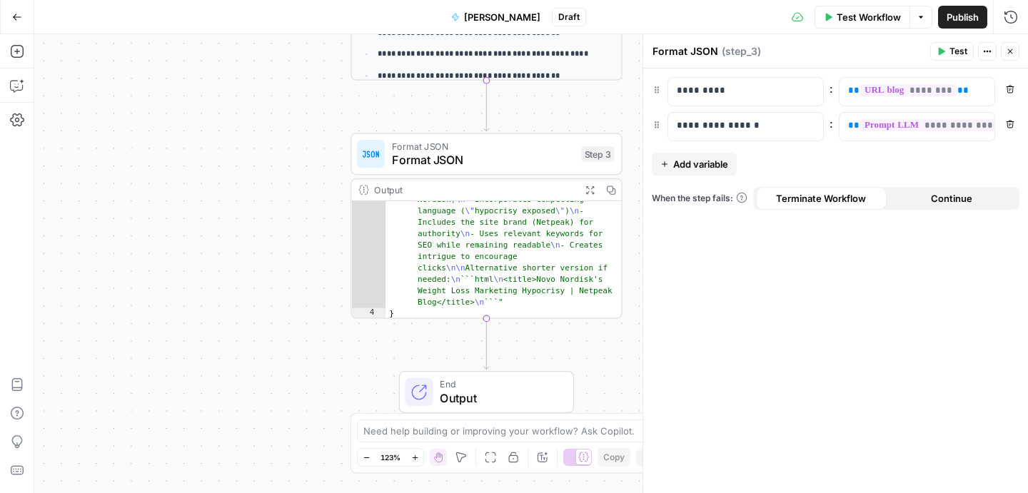
scroll to position [76, 0]
click at [268, 117] on div "**********" at bounding box center [530, 263] width 993 height 459
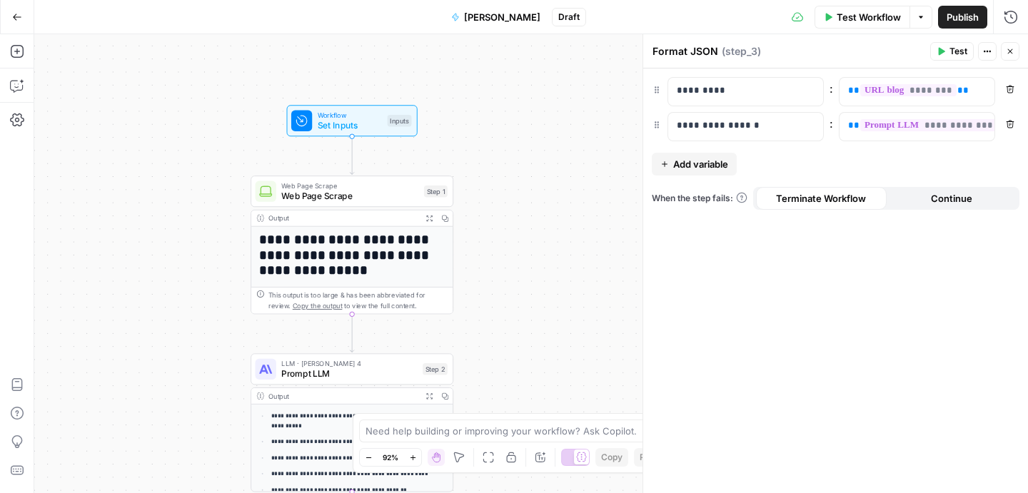
click at [350, 114] on span "Workflow" at bounding box center [350, 115] width 65 height 11
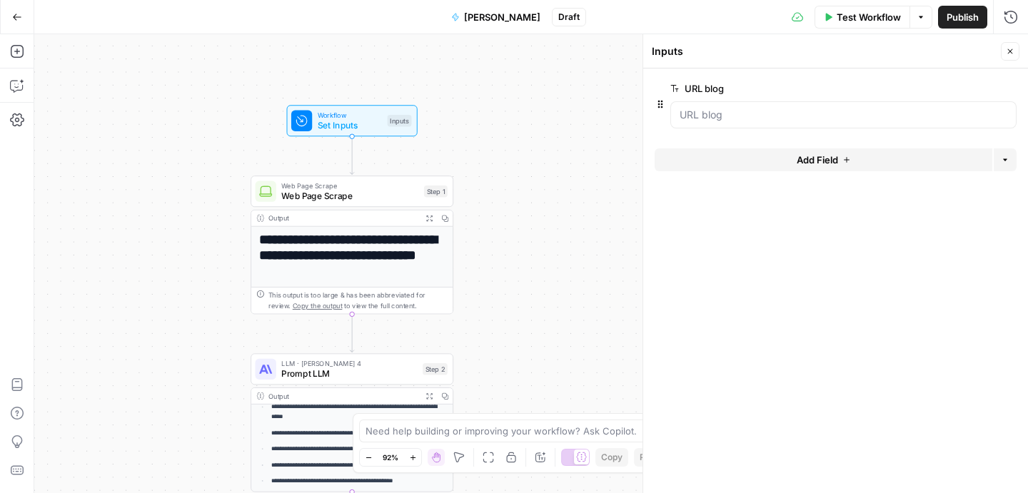
click at [963, 11] on span "Publish" at bounding box center [962, 17] width 32 height 14
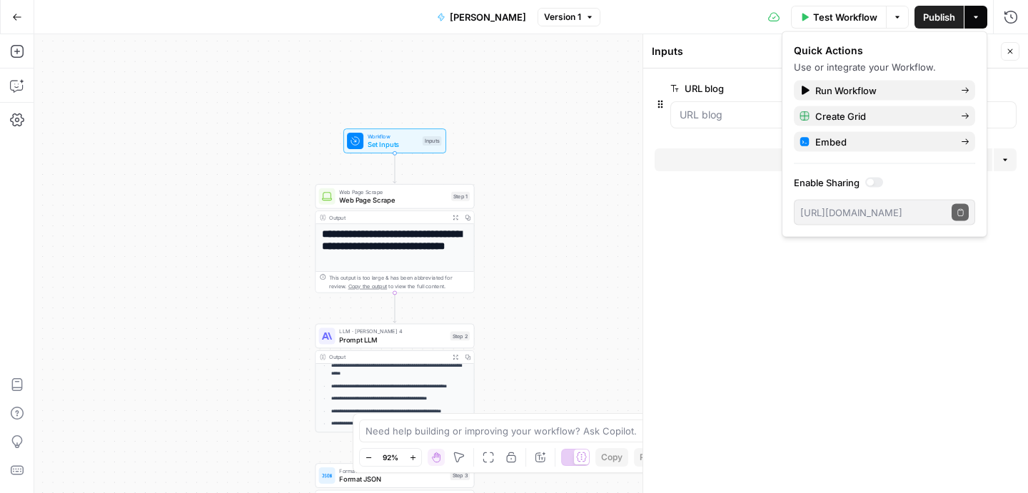
click at [551, 215] on div "**********" at bounding box center [530, 263] width 993 height 459
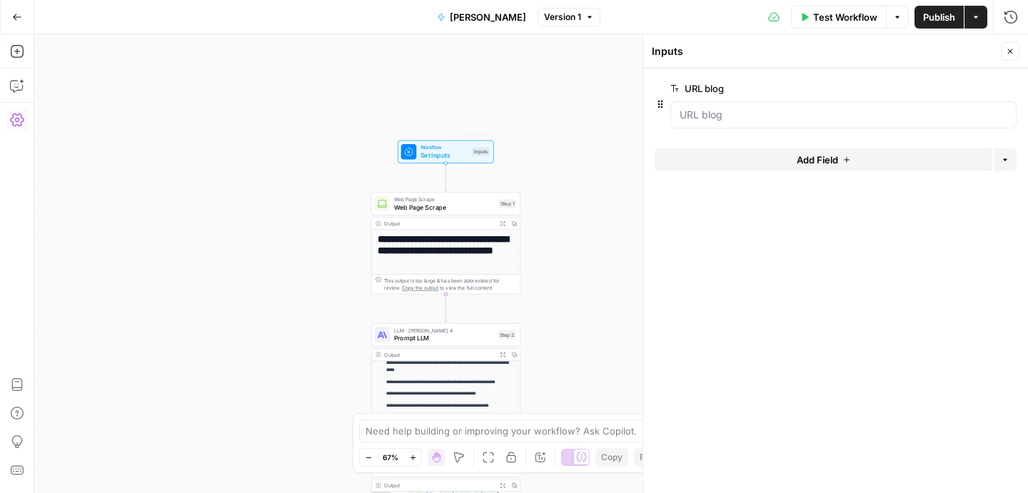
click at [803, 140] on form "URL blog edit field Delete group Add Field Options" at bounding box center [835, 281] width 385 height 425
